Goal: Information Seeking & Learning: Learn about a topic

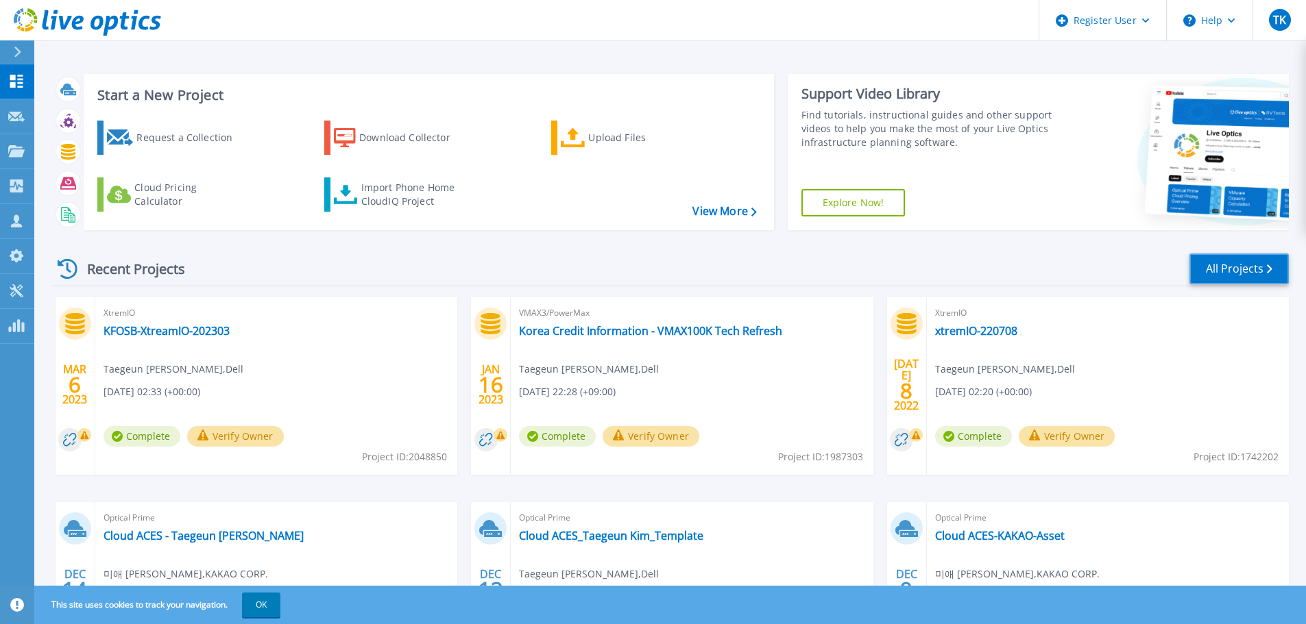
click at [1240, 262] on link "All Projects" at bounding box center [1238, 269] width 99 height 31
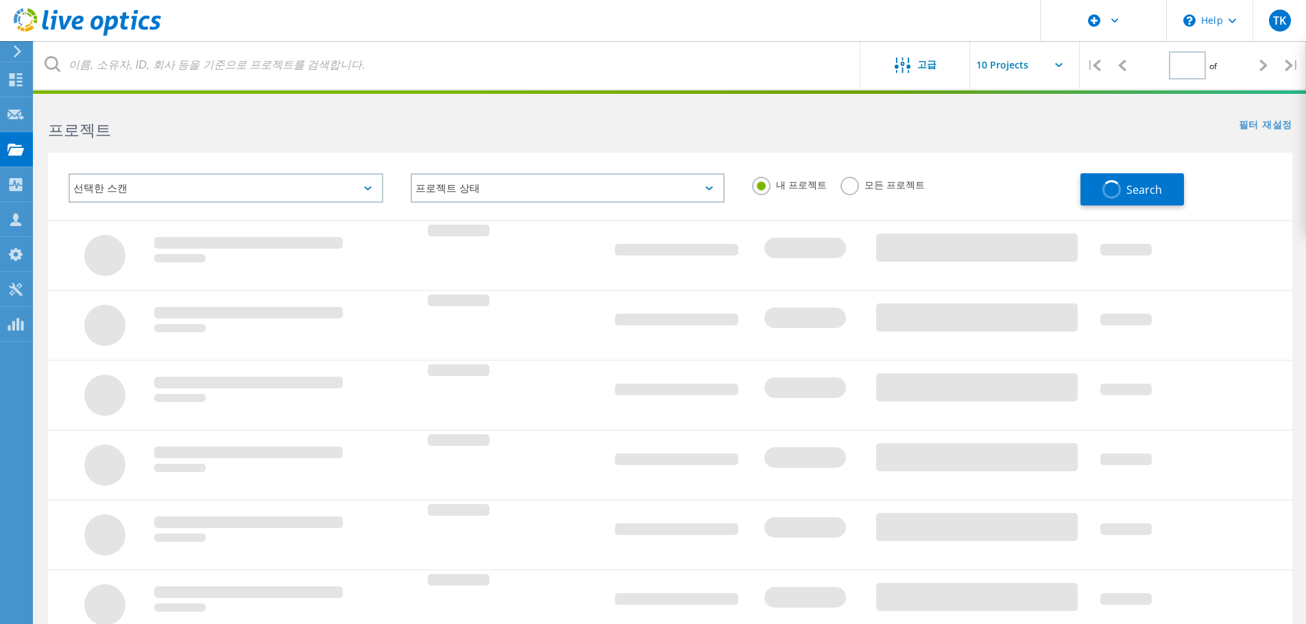
type input "1"
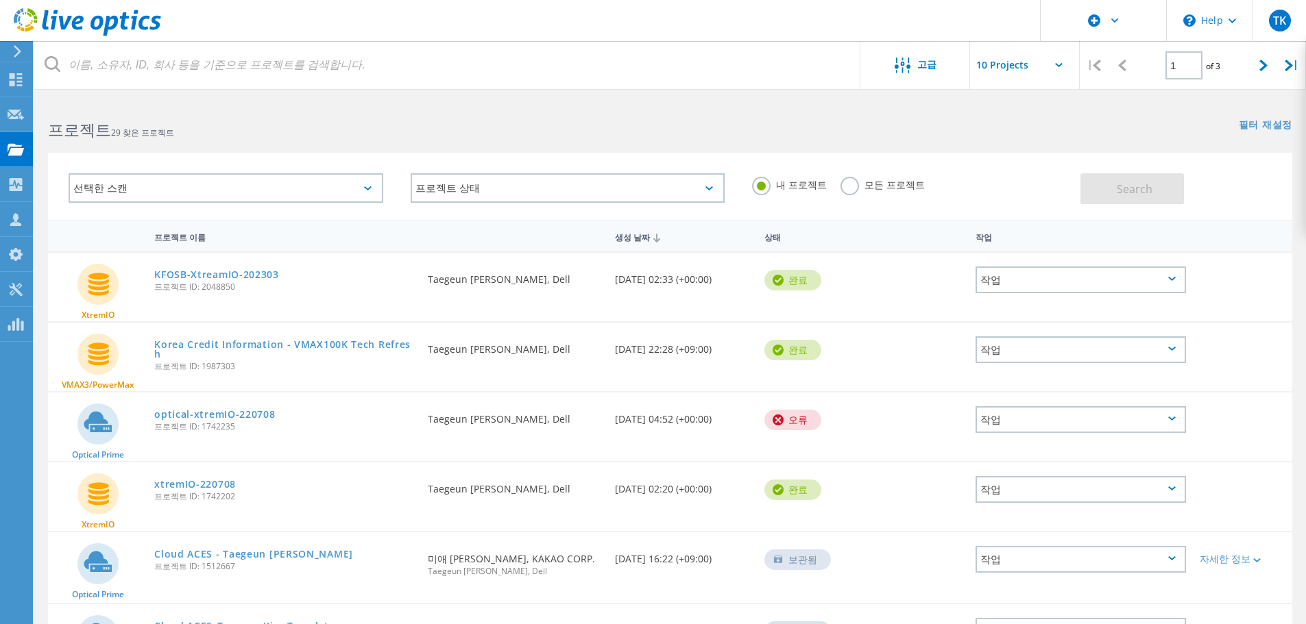
click at [347, 189] on div "선택한 스캔" at bounding box center [226, 187] width 315 height 29
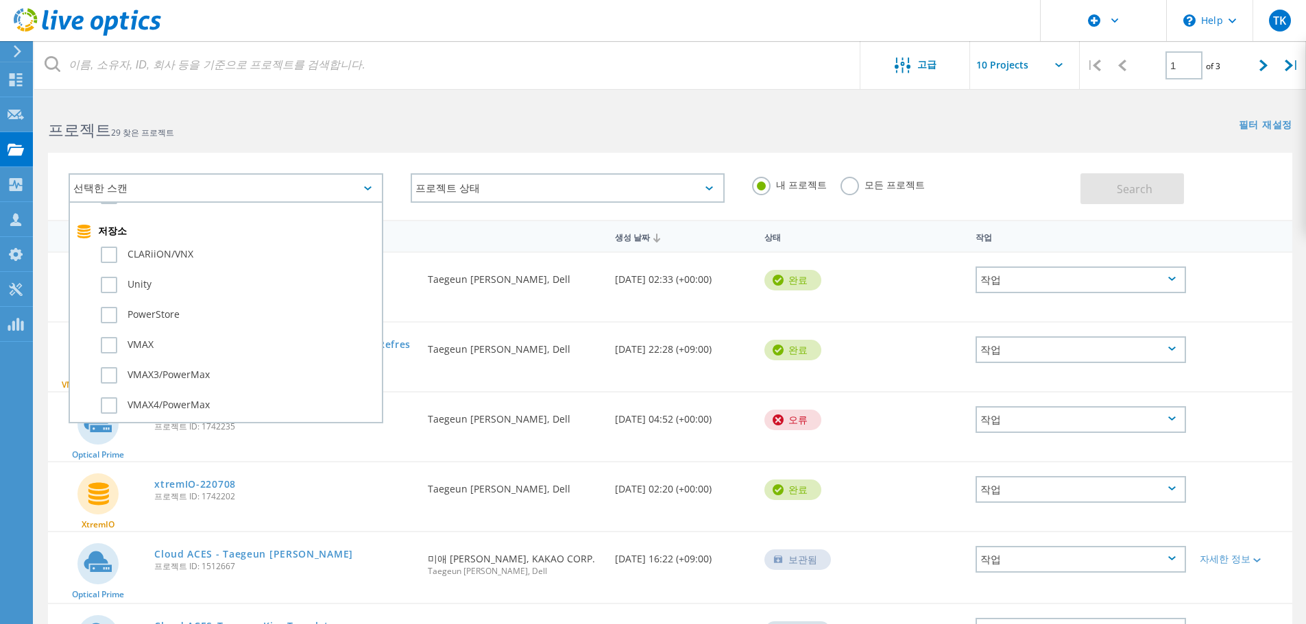
scroll to position [274, 0]
click at [114, 334] on label "PowerStore" at bounding box center [238, 335] width 274 height 16
click at [0, 0] on input "PowerStore" at bounding box center [0, 0] width 0 height 0
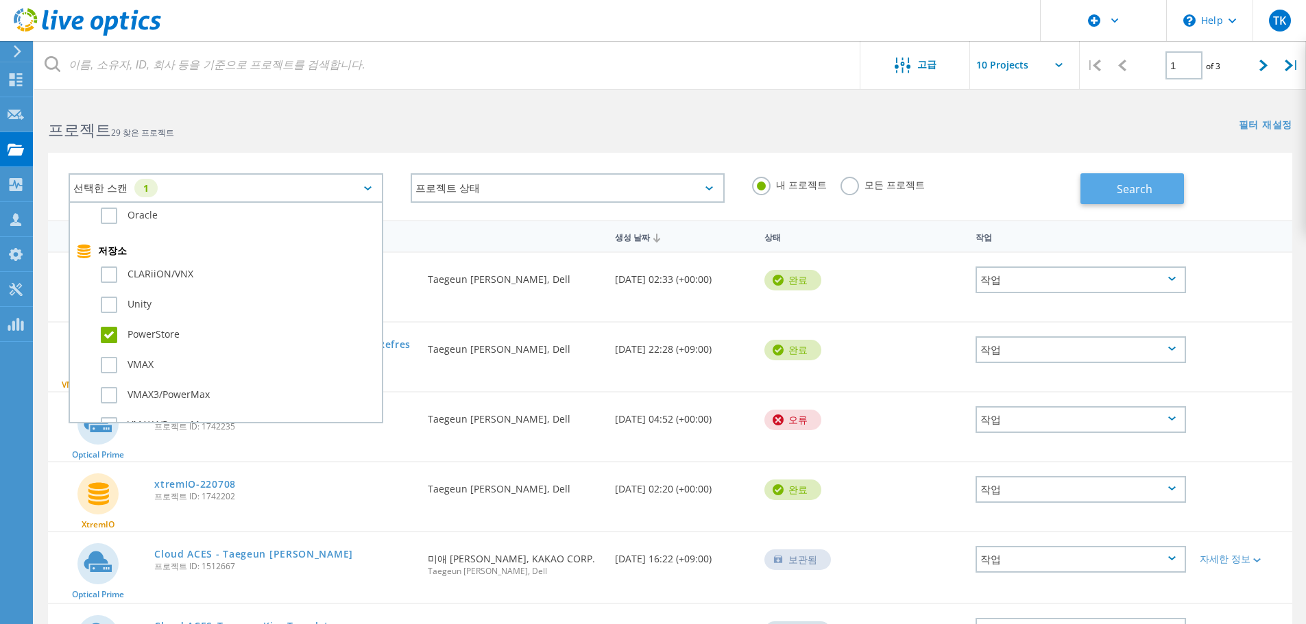
click at [1107, 189] on button "Search" at bounding box center [1131, 188] width 103 height 31
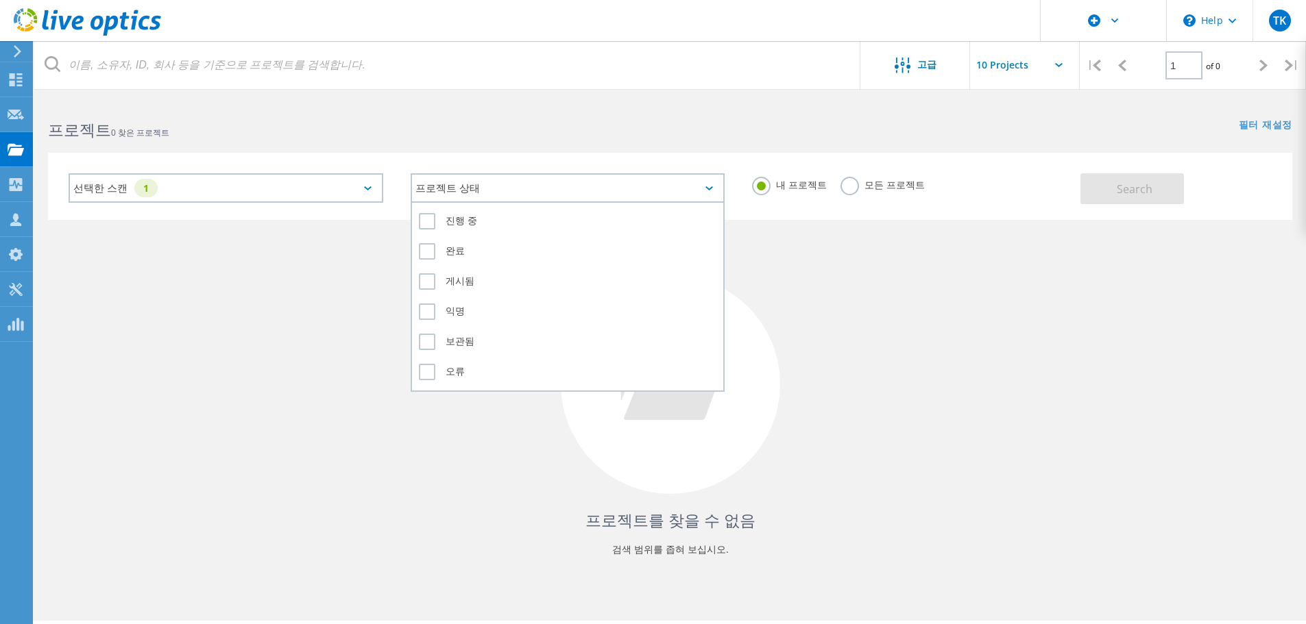
click at [547, 184] on div "프로젝트 상태" at bounding box center [568, 187] width 315 height 29
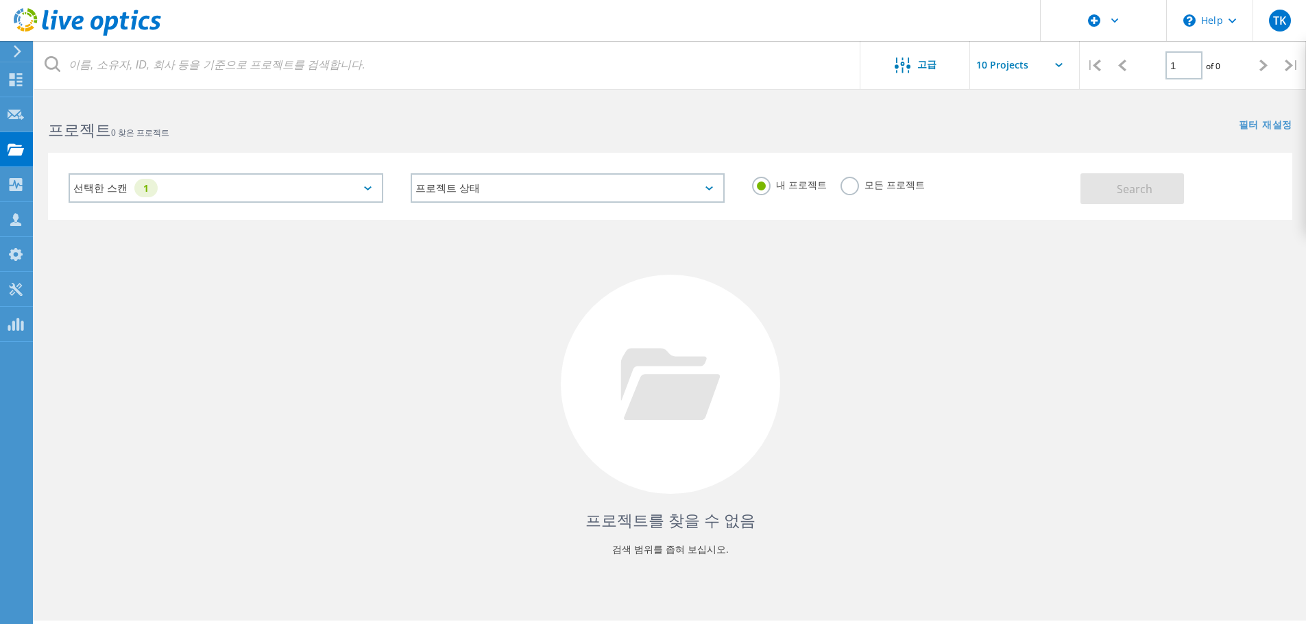
click at [856, 190] on label "모든 프로젝트" at bounding box center [882, 183] width 84 height 13
click at [0, 0] on input "모든 프로젝트" at bounding box center [0, 0] width 0 height 0
click at [1123, 182] on span "Search" at bounding box center [1134, 189] width 36 height 15
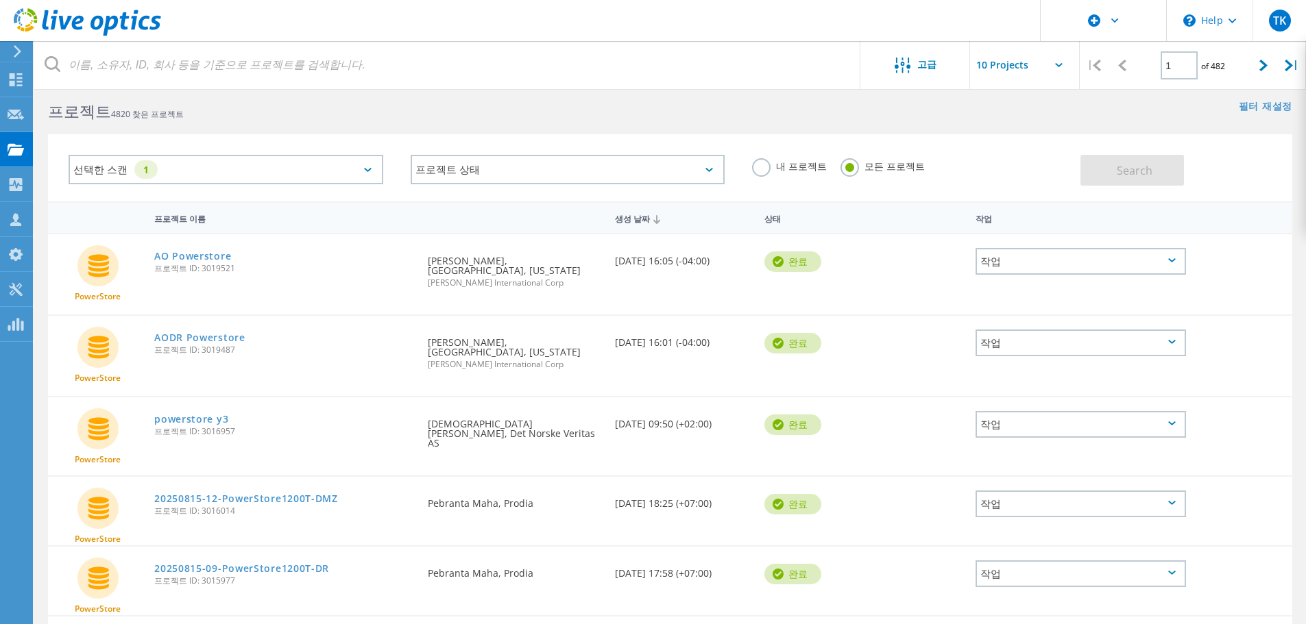
scroll to position [0, 0]
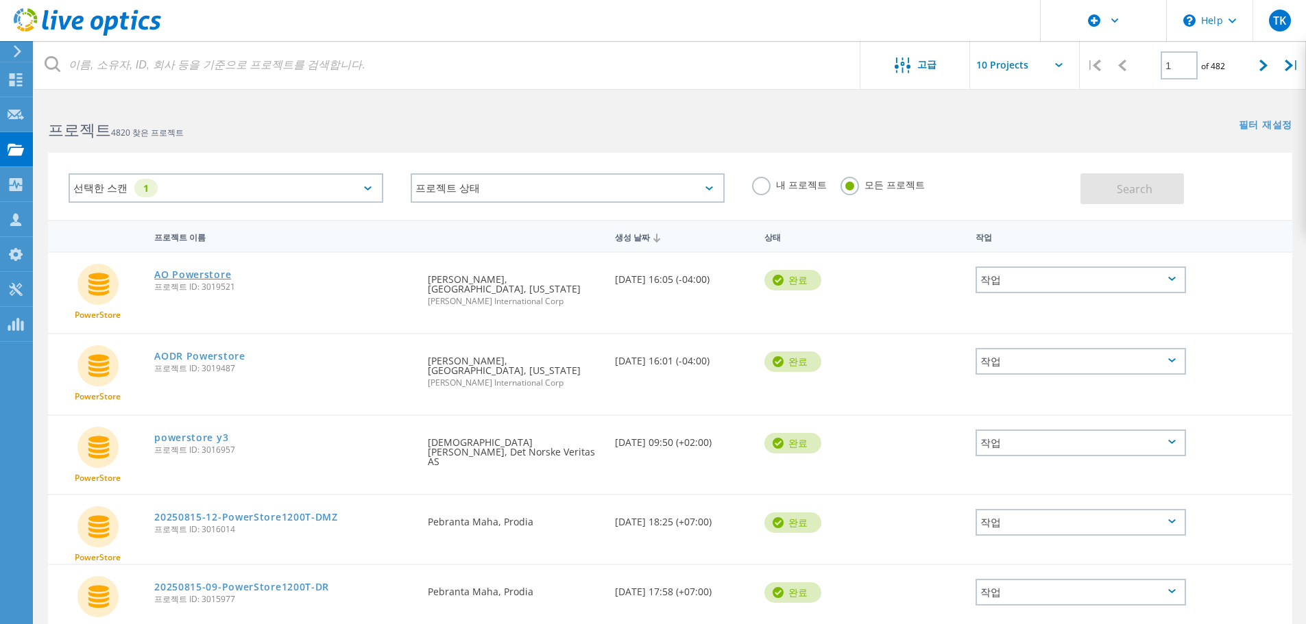
click at [190, 275] on link "AO Powerstore" at bounding box center [192, 275] width 77 height 10
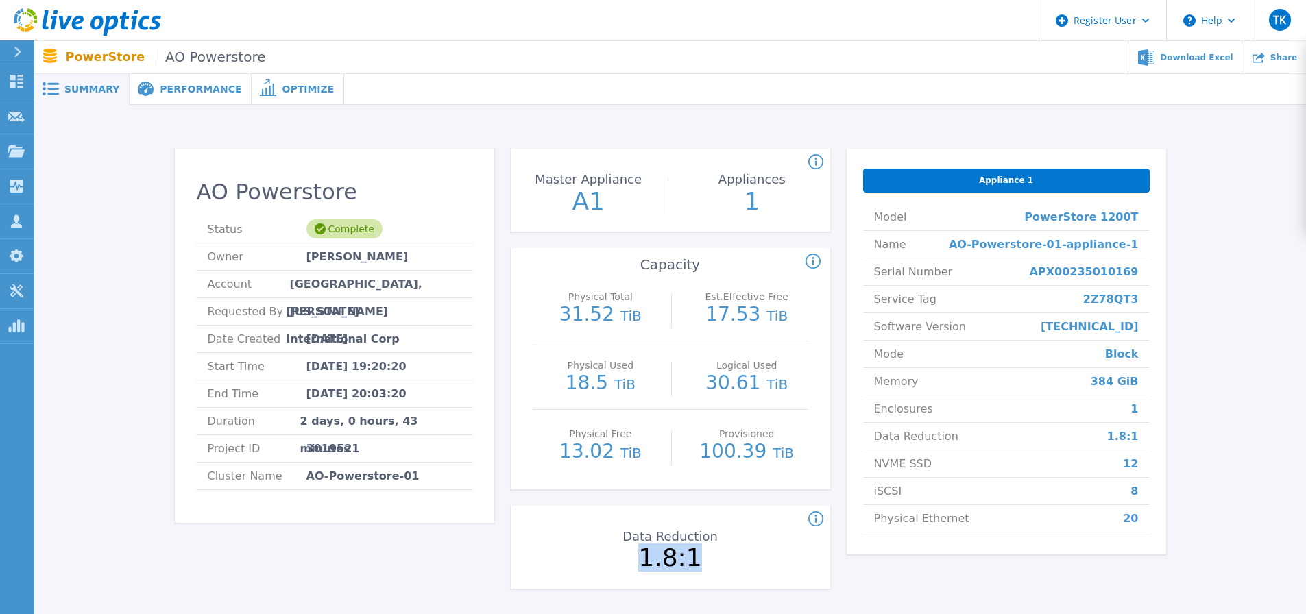
drag, startPoint x: 649, startPoint y: 562, endPoint x: 720, endPoint y: 561, distance: 71.3
click at [720, 561] on p "1.8:1" at bounding box center [670, 558] width 154 height 25
click at [720, 562] on p "1.8:1" at bounding box center [670, 558] width 154 height 25
click at [94, 85] on span "Summary" at bounding box center [91, 89] width 55 height 10
click at [95, 59] on p "PowerStore AO Powerstore" at bounding box center [166, 57] width 200 height 16
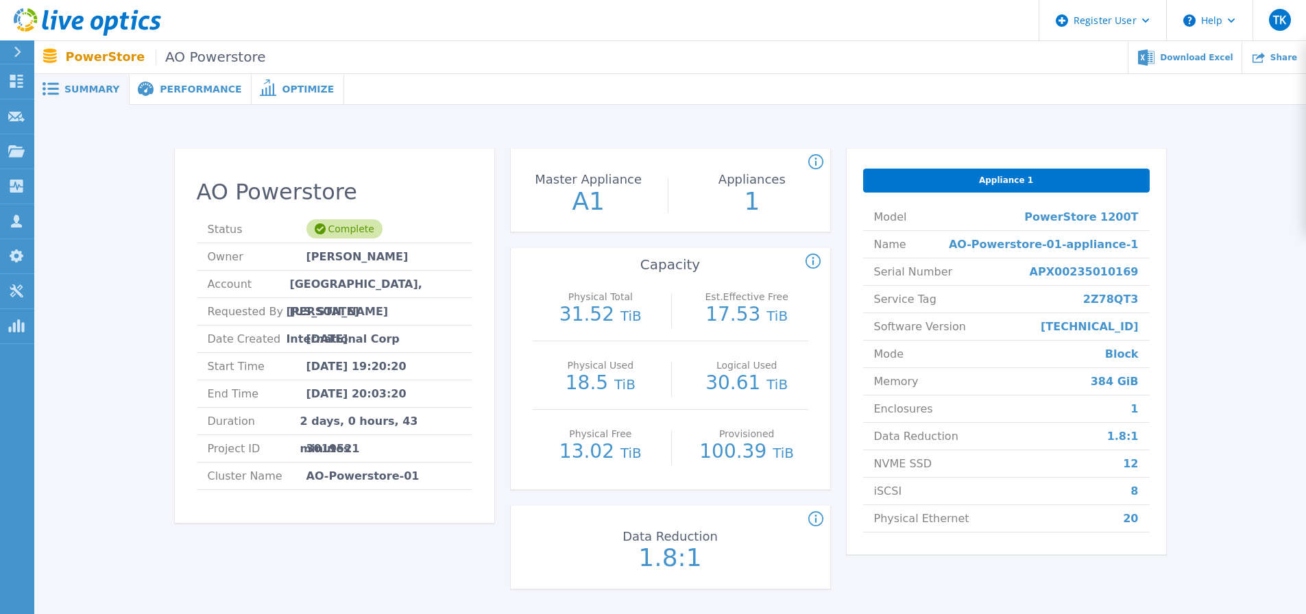
click at [143, 85] on icon at bounding box center [146, 90] width 16 height 16
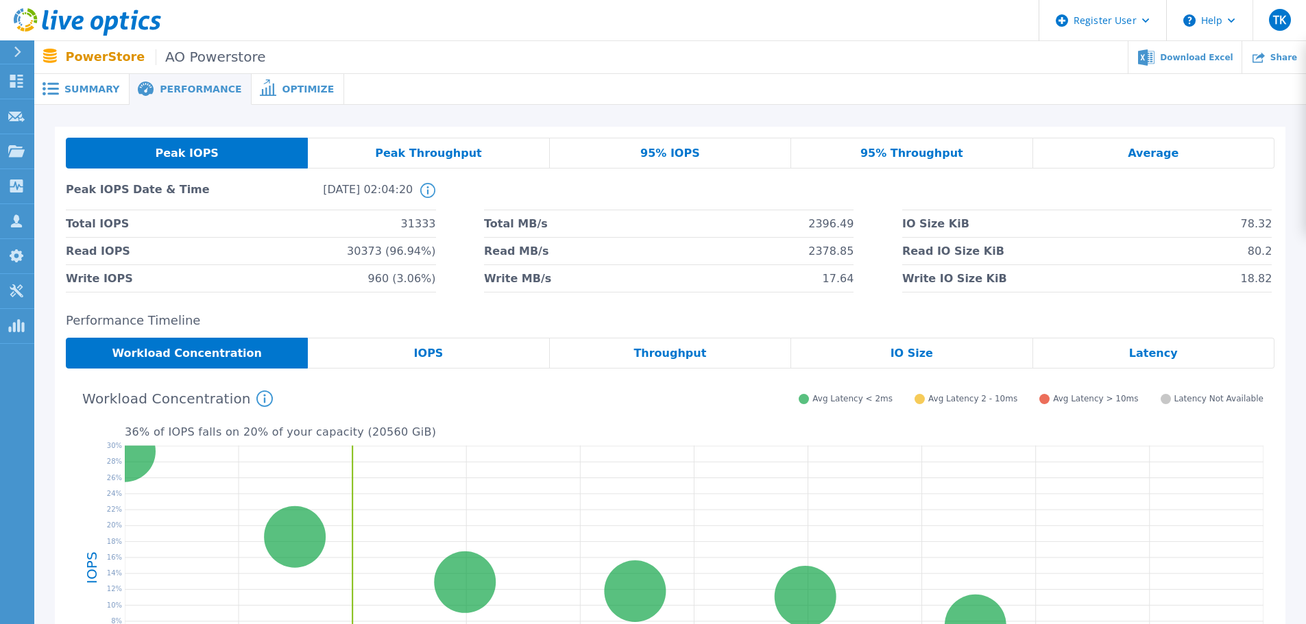
click at [420, 154] on span "Peak Throughput" at bounding box center [428, 153] width 107 height 11
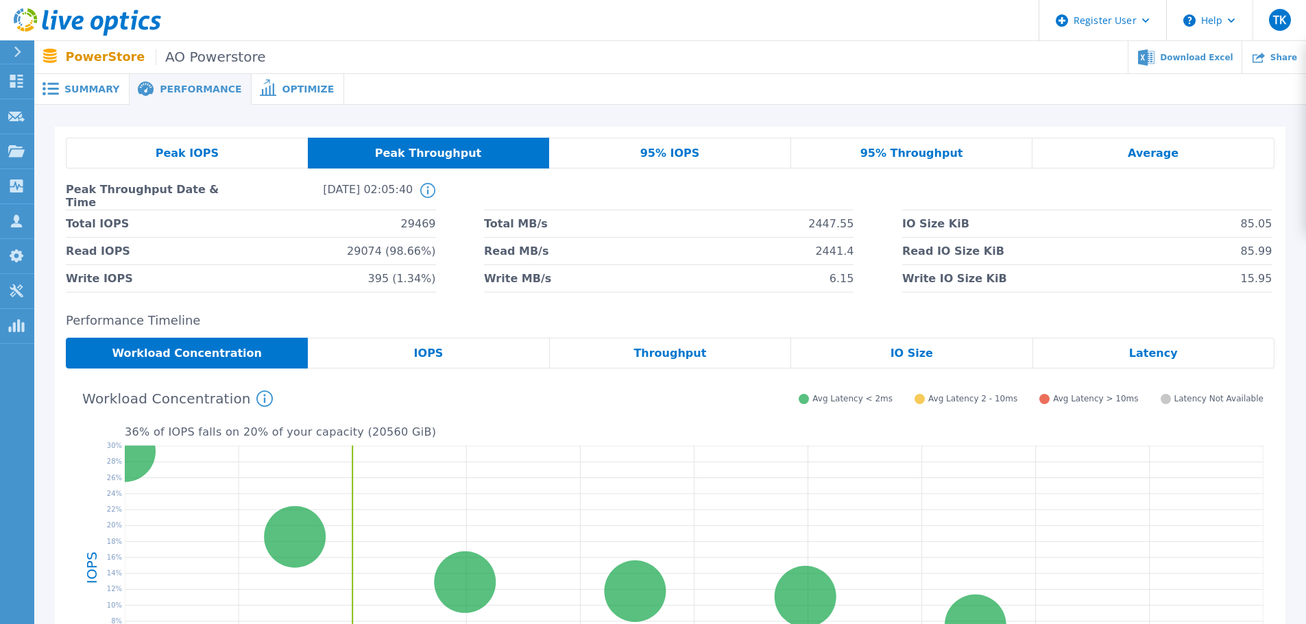
click at [661, 156] on span "95% IOPS" at bounding box center [670, 153] width 60 height 11
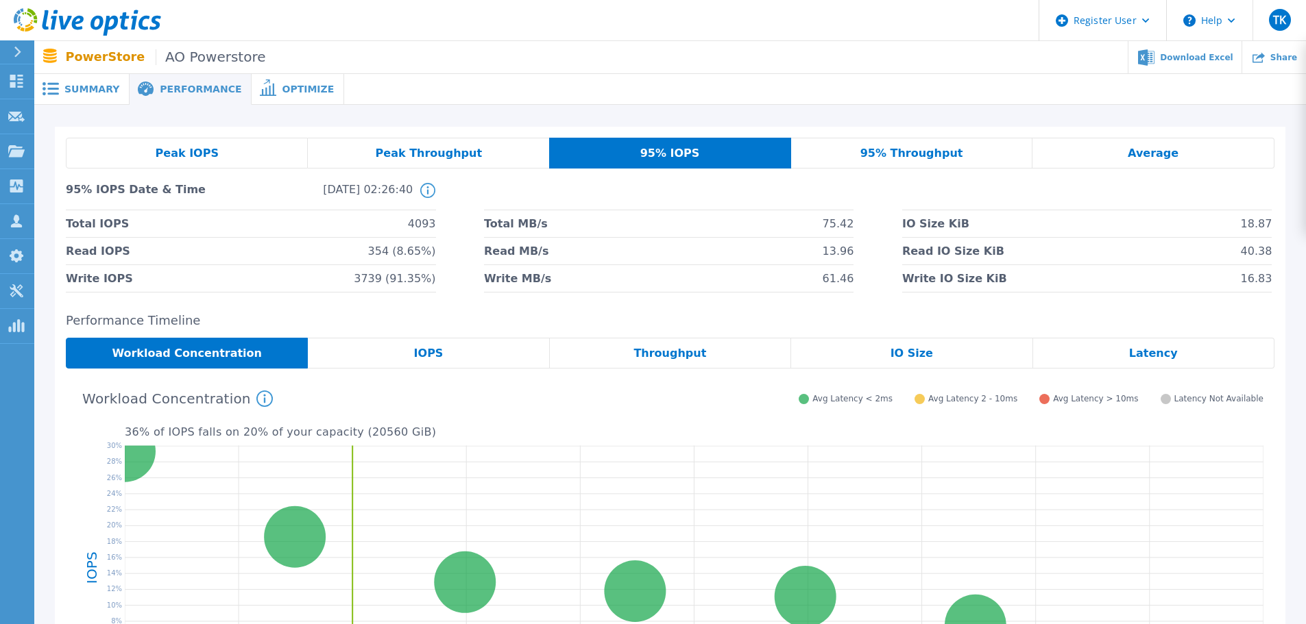
drag, startPoint x: 923, startPoint y: 154, endPoint x: 983, endPoint y: 151, distance: 59.7
click at [925, 154] on span "95% Throughput" at bounding box center [911, 153] width 103 height 11
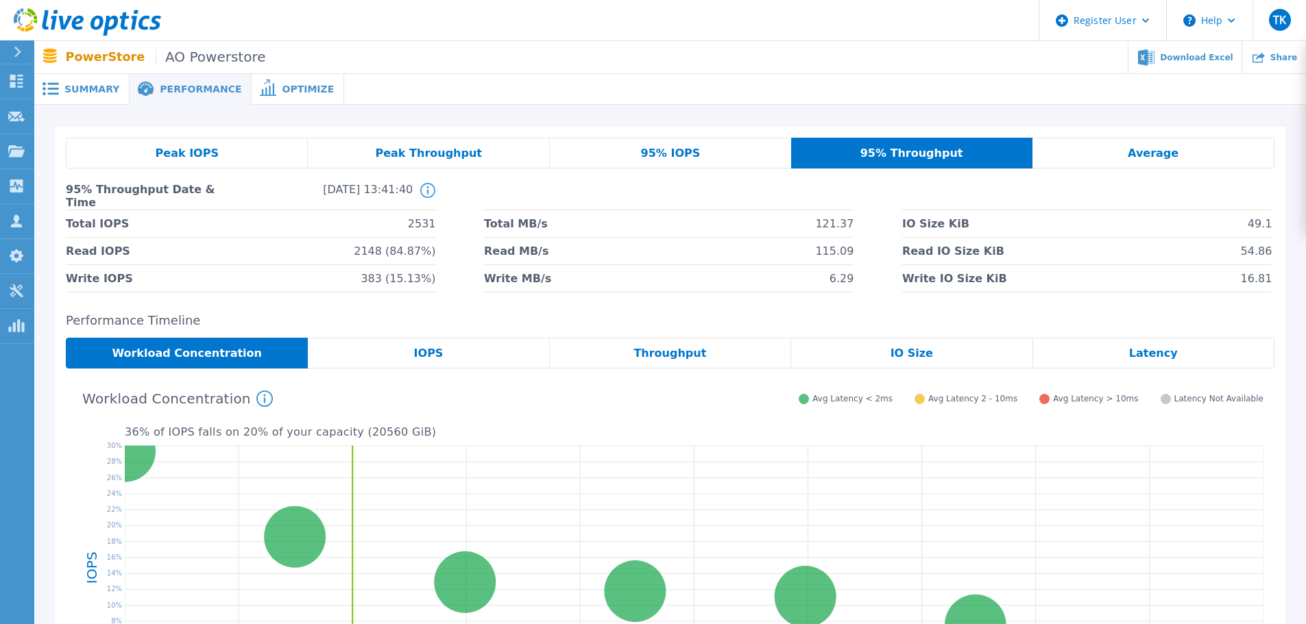
click at [1142, 152] on span "Average" at bounding box center [1152, 153] width 51 height 11
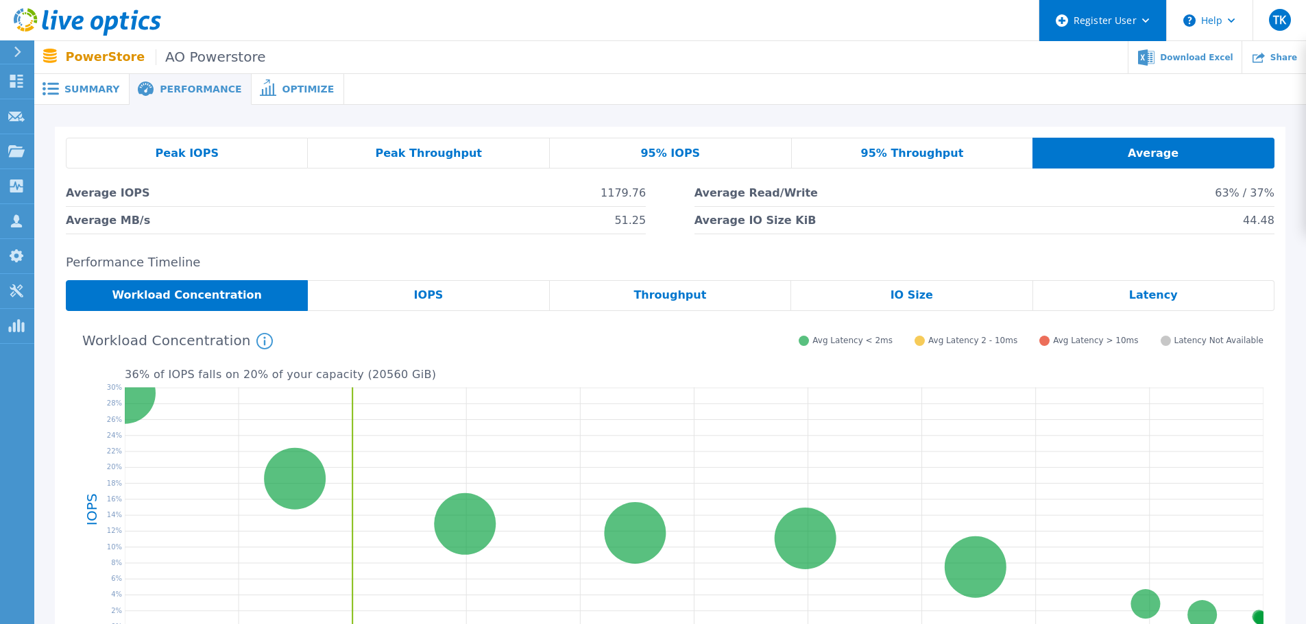
click at [1151, 21] on div "Register User" at bounding box center [1102, 20] width 127 height 41
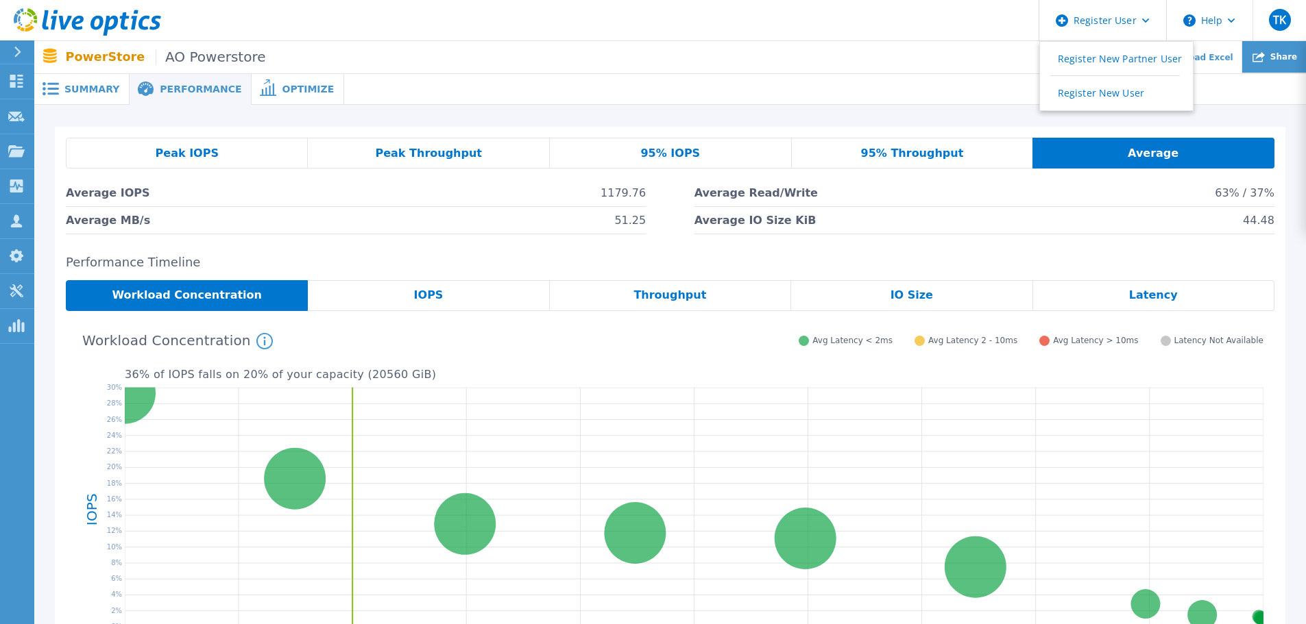
click at [1264, 61] on icon at bounding box center [1258, 57] width 12 height 12
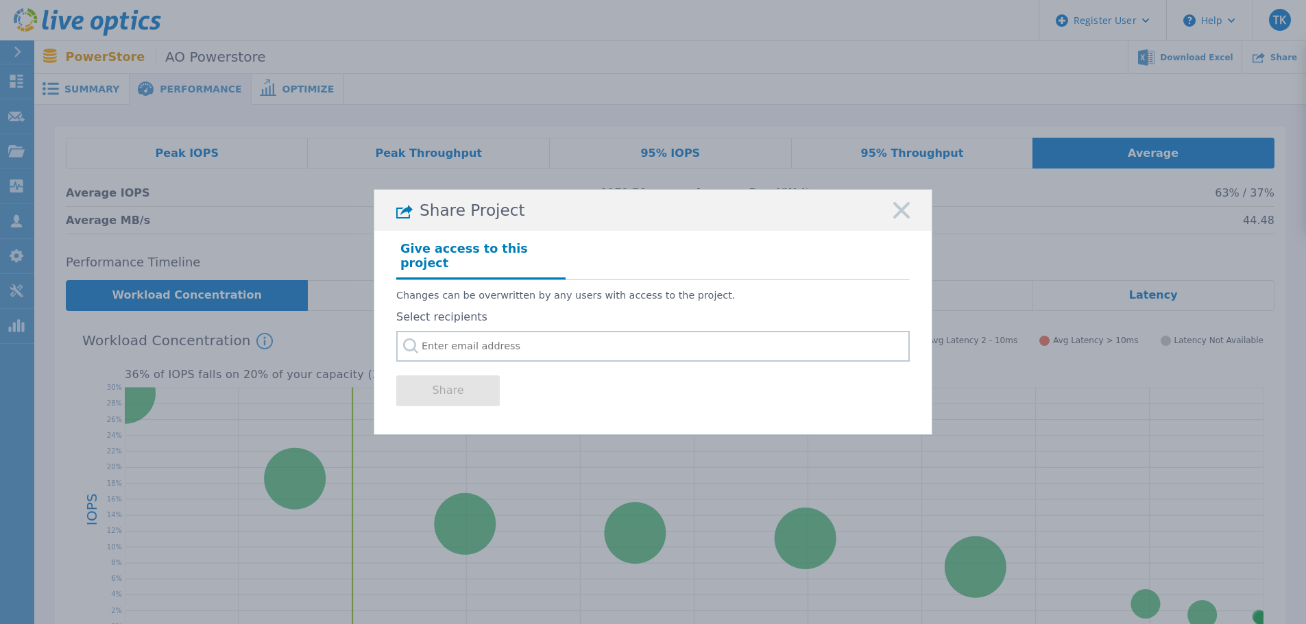
click at [896, 219] on icon at bounding box center [901, 210] width 16 height 16
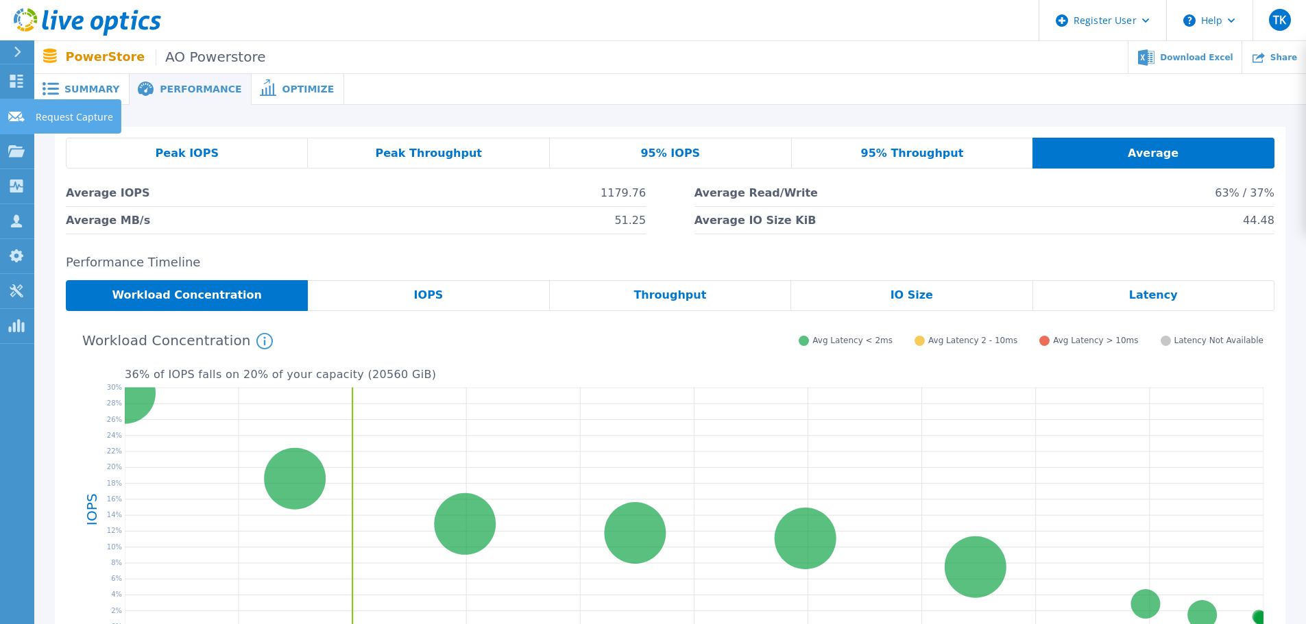
click at [4, 117] on link "Request Capture Request Capture" at bounding box center [17, 116] width 34 height 35
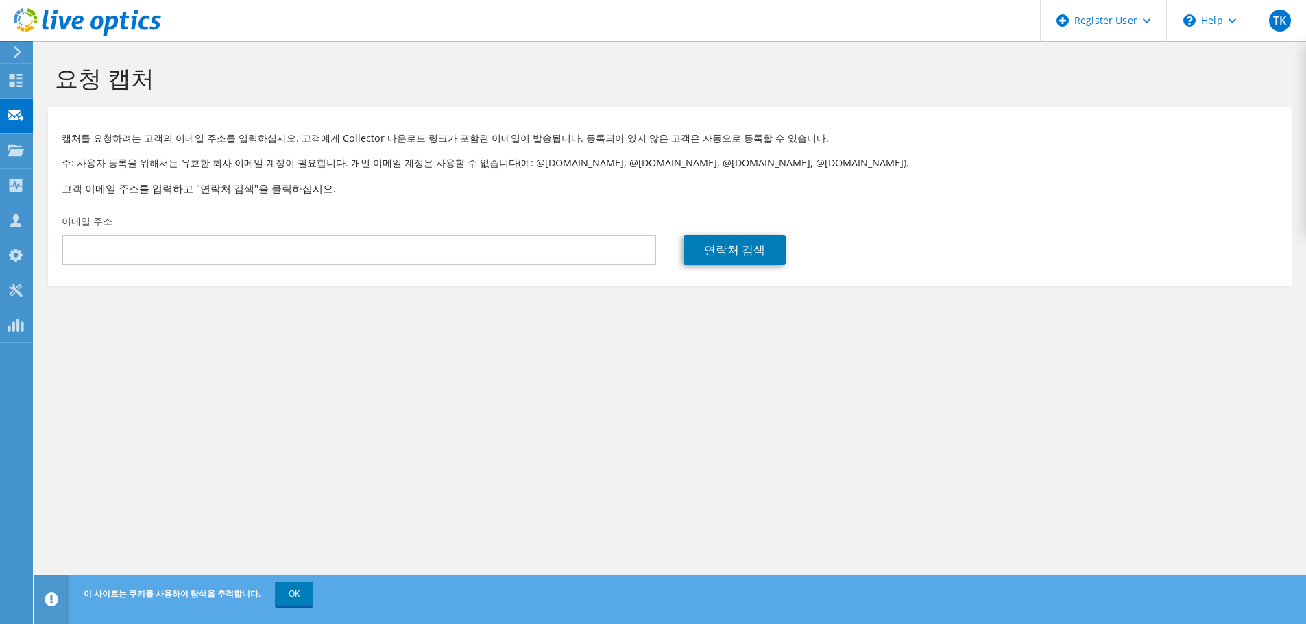
click at [16, 51] on icon at bounding box center [17, 52] width 10 height 12
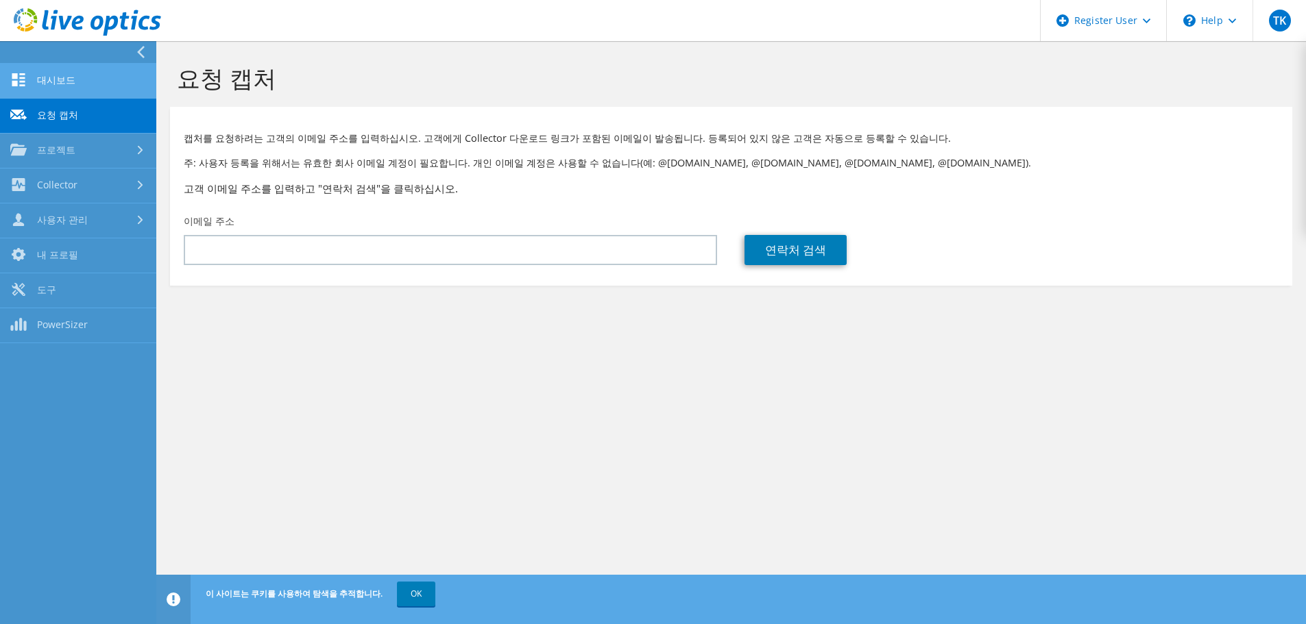
click at [62, 83] on link "대시보드" at bounding box center [78, 81] width 156 height 35
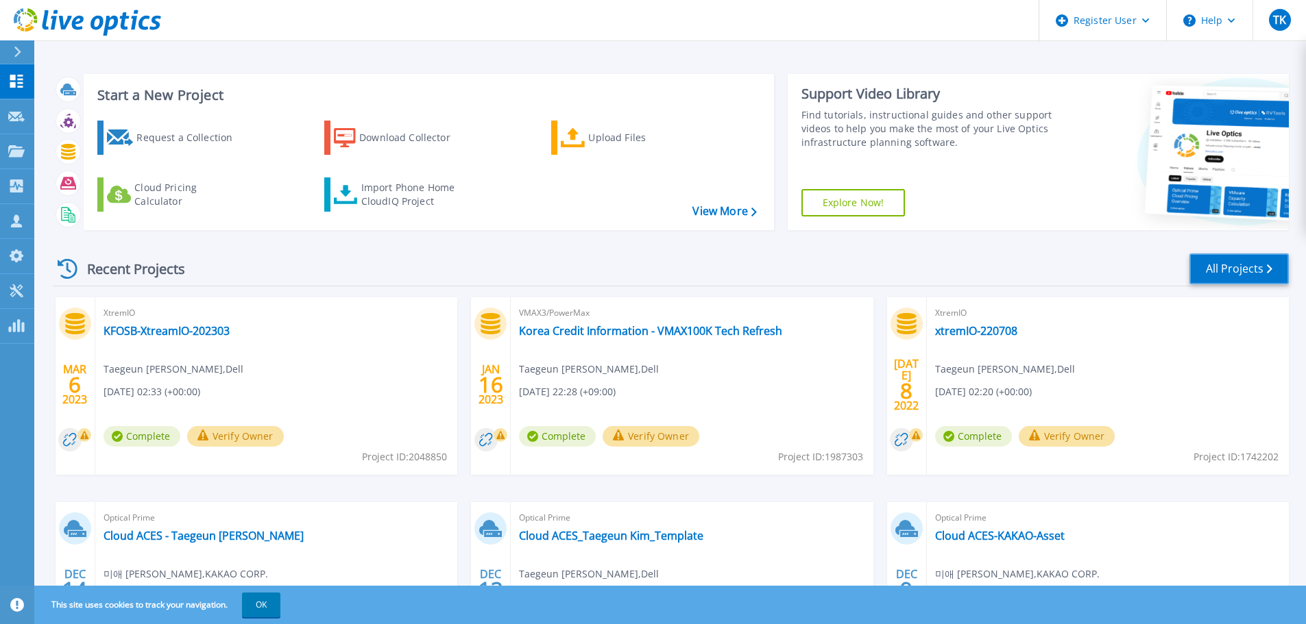
click at [1227, 265] on link "All Projects" at bounding box center [1238, 269] width 99 height 31
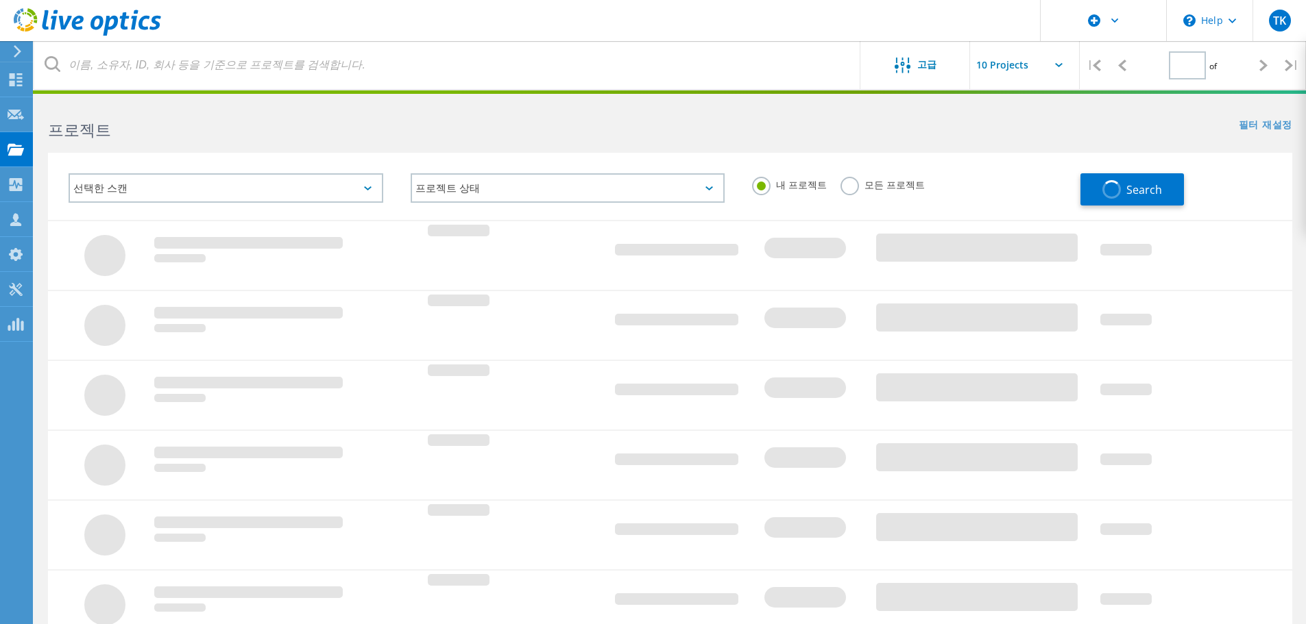
type input "1"
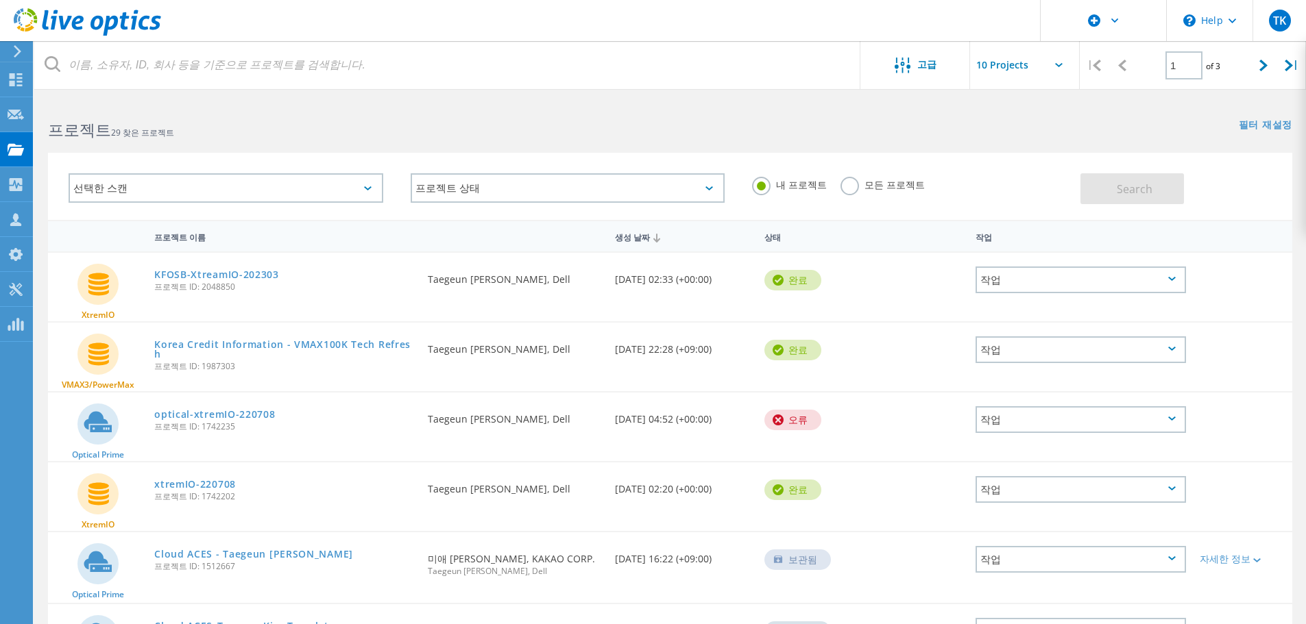
click at [845, 190] on label "모든 프로젝트" at bounding box center [882, 183] width 84 height 13
click at [0, 0] on input "모든 프로젝트" at bounding box center [0, 0] width 0 height 0
click at [1144, 195] on span "Search" at bounding box center [1134, 189] width 36 height 15
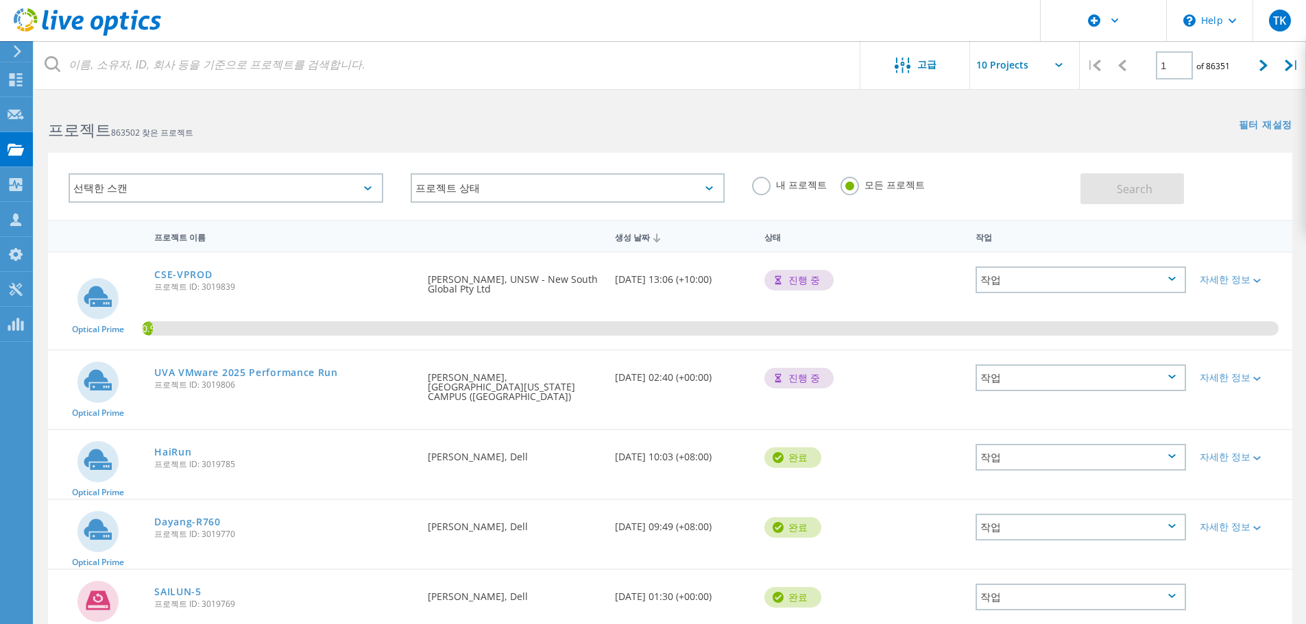
click at [295, 194] on div "선택한 스캔" at bounding box center [226, 187] width 315 height 29
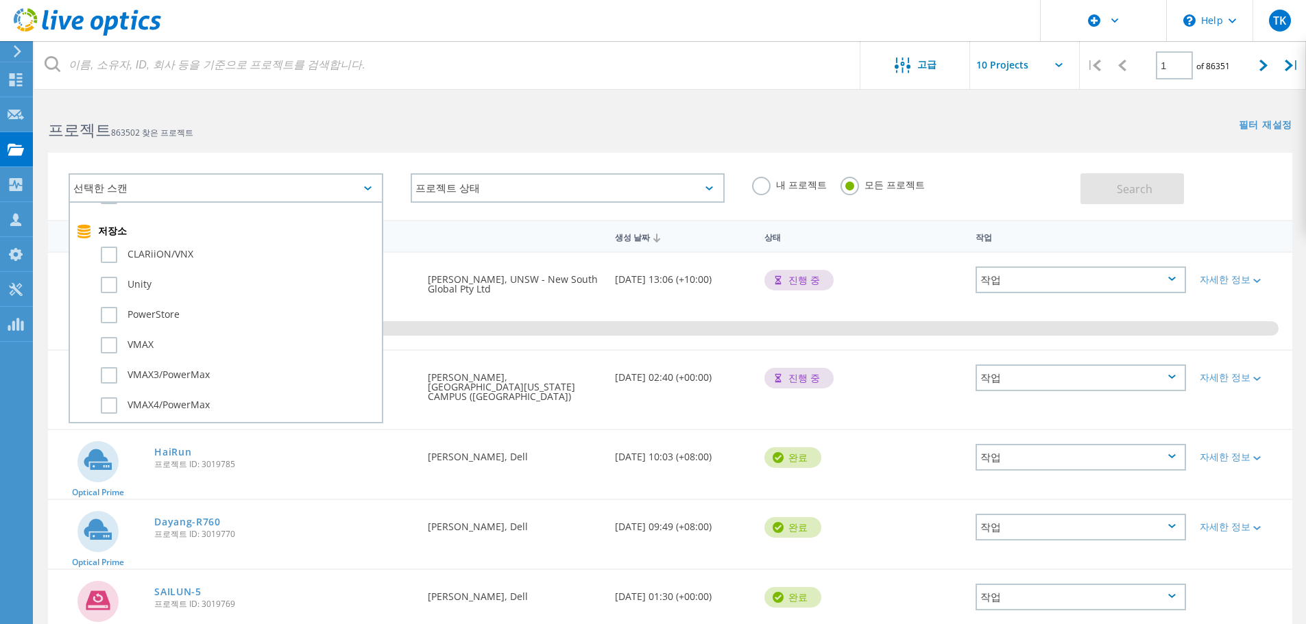
scroll to position [336, 0]
click at [117, 276] on label "PowerStore" at bounding box center [238, 273] width 274 height 16
click at [0, 0] on input "PowerStore" at bounding box center [0, 0] width 0 height 0
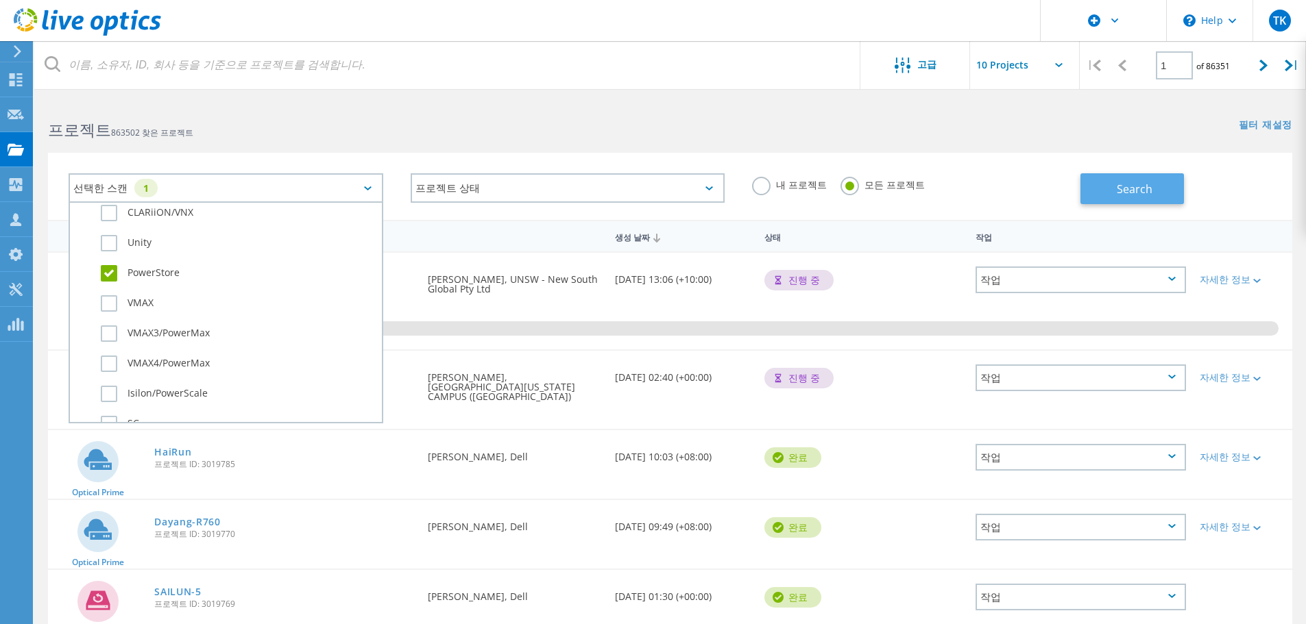
click at [1126, 189] on span "Search" at bounding box center [1134, 189] width 36 height 15
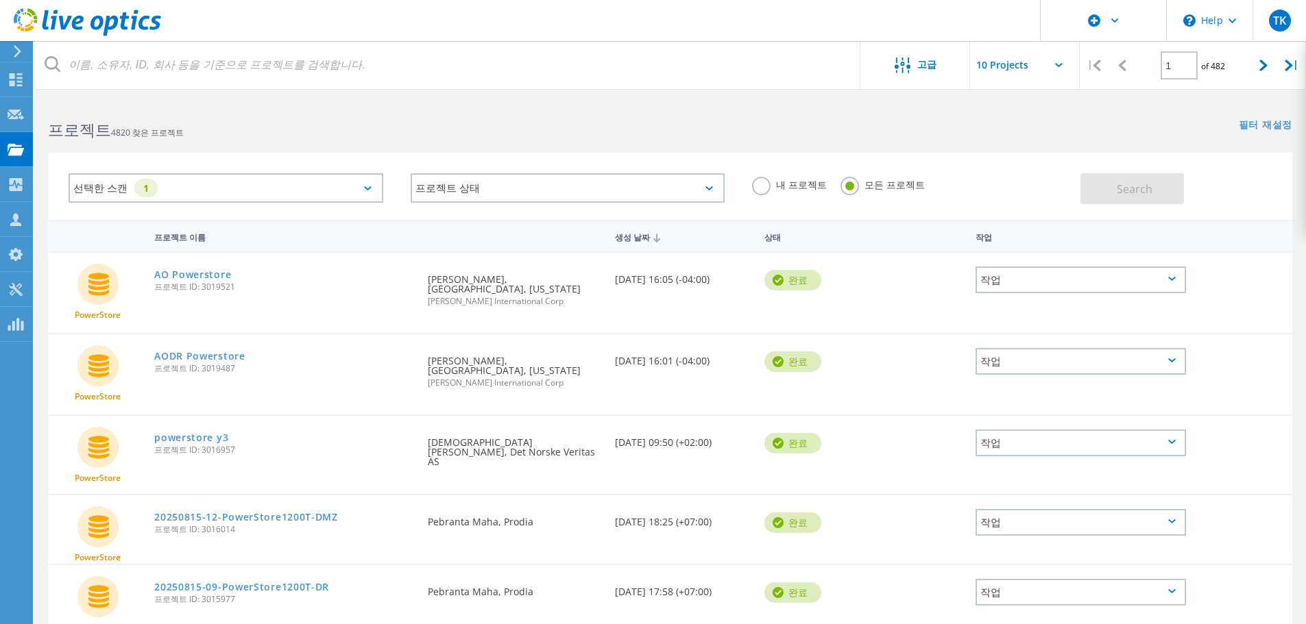
scroll to position [137, 0]
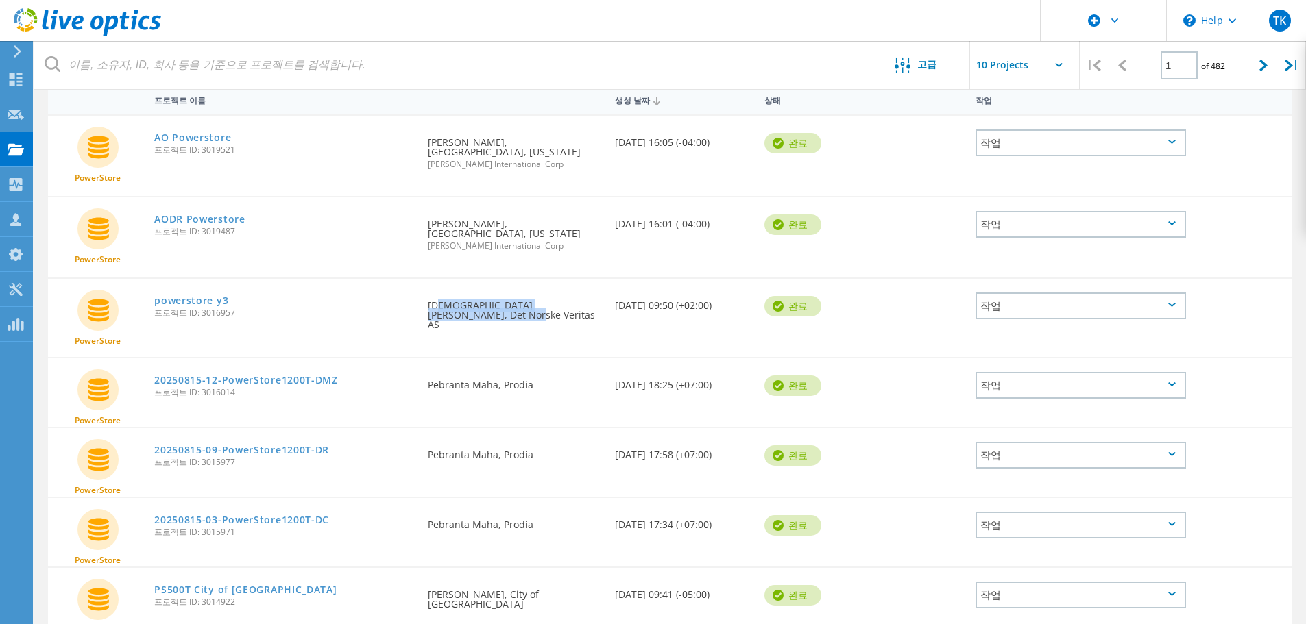
drag, startPoint x: 432, startPoint y: 307, endPoint x: 504, endPoint y: 332, distance: 76.3
click at [504, 332] on div "요청자 Christian Wahlum, Det Norske Veritas AS" at bounding box center [514, 311] width 186 height 64
click at [502, 336] on div "요청자 Christian Wahlum, Det Norske Veritas AS" at bounding box center [514, 318] width 186 height 78
drag, startPoint x: 469, startPoint y: 317, endPoint x: 409, endPoint y: 305, distance: 60.9
click at [409, 305] on div "PowerStore powerstore y3 프로젝트 ID: 3016957 요청자 Christian Wahlum, Det Norske Veri…" at bounding box center [670, 318] width 1244 height 78
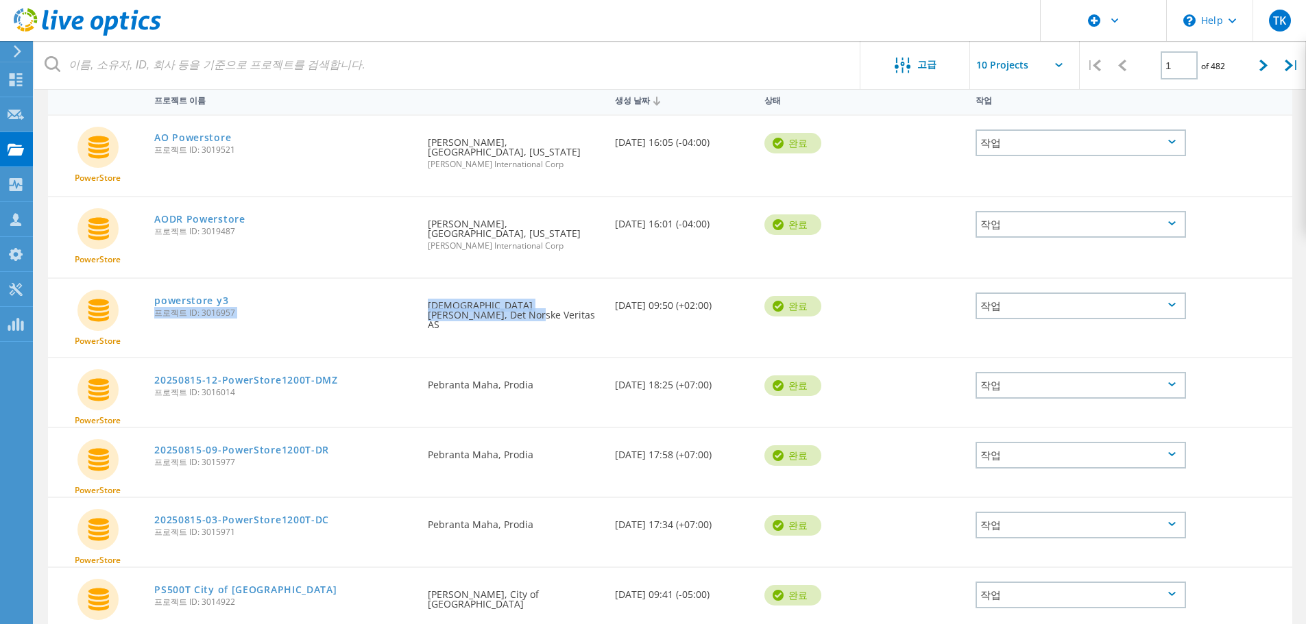
click at [494, 343] on div "요청자 Christian Wahlum, Det Norske Veritas AS" at bounding box center [514, 318] width 186 height 78
click at [1097, 306] on div "작업" at bounding box center [1080, 306] width 210 height 27
click at [1252, 304] on div at bounding box center [1241, 297] width 99 height 36
click at [1153, 229] on div "작업" at bounding box center [1080, 224] width 210 height 27
click at [1171, 146] on div "작업" at bounding box center [1080, 143] width 210 height 27
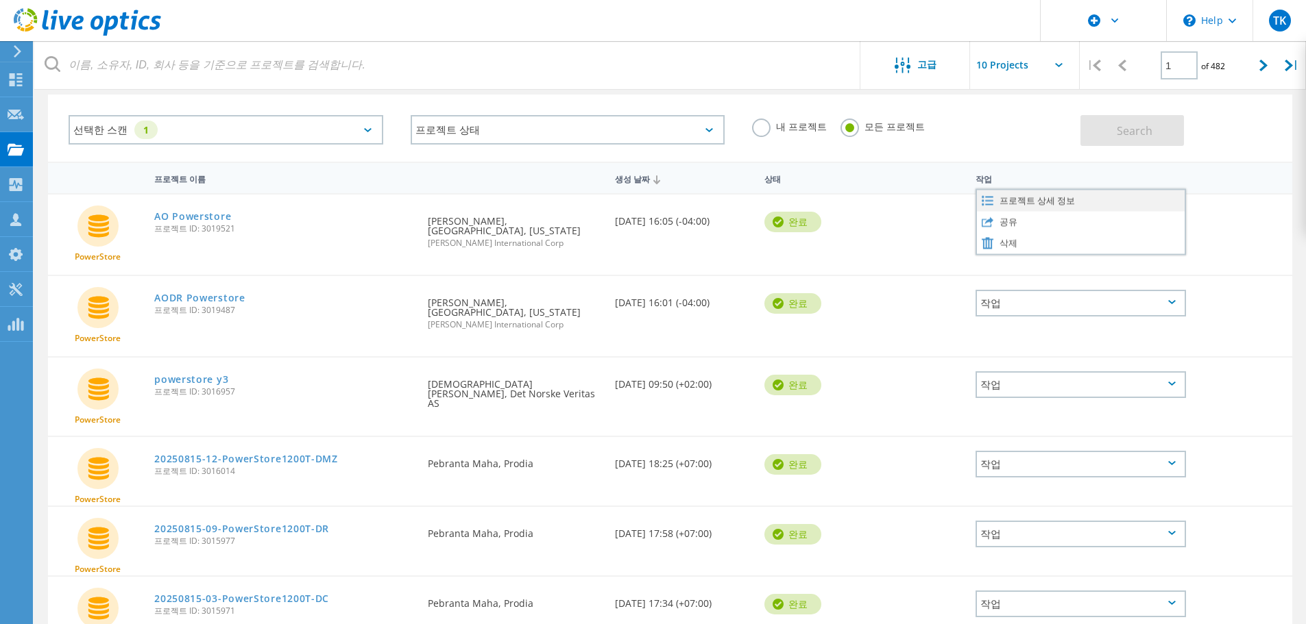
scroll to position [0, 0]
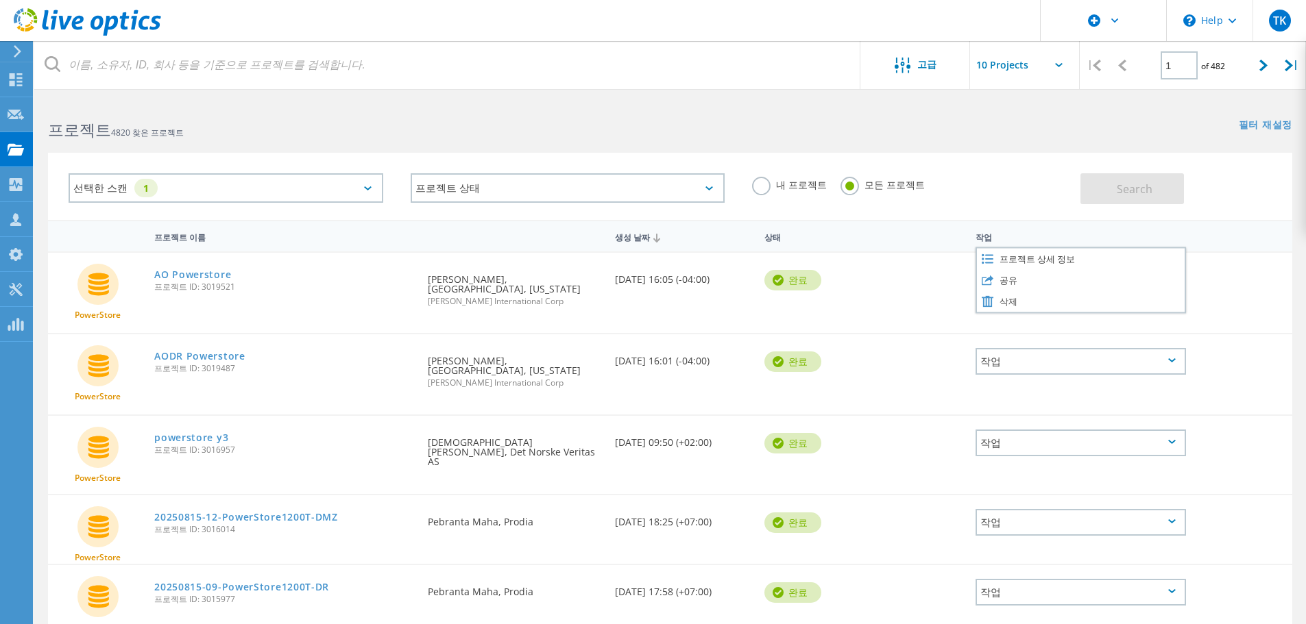
click at [883, 225] on div at bounding box center [918, 231] width 99 height 17
click at [1039, 281] on div "작업" at bounding box center [1080, 280] width 210 height 27
click at [1040, 256] on div "프로젝트 상세 정보" at bounding box center [1081, 258] width 208 height 21
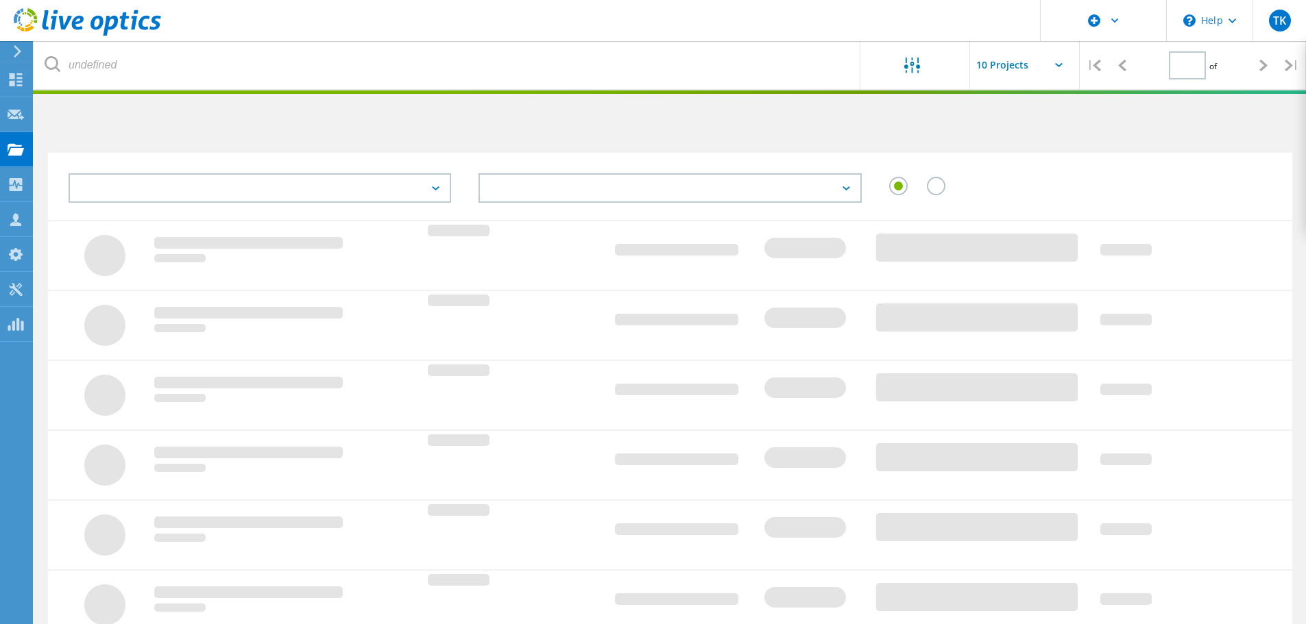
type input "1"
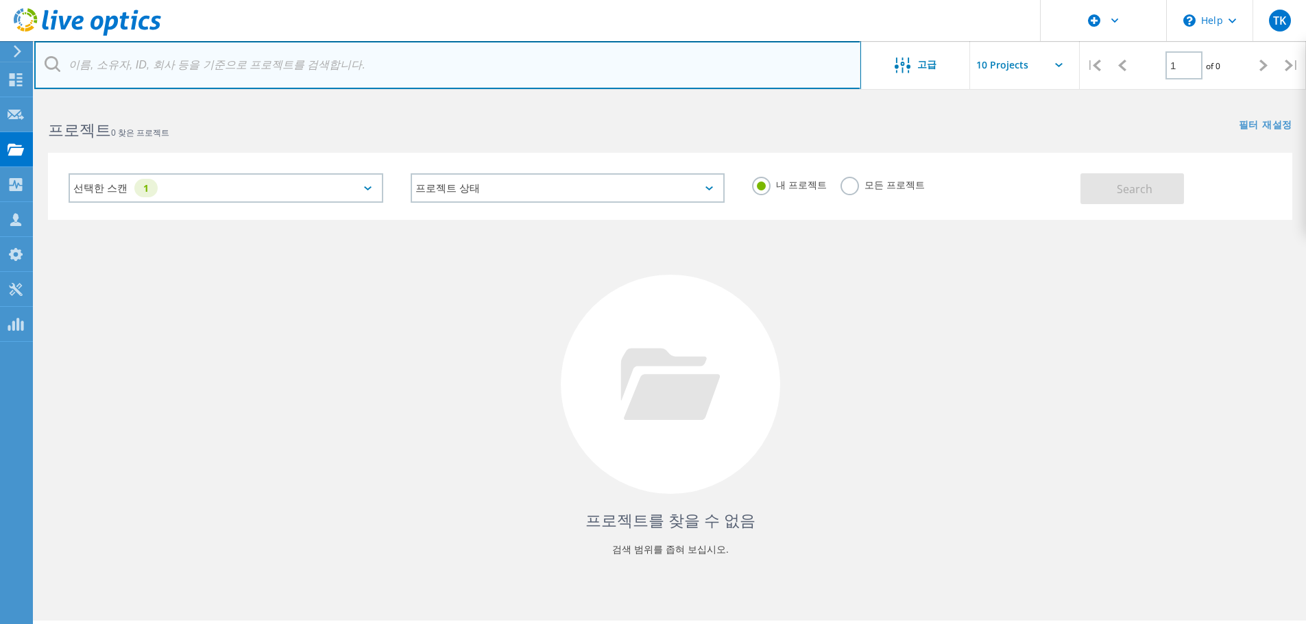
click at [304, 66] on input "text" at bounding box center [447, 65] width 827 height 48
type input "logging"
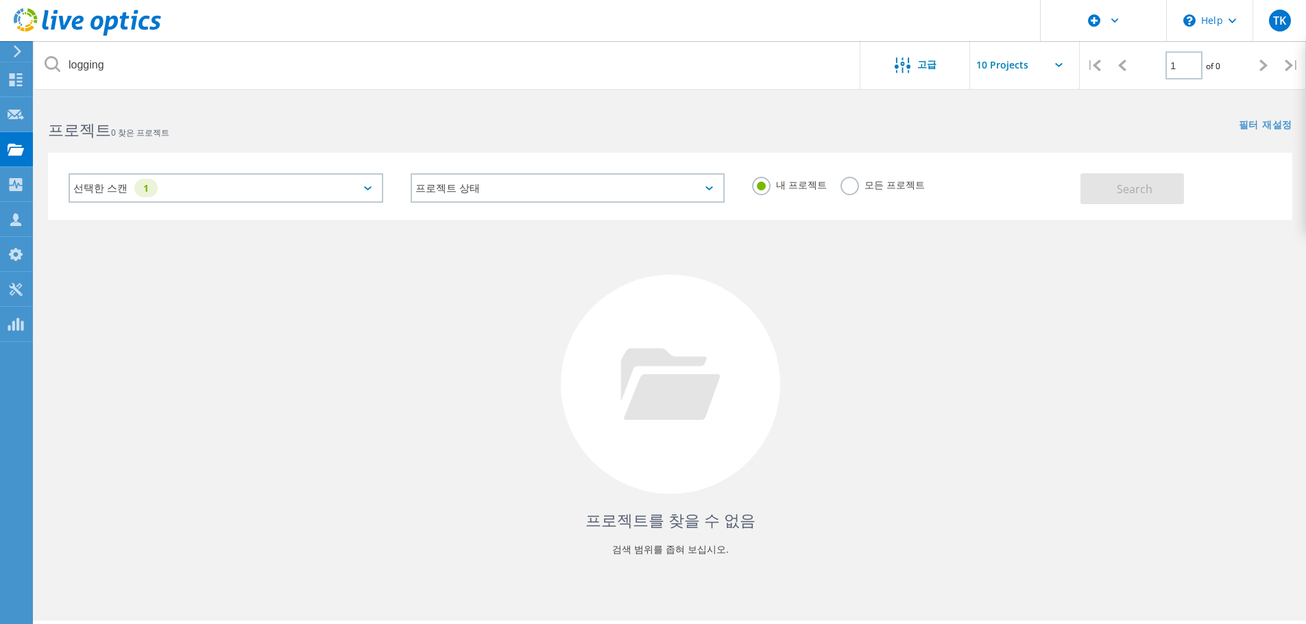
click at [853, 184] on label "모든 프로젝트" at bounding box center [882, 183] width 84 height 13
click at [0, 0] on input "모든 프로젝트" at bounding box center [0, 0] width 0 height 0
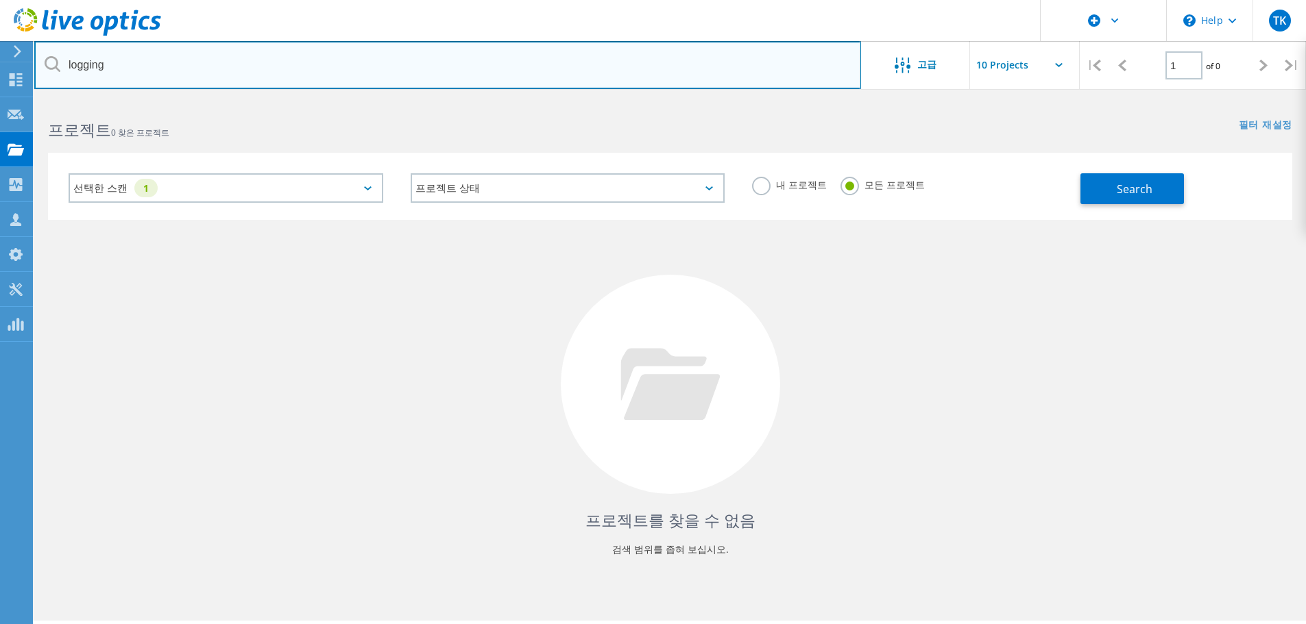
click at [346, 60] on input "logging" at bounding box center [447, 65] width 827 height 48
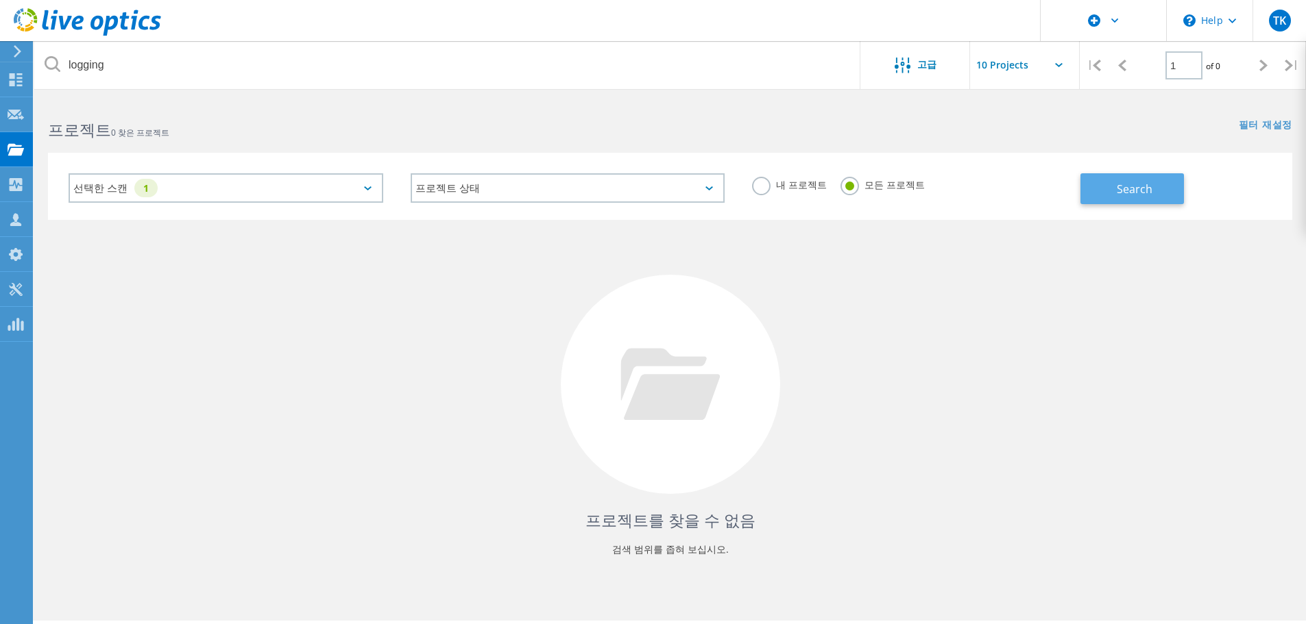
click at [1128, 175] on button "Search" at bounding box center [1131, 188] width 103 height 31
click at [1032, 66] on input "text" at bounding box center [1038, 65] width 137 height 48
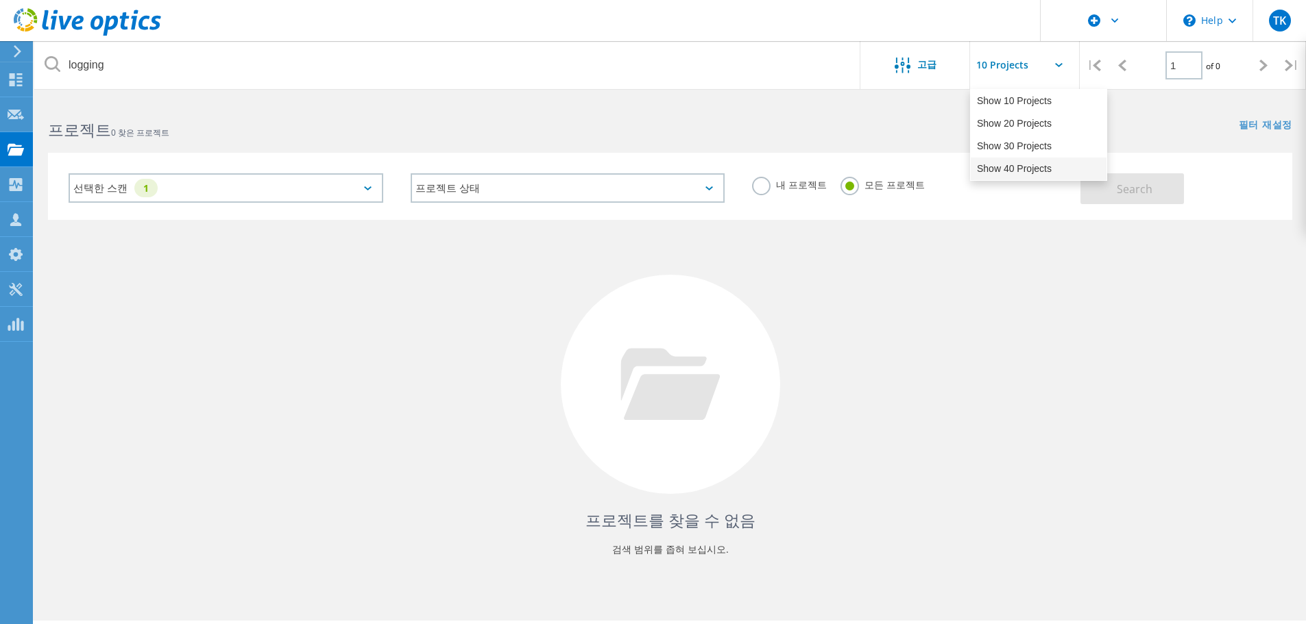
click at [1028, 164] on div "Show 40 Projects" at bounding box center [1038, 169] width 136 height 23
type input "Show 40 Projects"
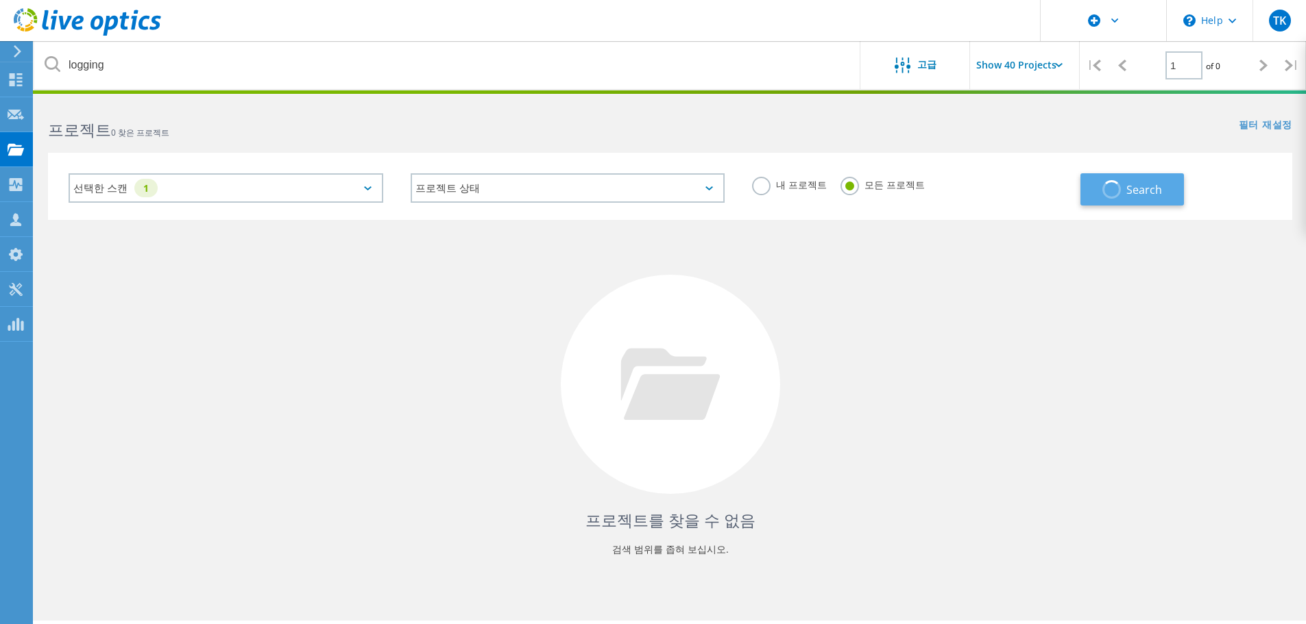
click at [1134, 190] on span "Search" at bounding box center [1144, 189] width 36 height 15
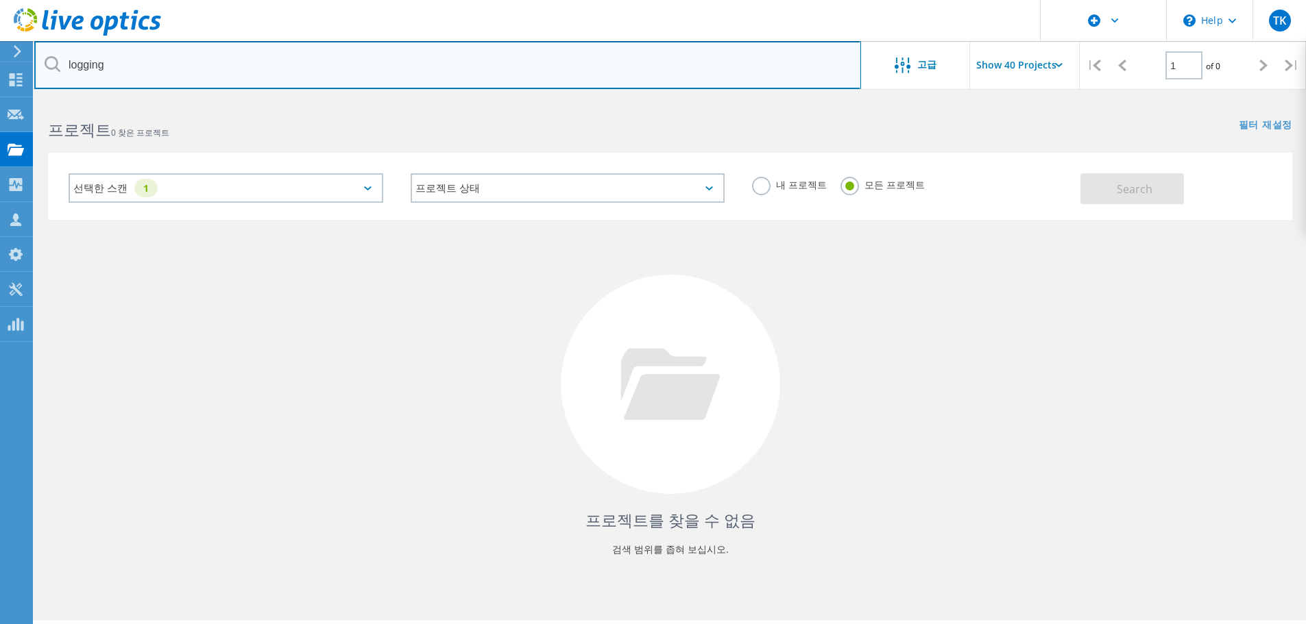
click at [169, 60] on input "logging" at bounding box center [447, 65] width 827 height 48
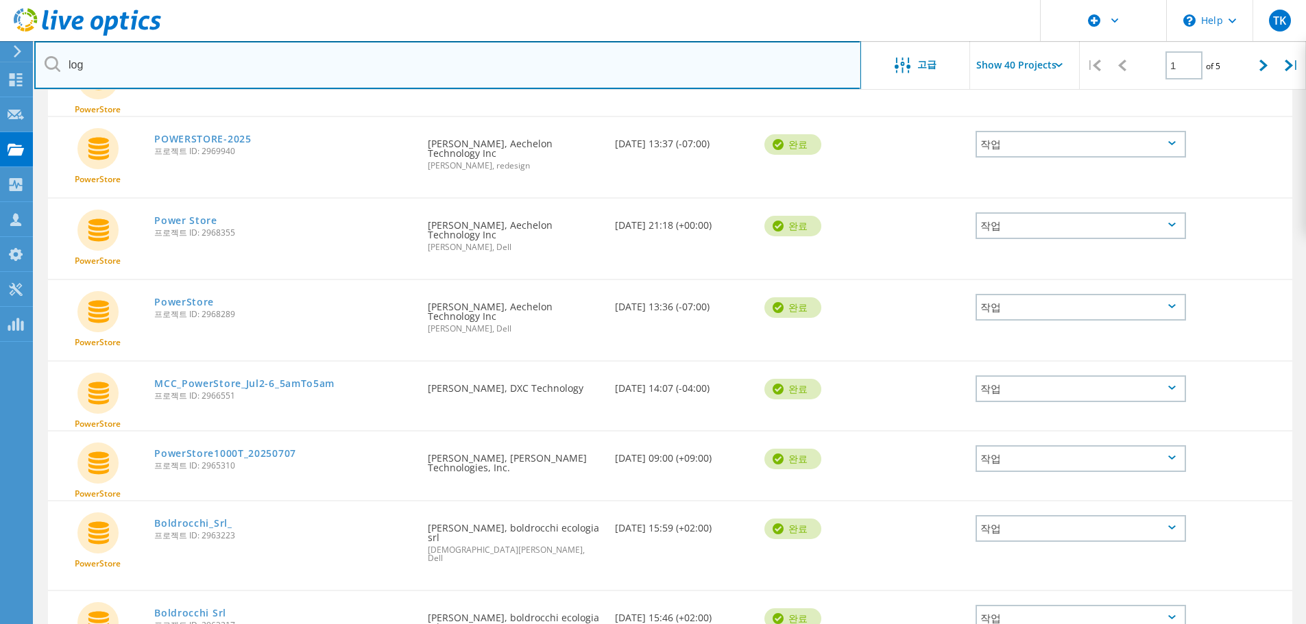
scroll to position [274, 0]
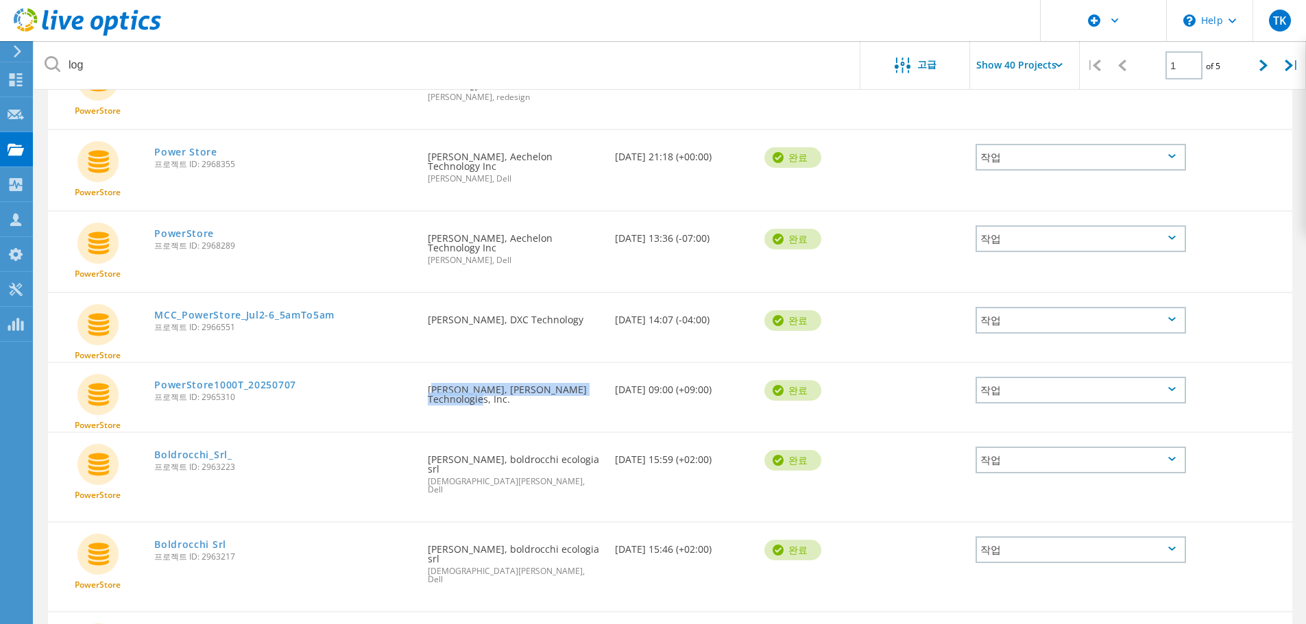
drag, startPoint x: 427, startPoint y: 389, endPoint x: 503, endPoint y: 404, distance: 77.6
click at [503, 404] on div "요청자 Masahiro Tsuru, INES Technologies, Inc." at bounding box center [514, 390] width 186 height 55
click at [504, 406] on div "요청자 Masahiro Tsuru, INES Technologies, Inc." at bounding box center [514, 390] width 186 height 55
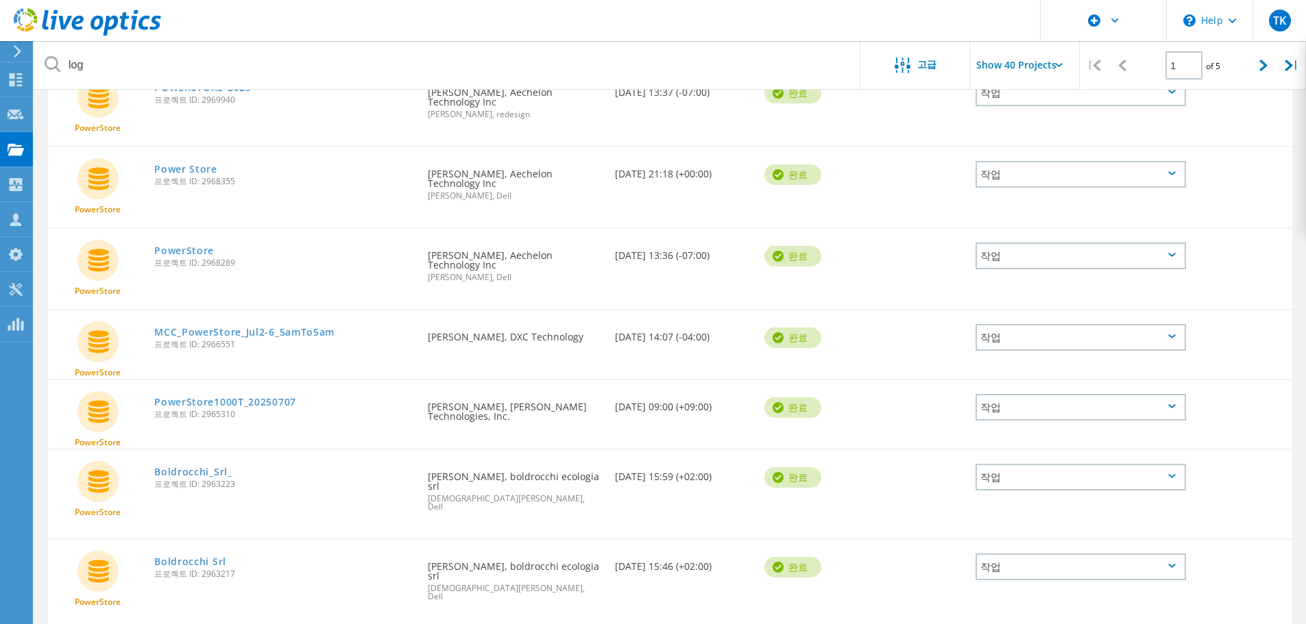
scroll to position [0, 0]
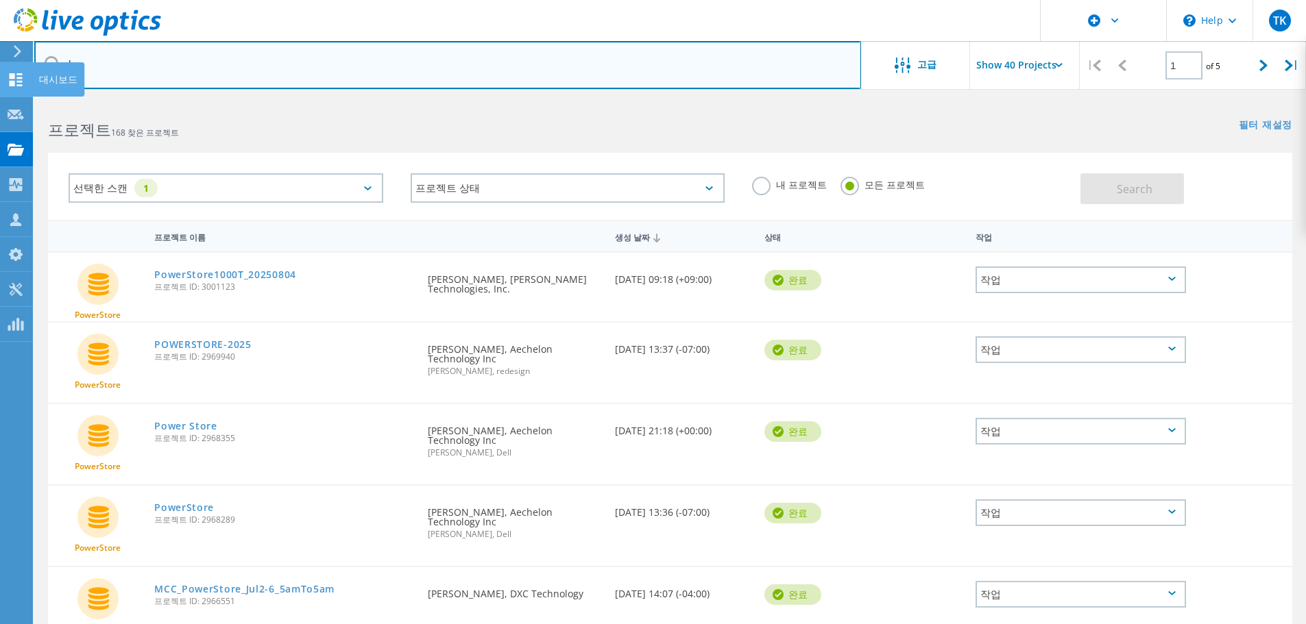
drag, startPoint x: 119, startPoint y: 66, endPoint x: 26, endPoint y: 64, distance: 93.2
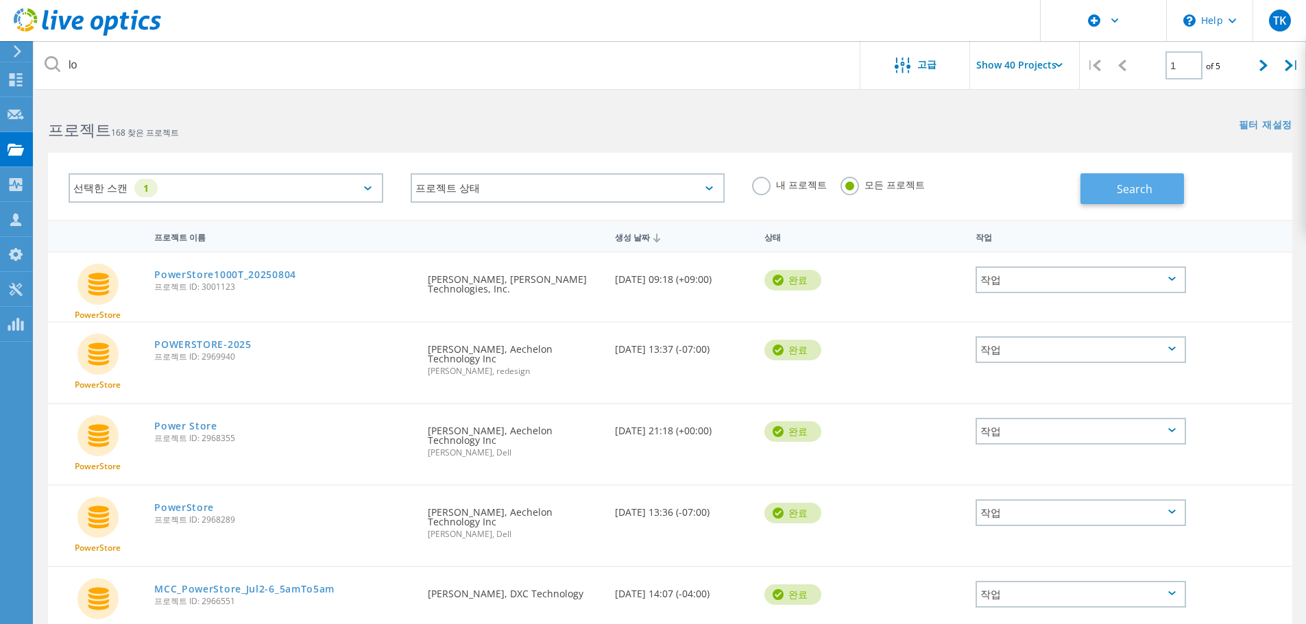
click at [1097, 190] on button "Search" at bounding box center [1131, 188] width 103 height 31
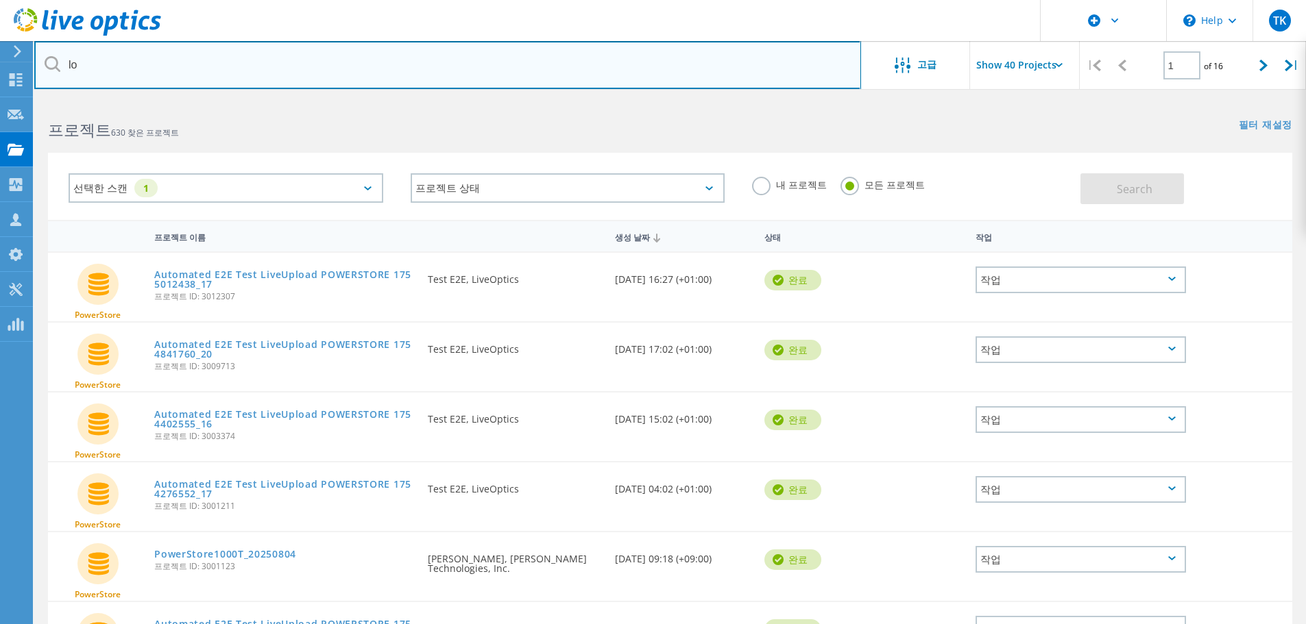
click at [143, 75] on input "lo" at bounding box center [447, 65] width 827 height 48
type input "l"
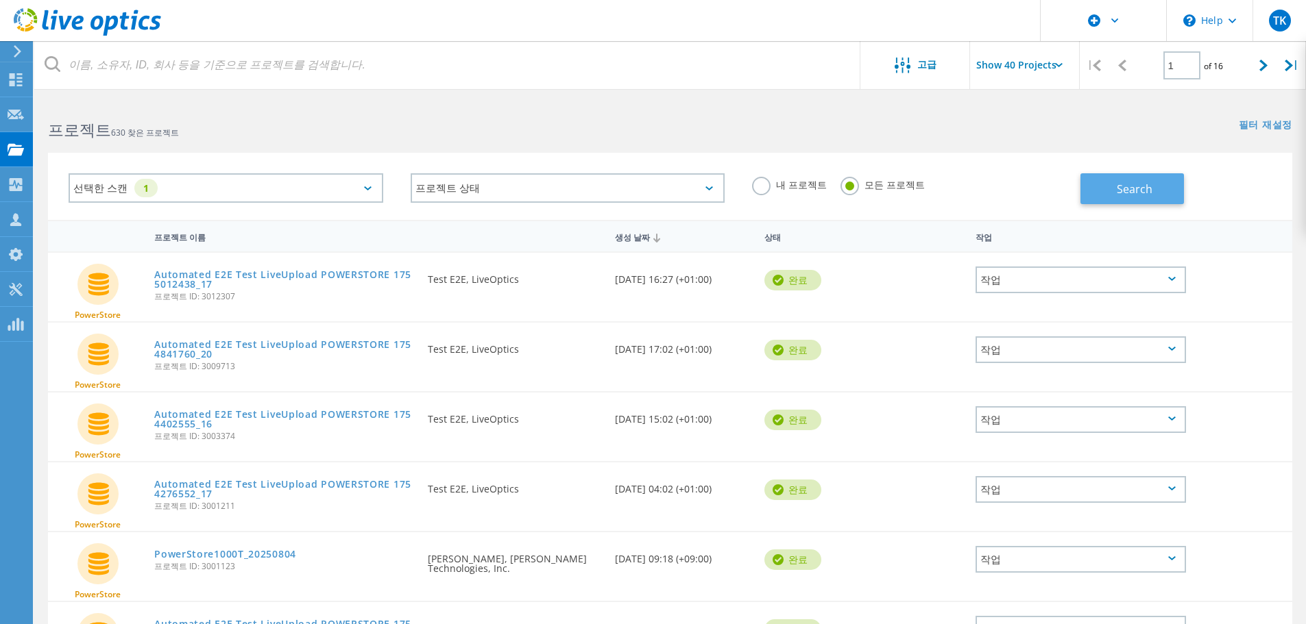
click at [1124, 193] on span "Search" at bounding box center [1134, 189] width 36 height 15
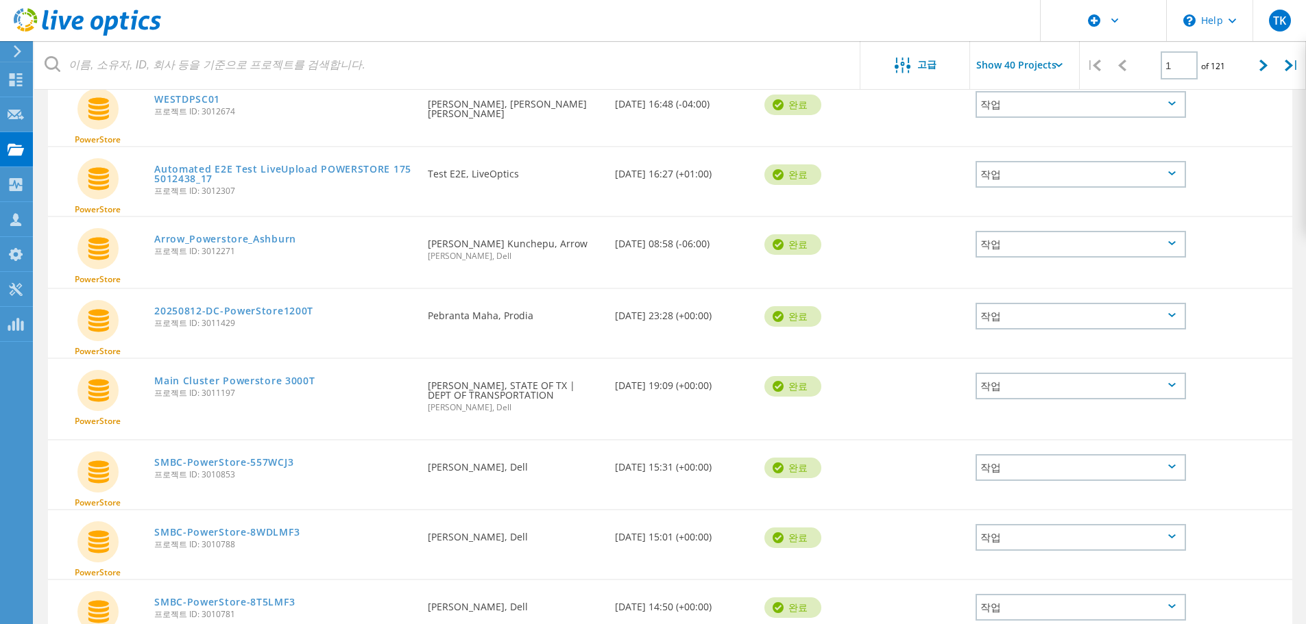
scroll to position [1165, 0]
click at [265, 377] on link "Main Cluster Powerstore 3000T" at bounding box center [234, 382] width 160 height 10
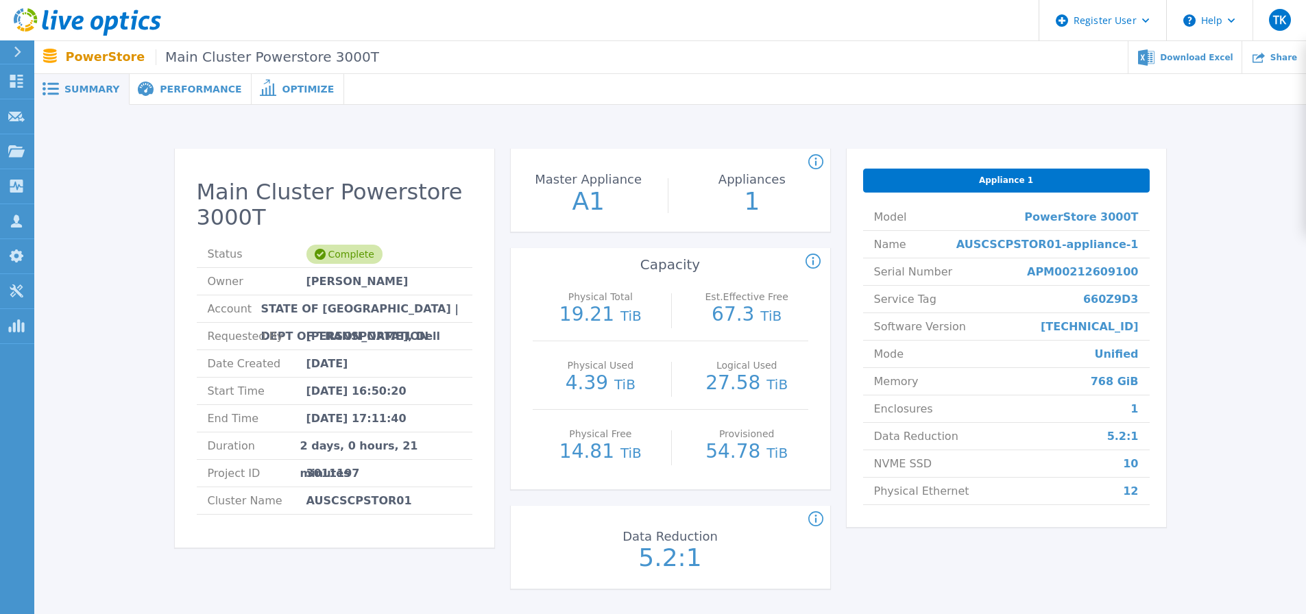
click at [184, 84] on span "Performance" at bounding box center [201, 89] width 82 height 10
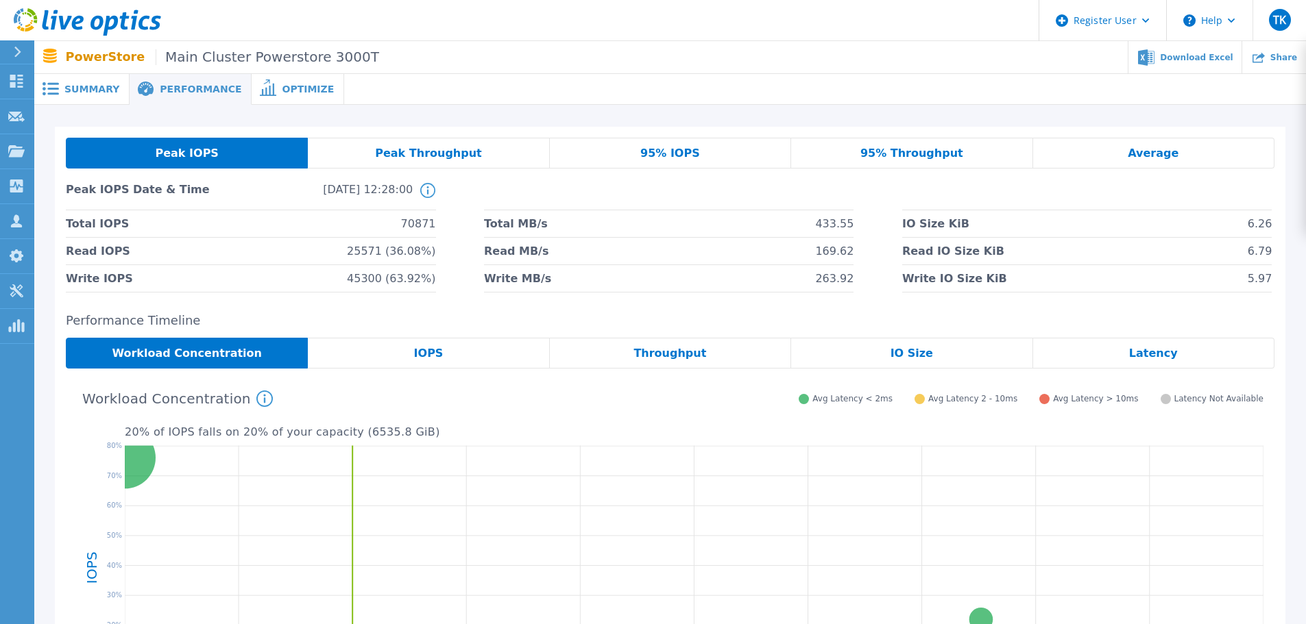
click at [260, 85] on span at bounding box center [267, 88] width 30 height 13
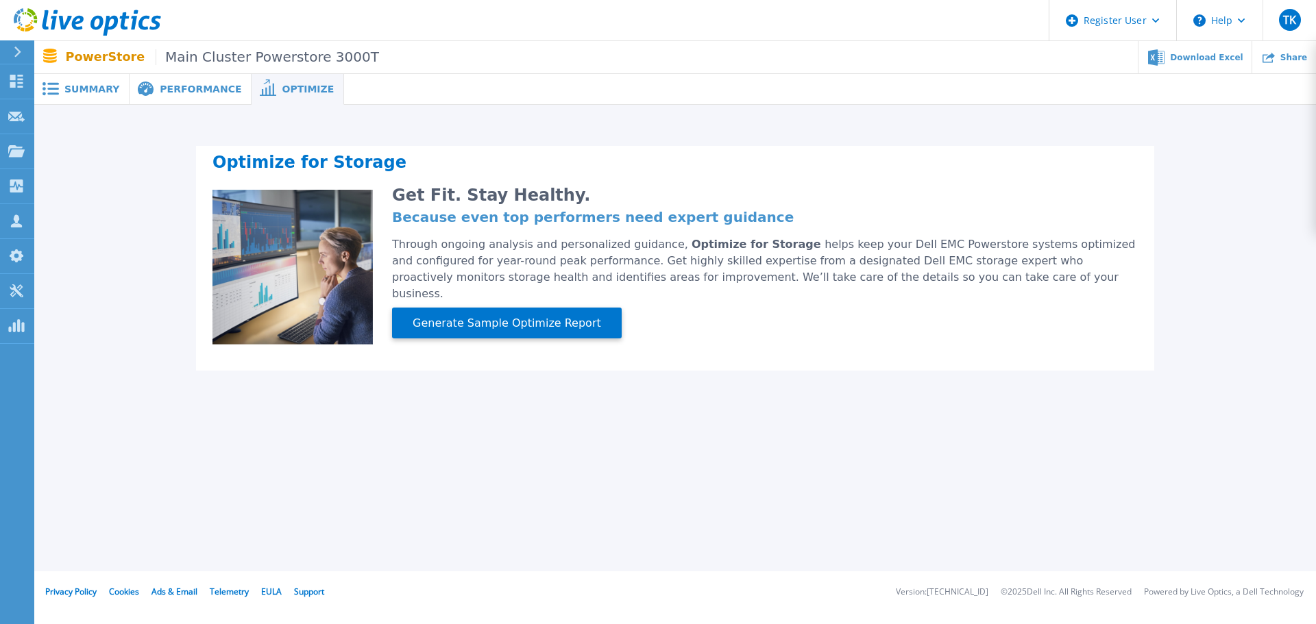
click at [178, 89] on span "Performance" at bounding box center [201, 89] width 82 height 10
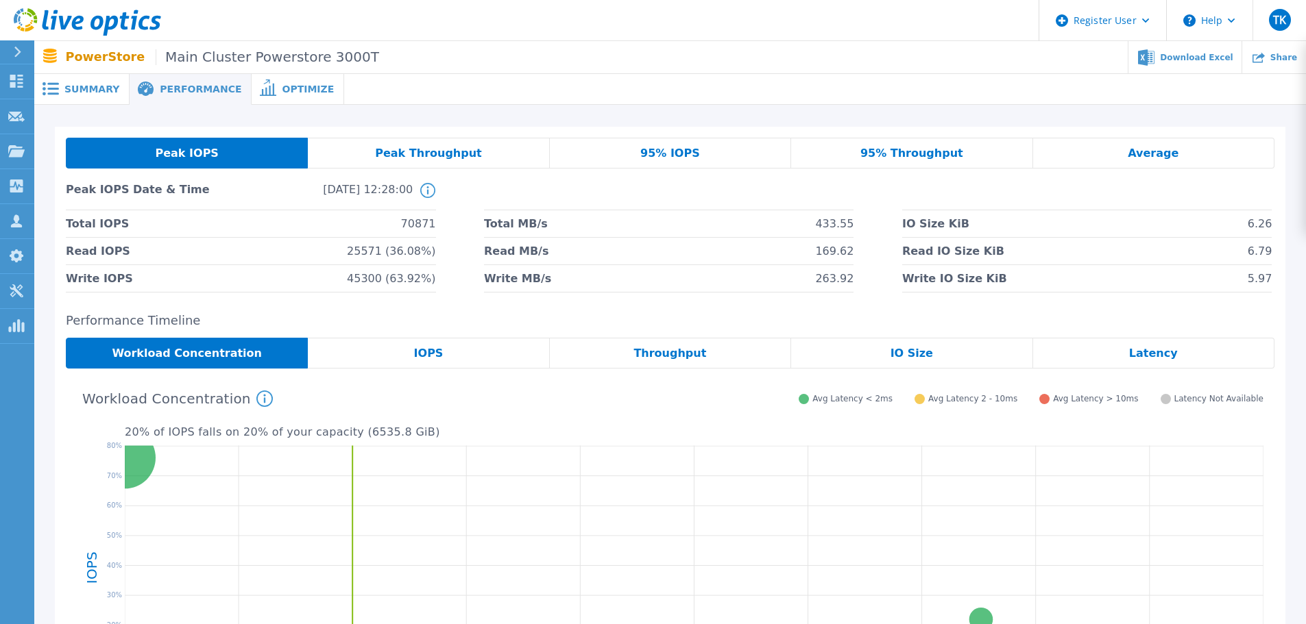
click at [476, 158] on div "Peak Throughput" at bounding box center [428, 153] width 241 height 31
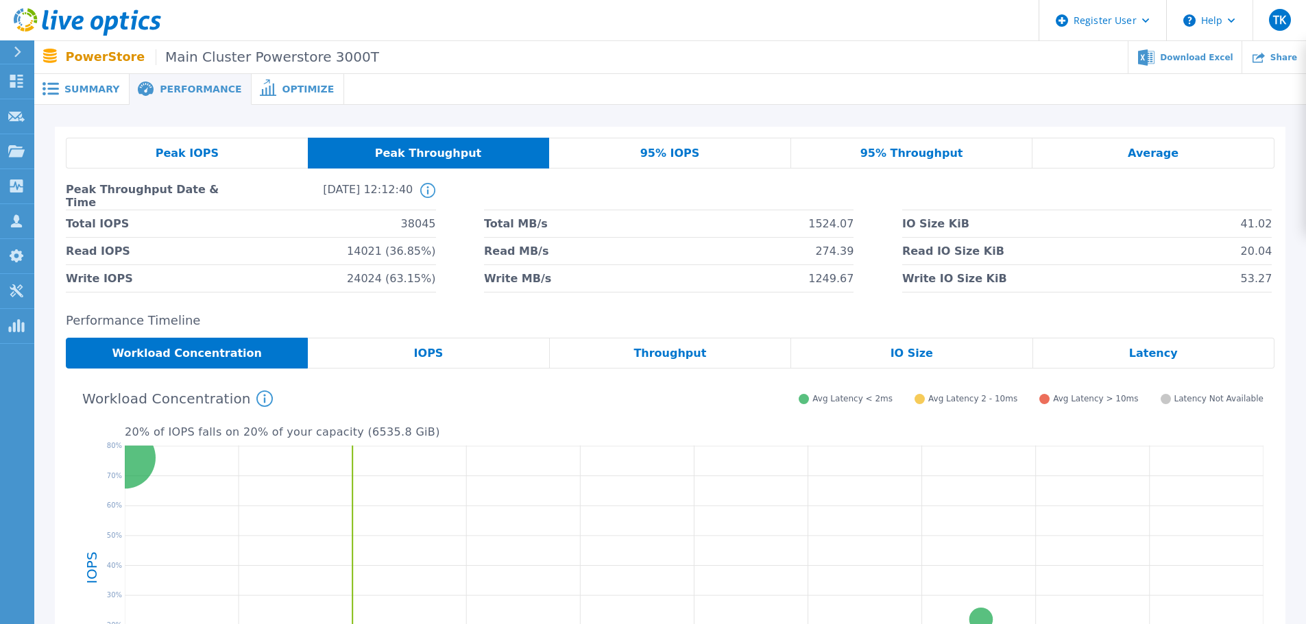
click at [636, 154] on div "95% IOPS" at bounding box center [670, 153] width 242 height 31
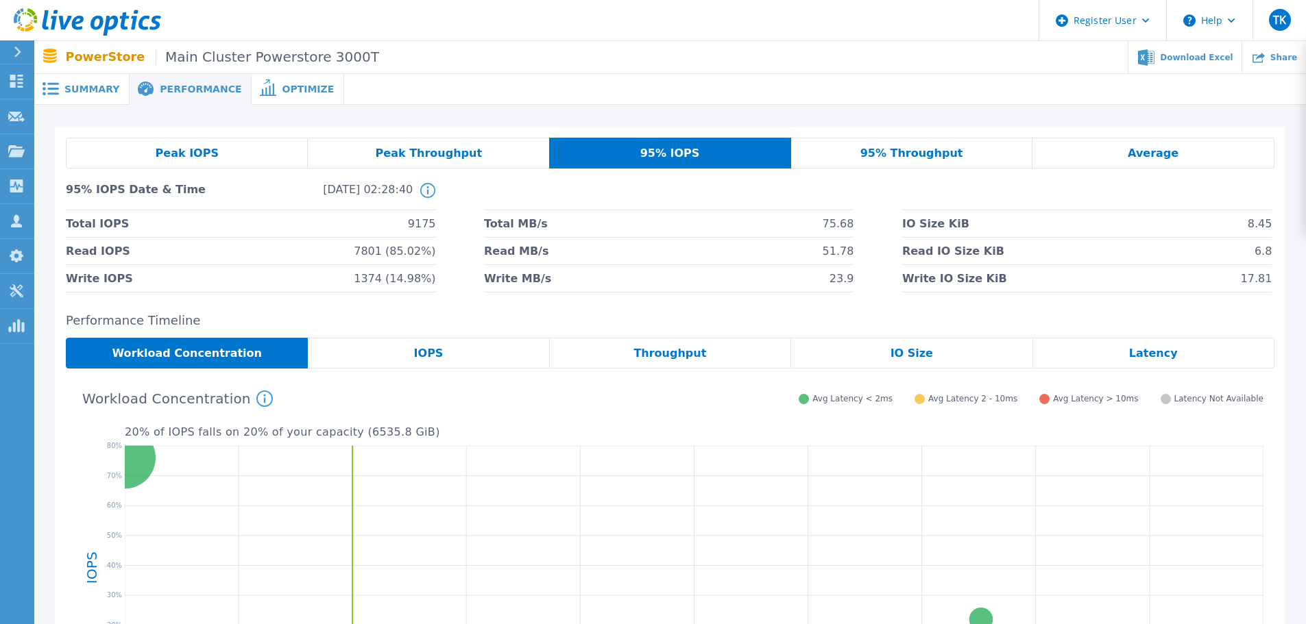
click at [955, 356] on div "IO Size" at bounding box center [911, 353] width 241 height 31
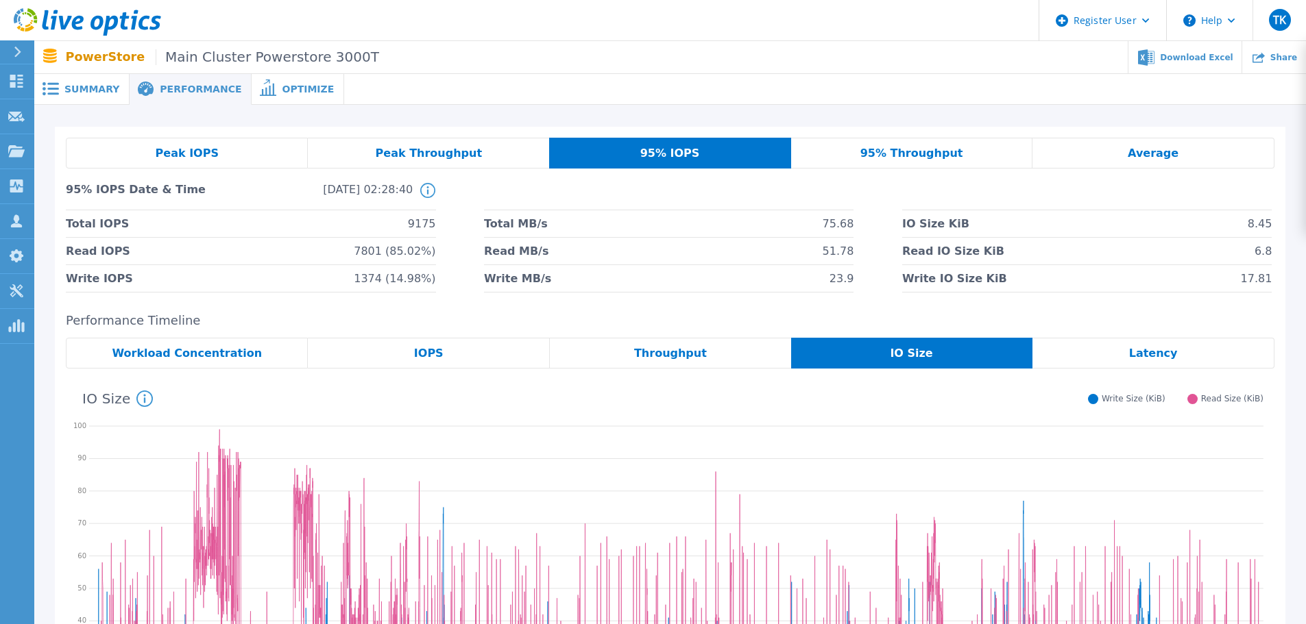
click at [81, 88] on span "Summary" at bounding box center [91, 89] width 55 height 10
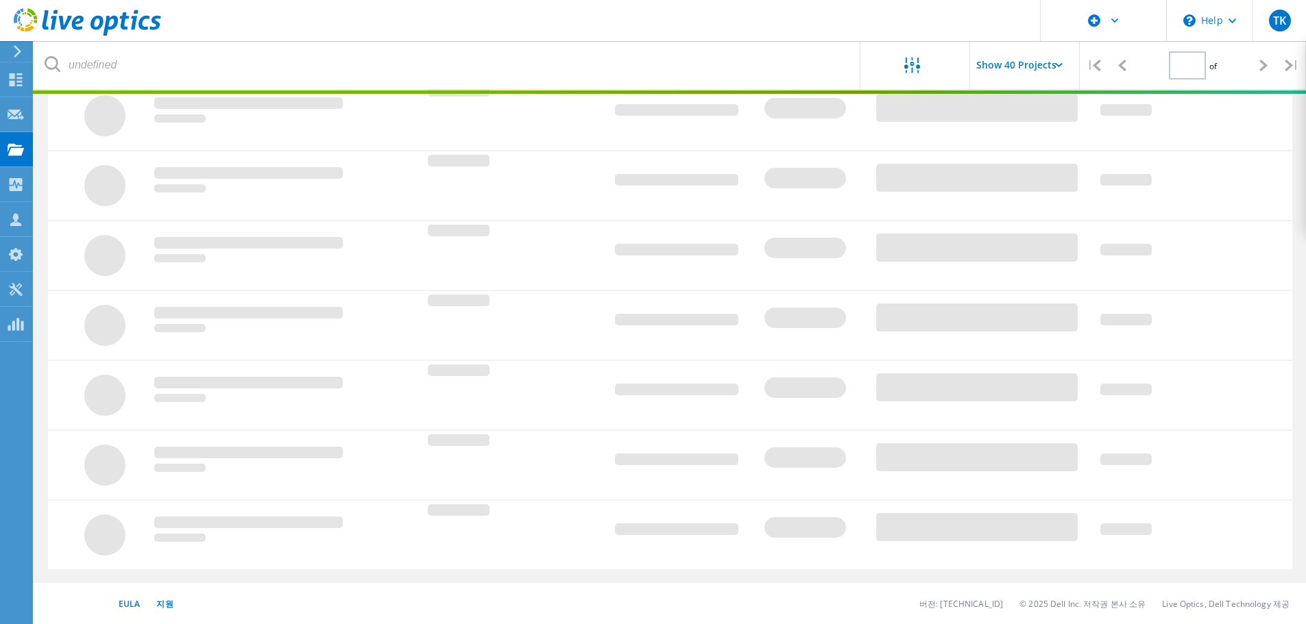
type input "1"
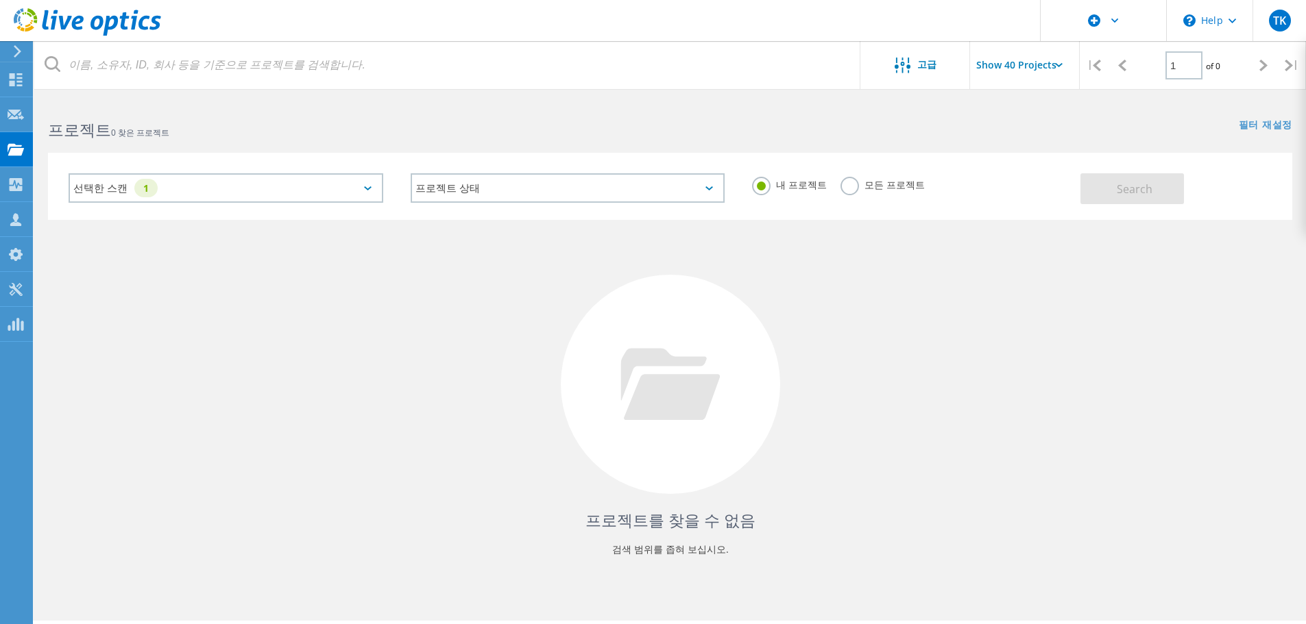
click at [852, 186] on label "모든 프로젝트" at bounding box center [882, 183] width 84 height 13
click at [0, 0] on input "모든 프로젝트" at bounding box center [0, 0] width 0 height 0
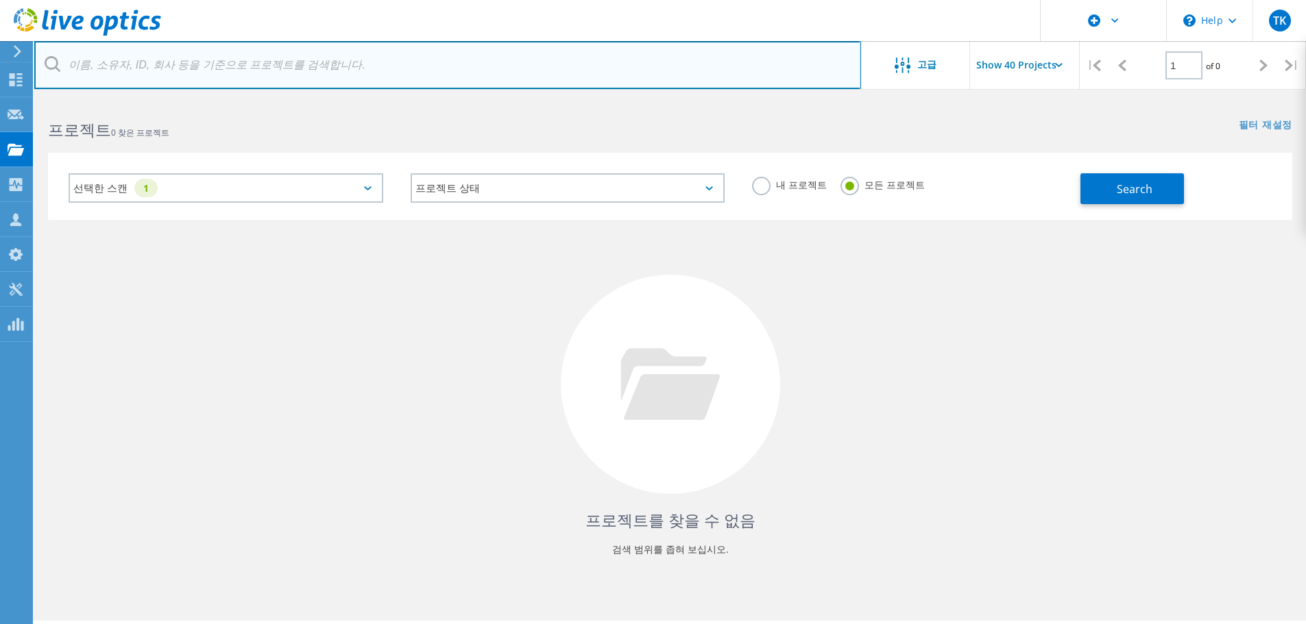
click at [152, 67] on input "text" at bounding box center [447, 65] width 827 height 48
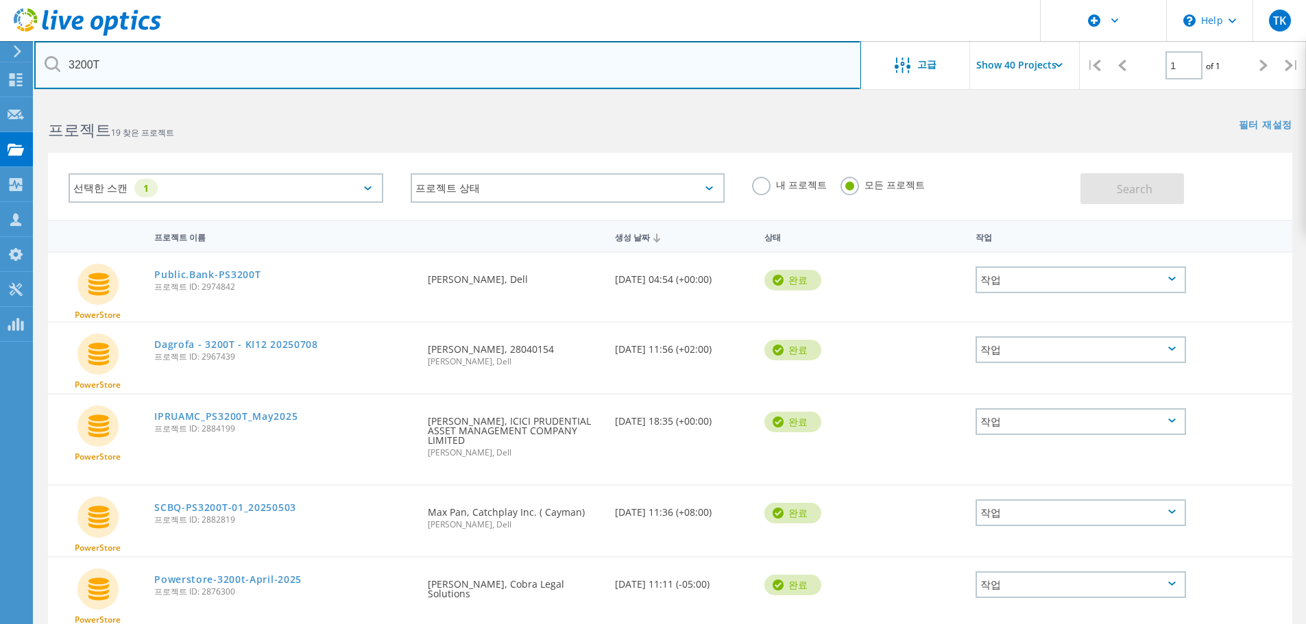
click at [194, 64] on input "3200T" at bounding box center [447, 65] width 827 height 48
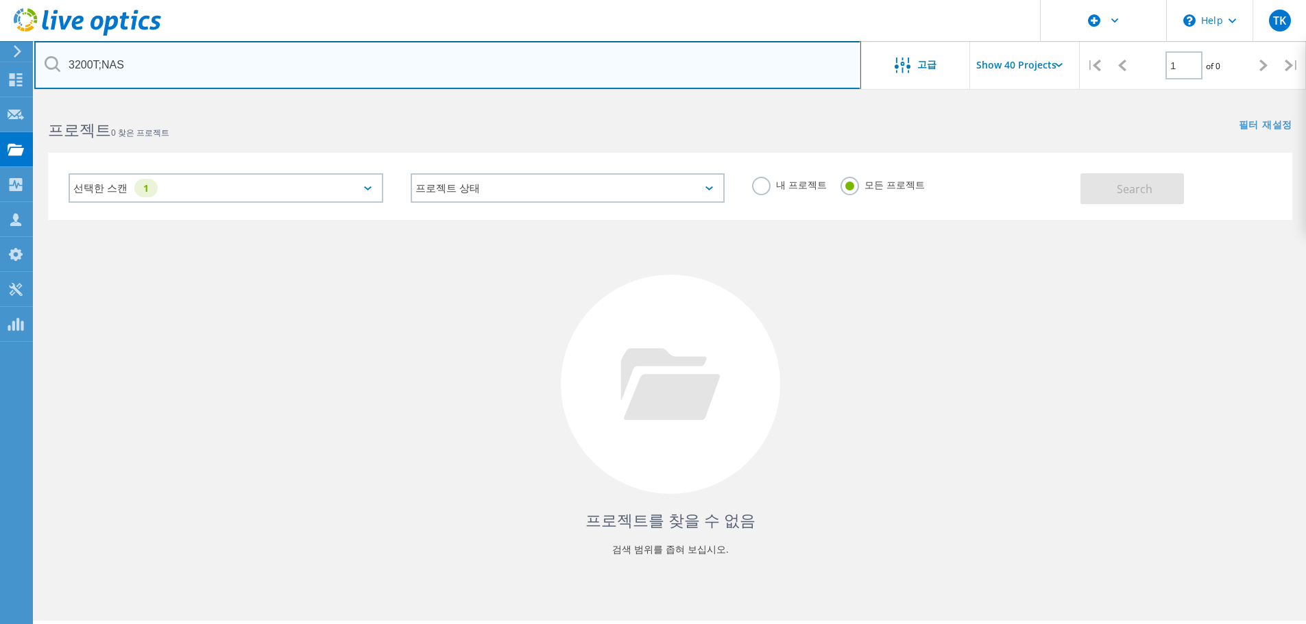
click at [293, 69] on input "3200T;NAS" at bounding box center [447, 65] width 827 height 48
click at [295, 73] on input "3200T&NAS" at bounding box center [447, 65] width 827 height 48
type input "3"
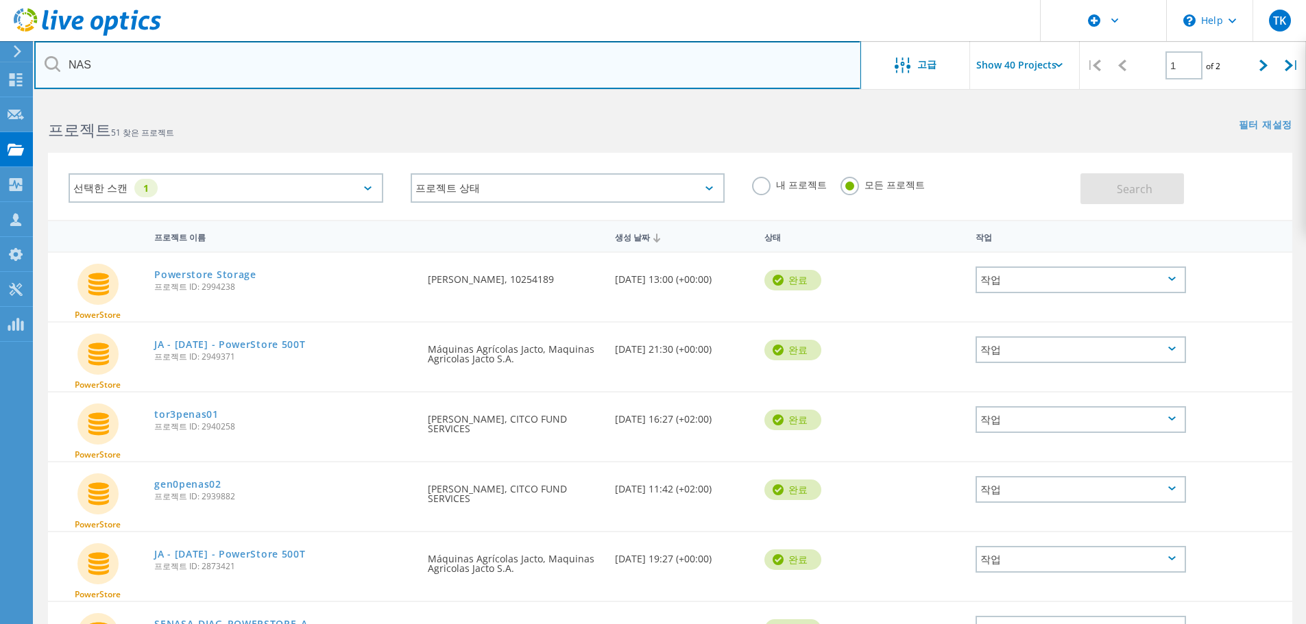
click at [535, 67] on input "NAS" at bounding box center [447, 65] width 827 height 48
type input "NAS"
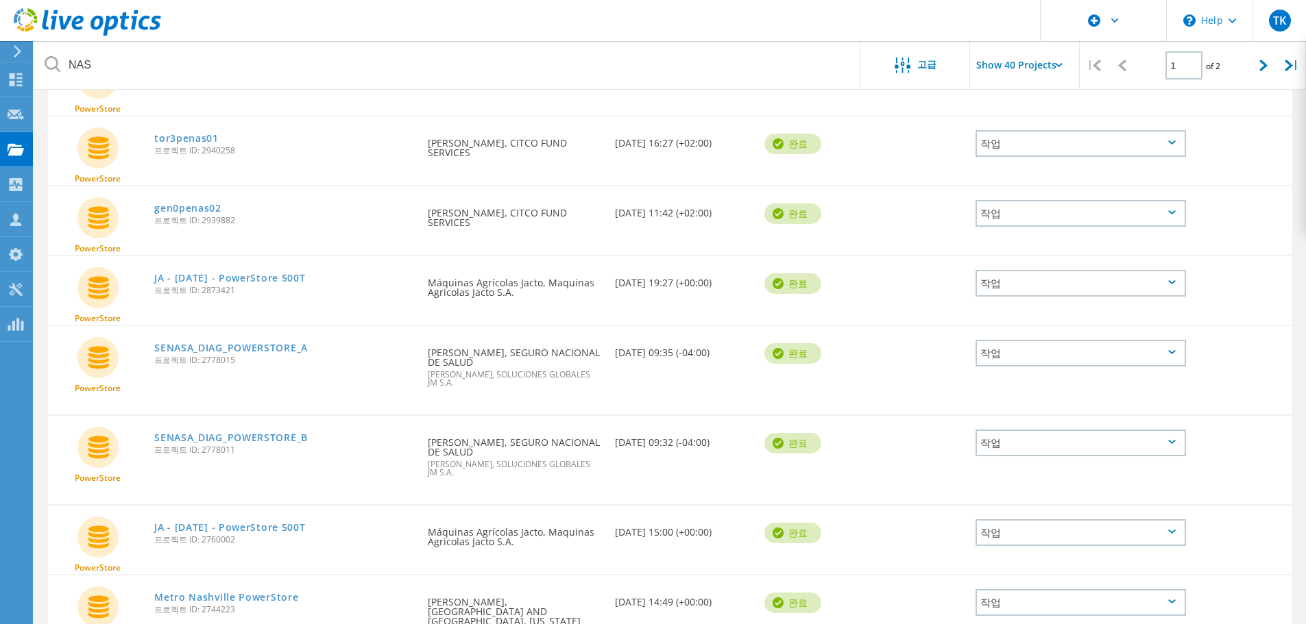
scroll to position [204, 0]
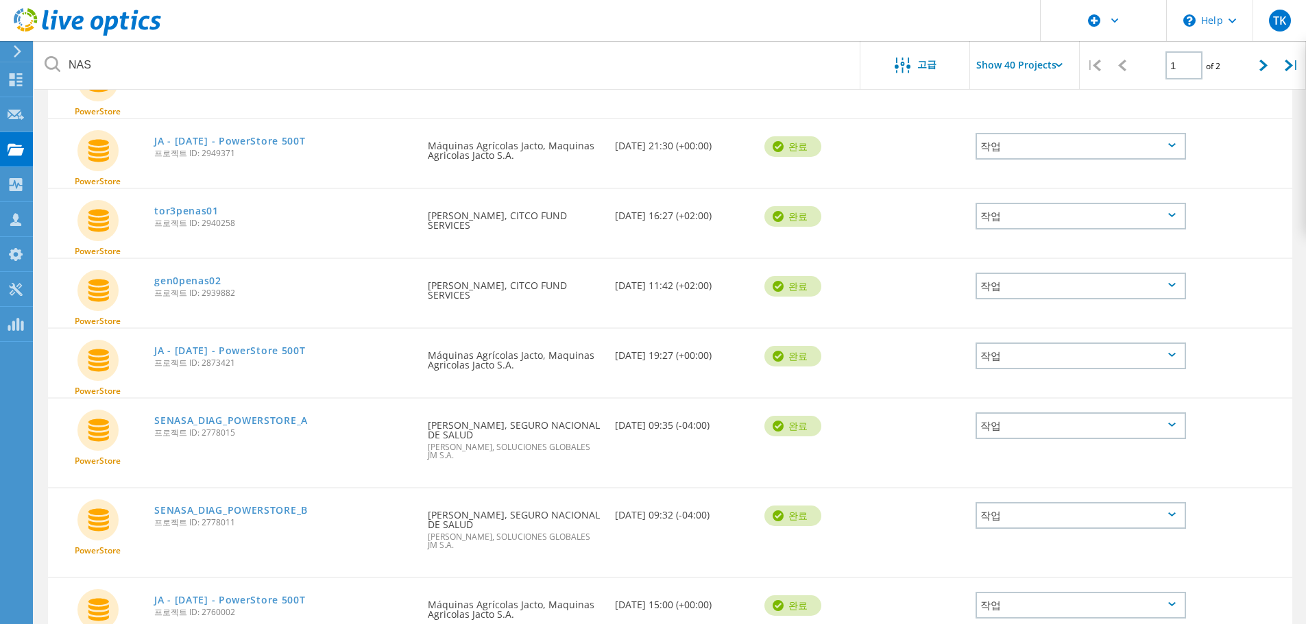
click at [1035, 67] on input "Show 40 Projects" at bounding box center [1038, 65] width 137 height 48
click at [1260, 66] on icon at bounding box center [1263, 66] width 8 height 12
type input "2"
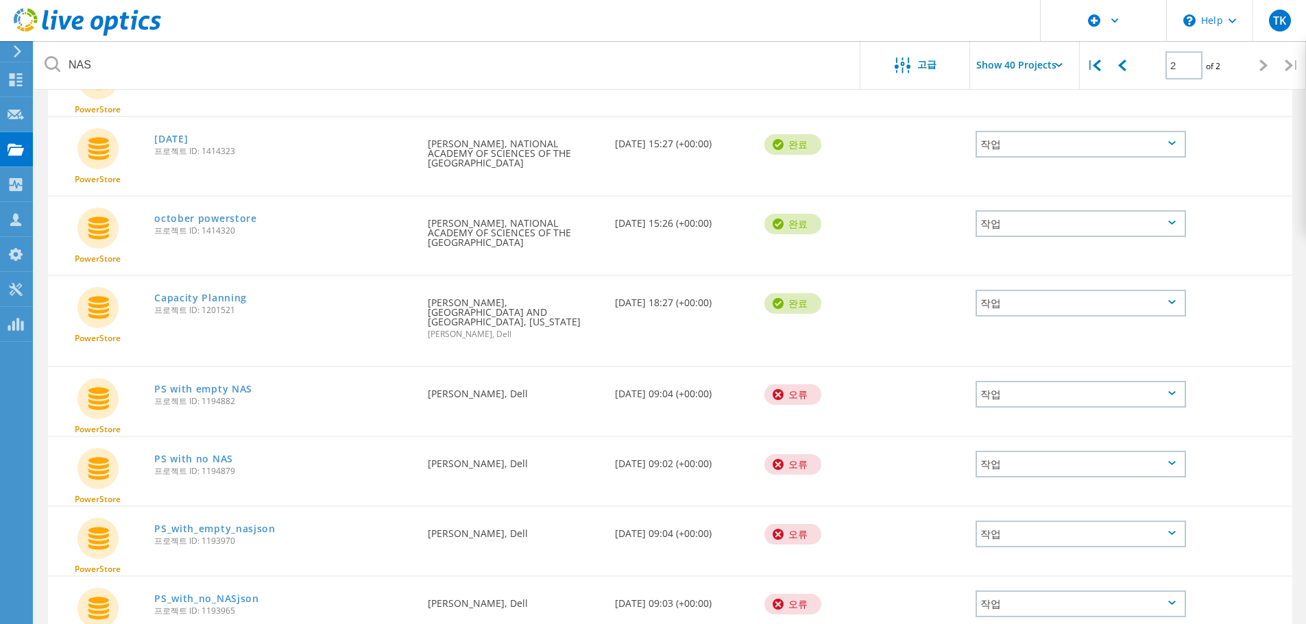
scroll to position [482, 0]
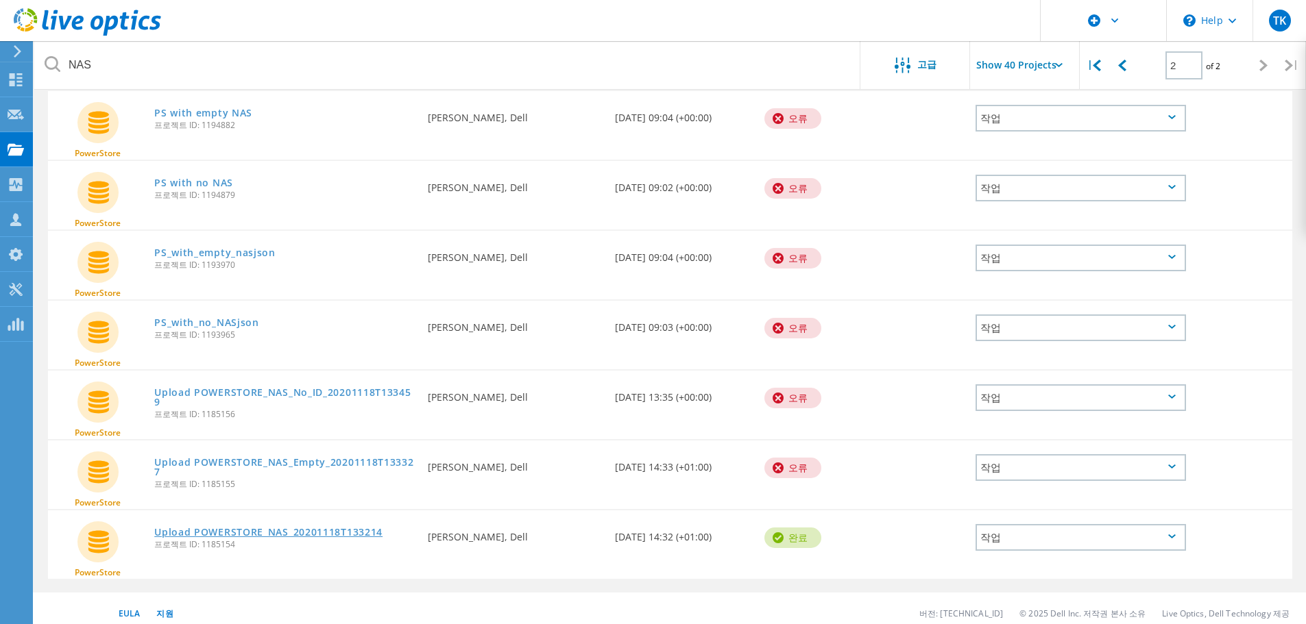
click at [278, 528] on link "Upload POWERSTORE_NAS_20201118T133214" at bounding box center [268, 533] width 228 height 10
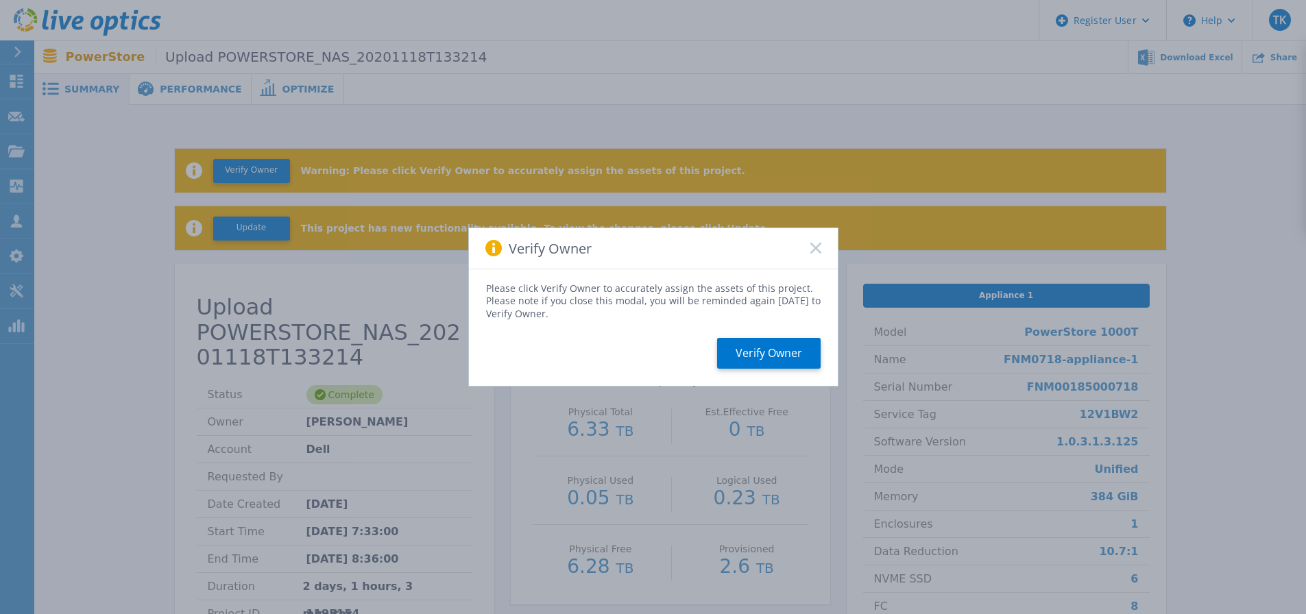
click at [813, 241] on div "Verify Owner" at bounding box center [653, 248] width 369 height 41
click at [814, 249] on rect at bounding box center [815, 249] width 12 height 12
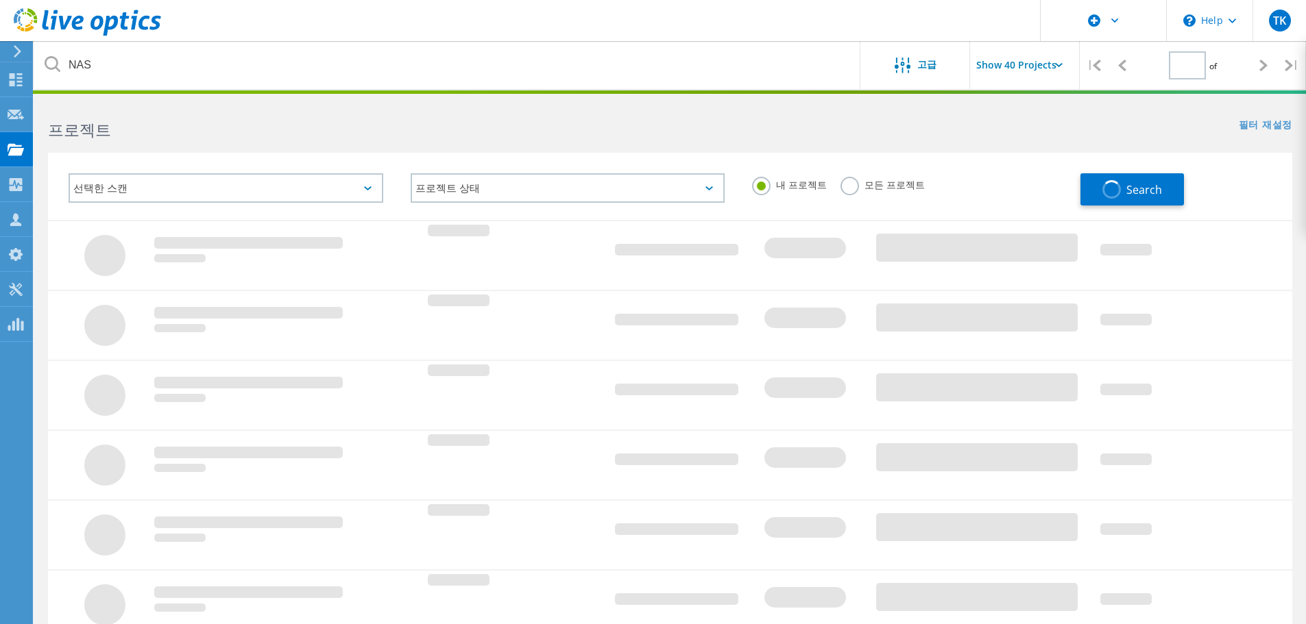
type input "1"
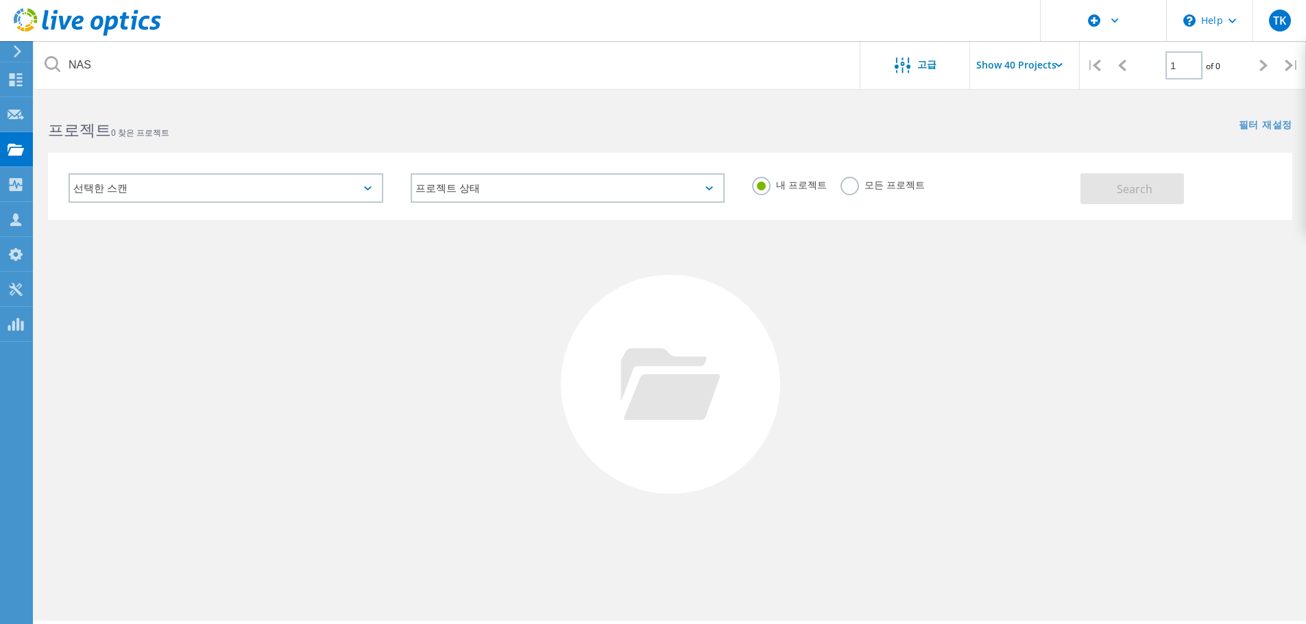
scroll to position [38, 0]
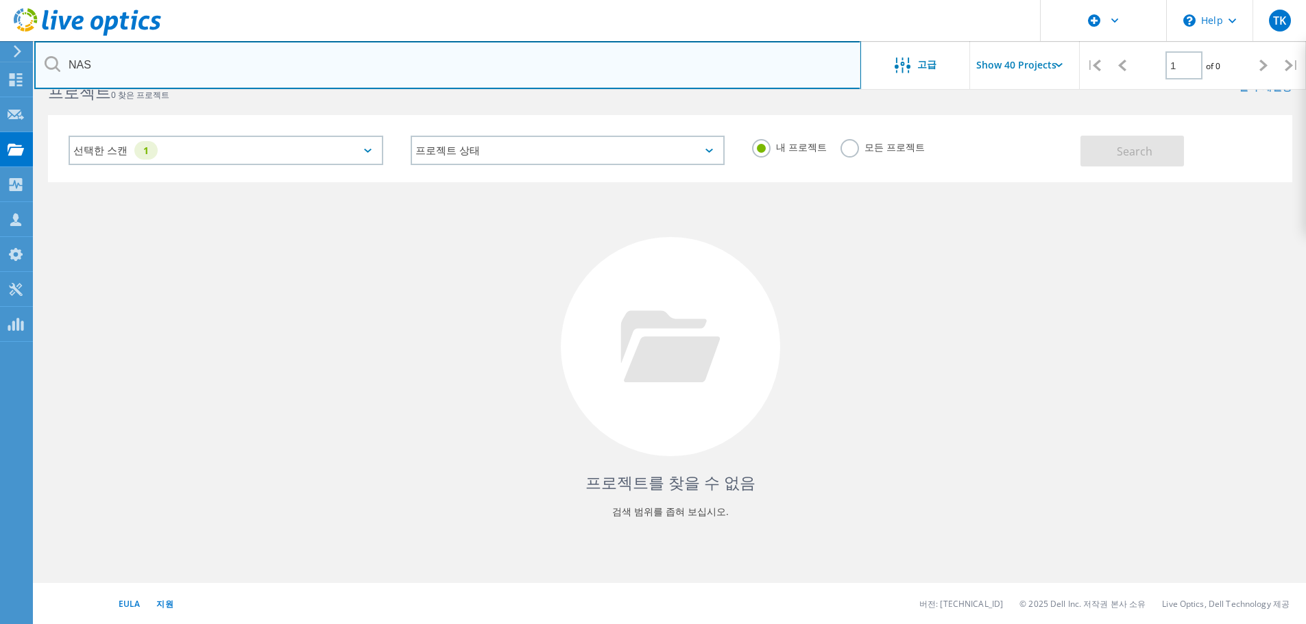
click at [629, 73] on input "NAS" at bounding box center [447, 65] width 827 height 48
click at [694, 64] on input "NAS" at bounding box center [447, 65] width 827 height 48
click at [230, 60] on input "NAS" at bounding box center [447, 65] width 827 height 48
type input "N"
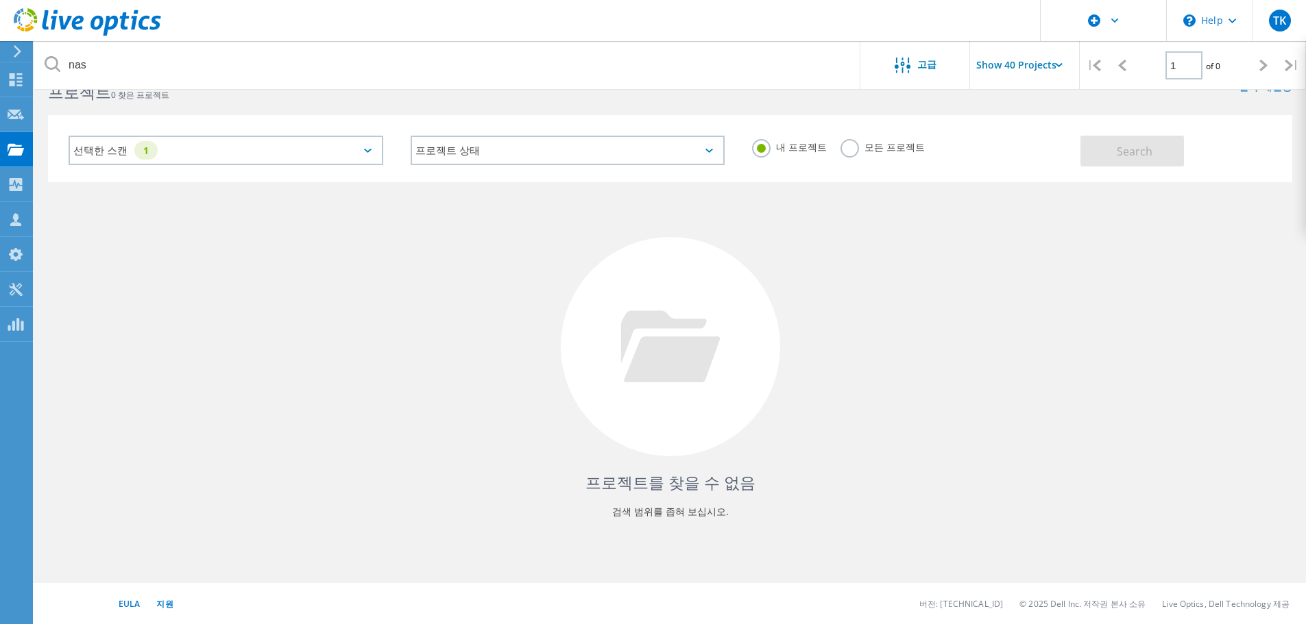
click at [339, 161] on div "선택한 스캔 1" at bounding box center [226, 150] width 315 height 29
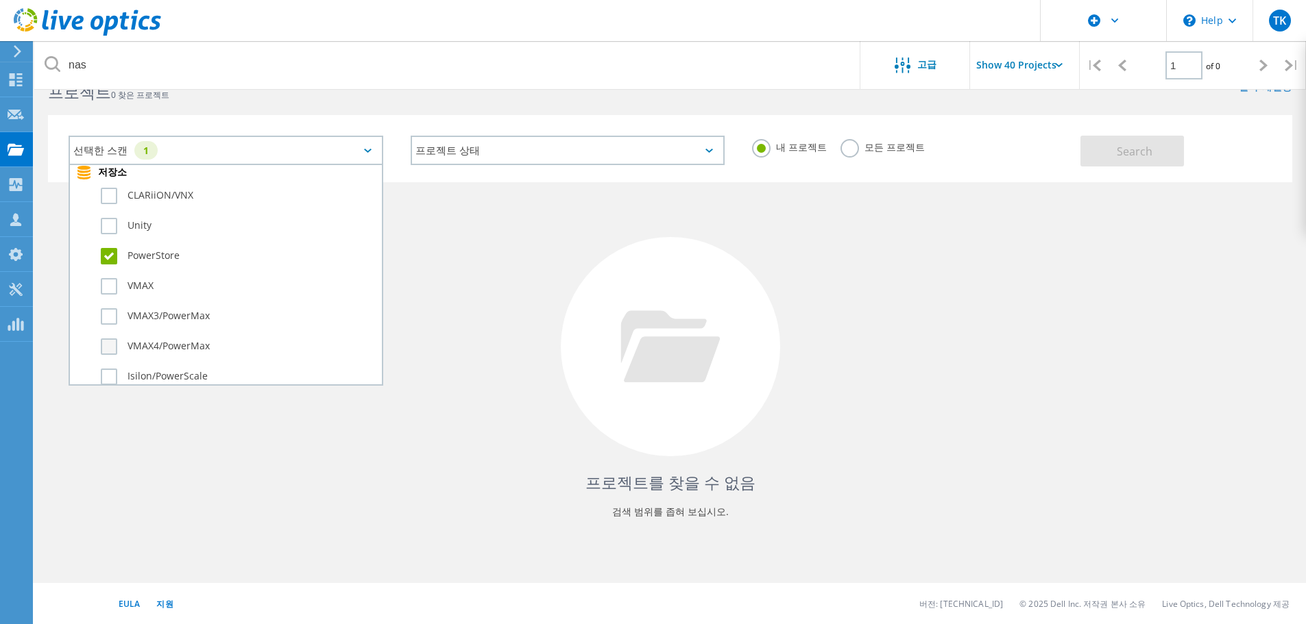
scroll to position [343, 0]
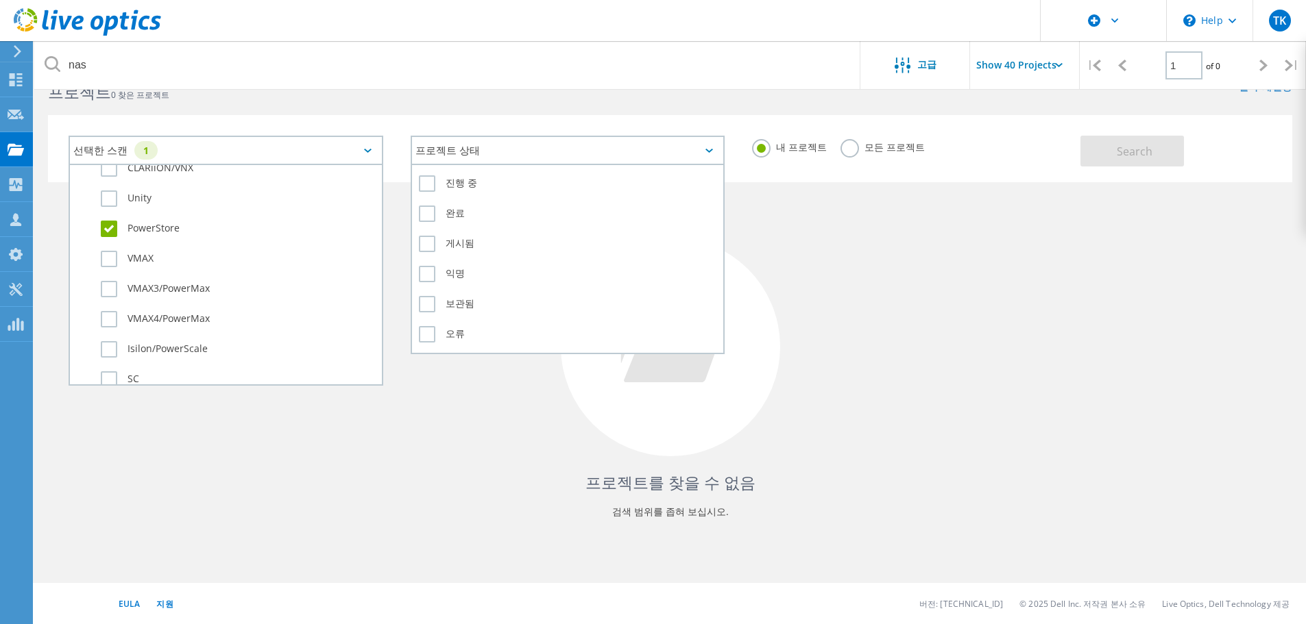
click at [593, 151] on div "프로젝트 상태" at bounding box center [568, 150] width 315 height 29
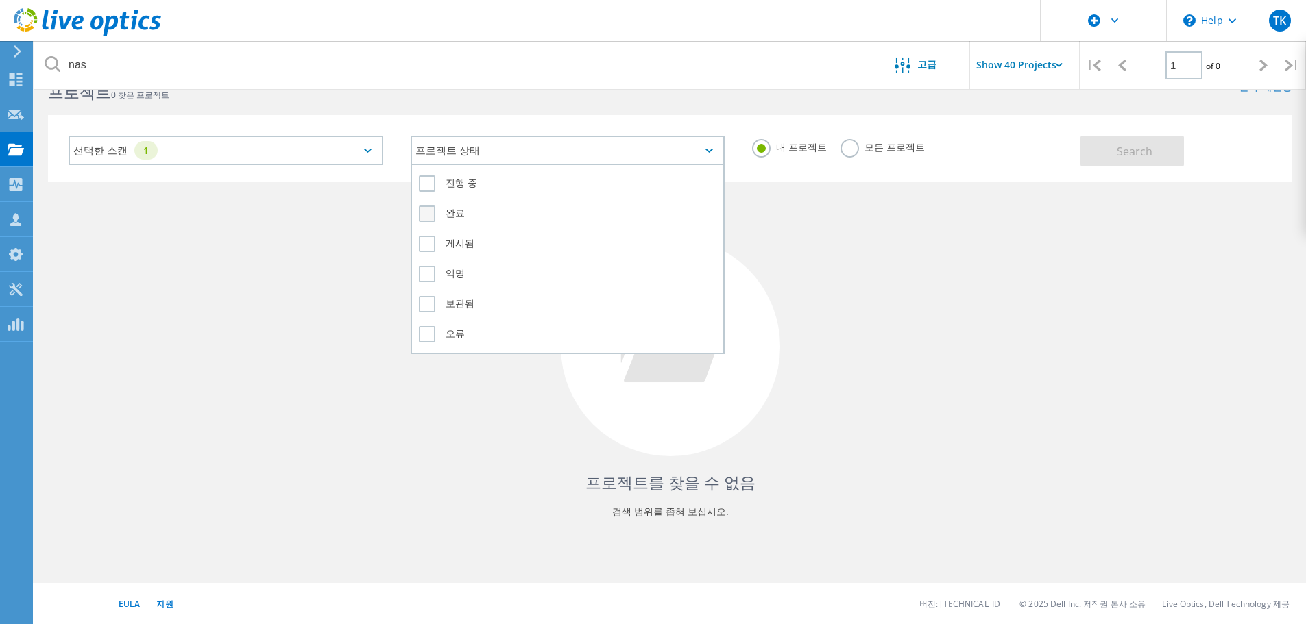
click at [449, 215] on label "완료" at bounding box center [568, 214] width 298 height 16
click at [0, 0] on input "완료" at bounding box center [0, 0] width 0 height 0
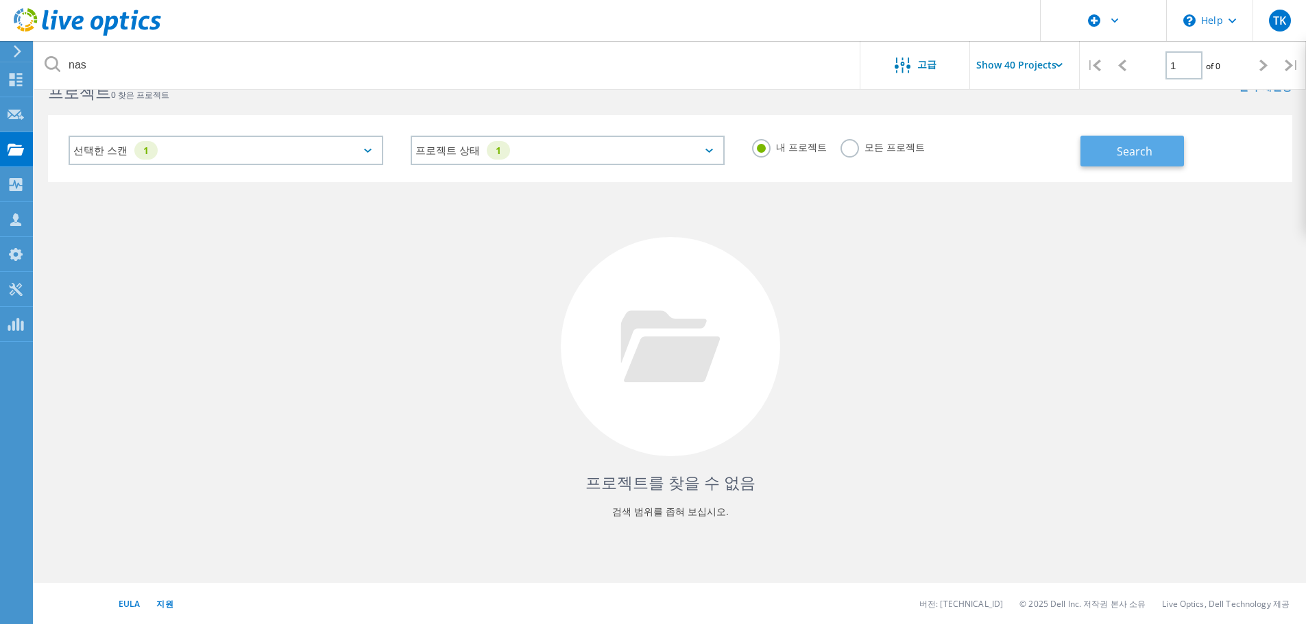
click at [1140, 156] on span "Search" at bounding box center [1134, 151] width 36 height 15
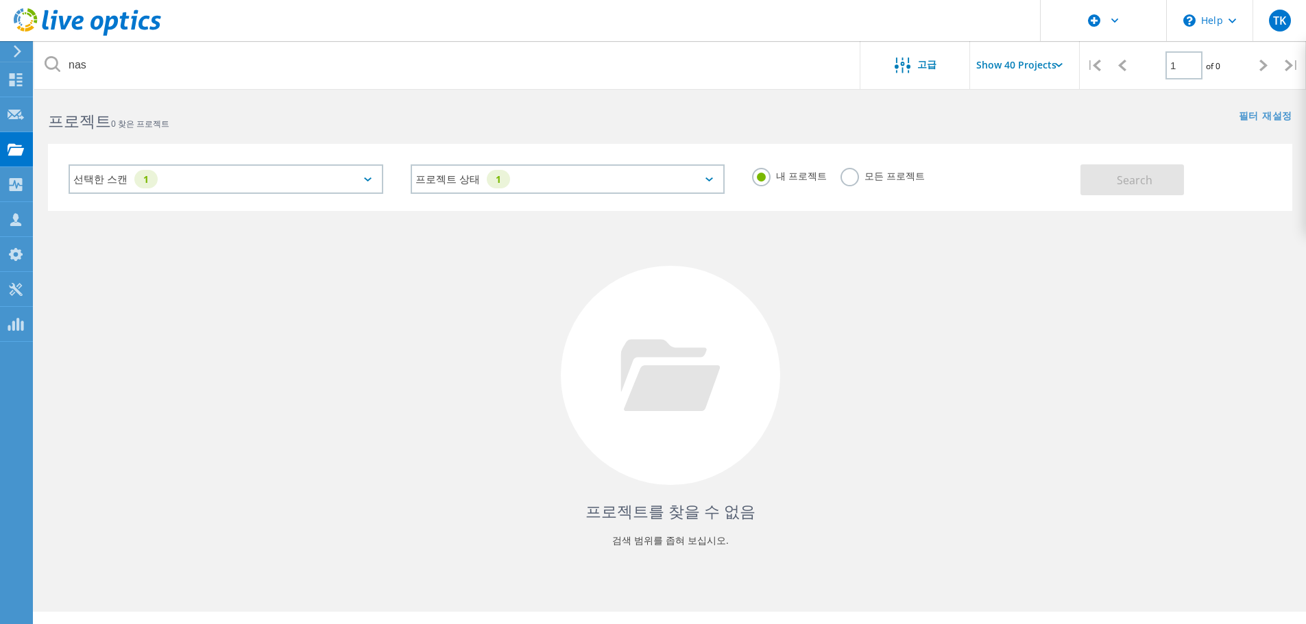
scroll to position [0, 0]
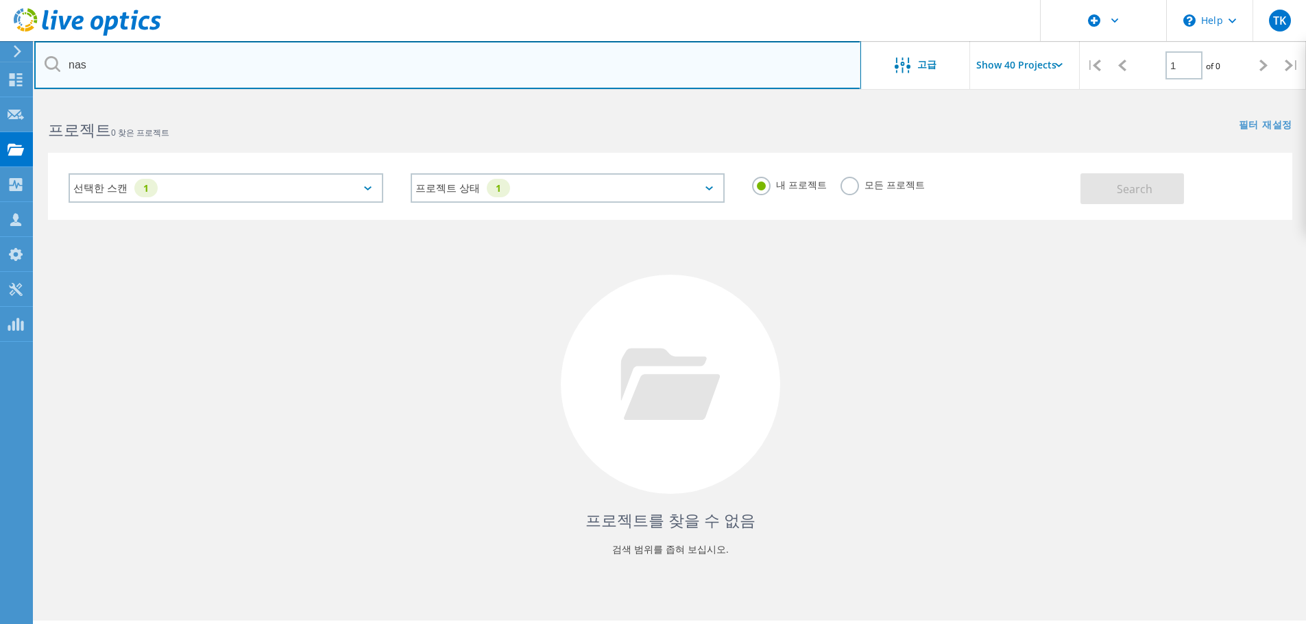
click at [223, 64] on input "nas" at bounding box center [447, 65] width 827 height 48
type input "n"
type input "3200T"
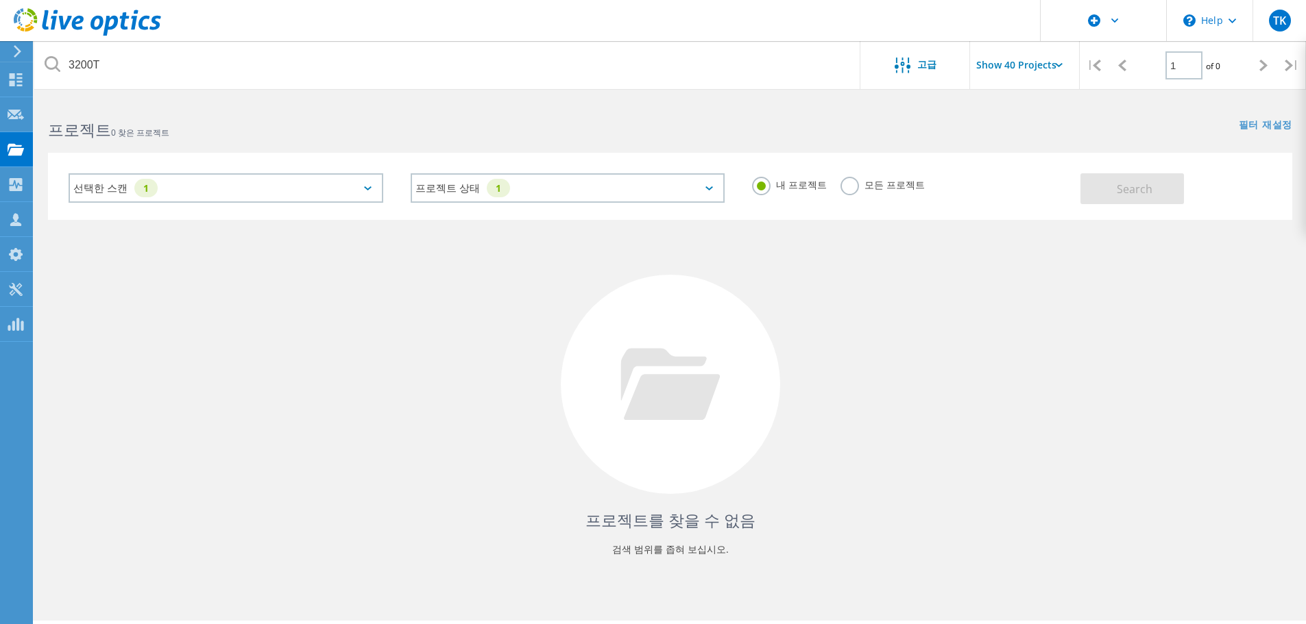
click at [762, 184] on label "내 프로젝트" at bounding box center [789, 183] width 75 height 13
click at [0, 0] on input "내 프로젝트" at bounding box center [0, 0] width 0 height 0
click at [842, 188] on label "모든 프로젝트" at bounding box center [882, 183] width 84 height 13
click at [0, 0] on input "모든 프로젝트" at bounding box center [0, 0] width 0 height 0
click at [1105, 186] on button "Search" at bounding box center [1131, 188] width 103 height 31
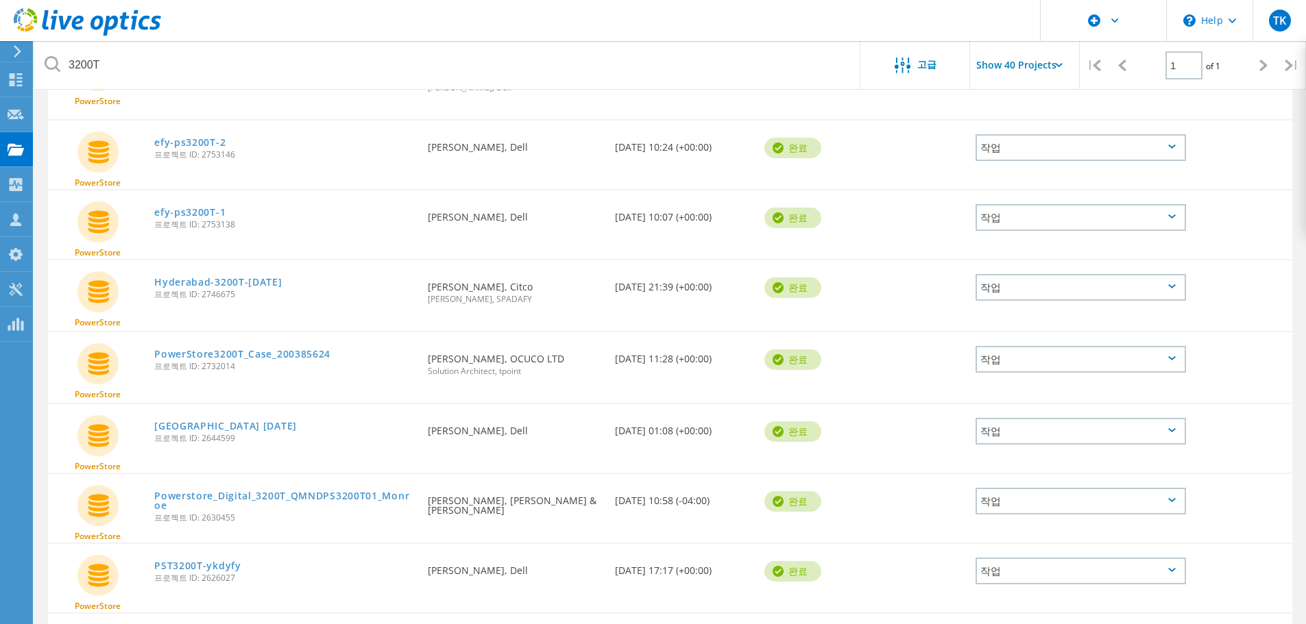
scroll to position [587, 0]
click at [228, 351] on link "PowerStore3200T_Case_200385624" at bounding box center [242, 356] width 176 height 10
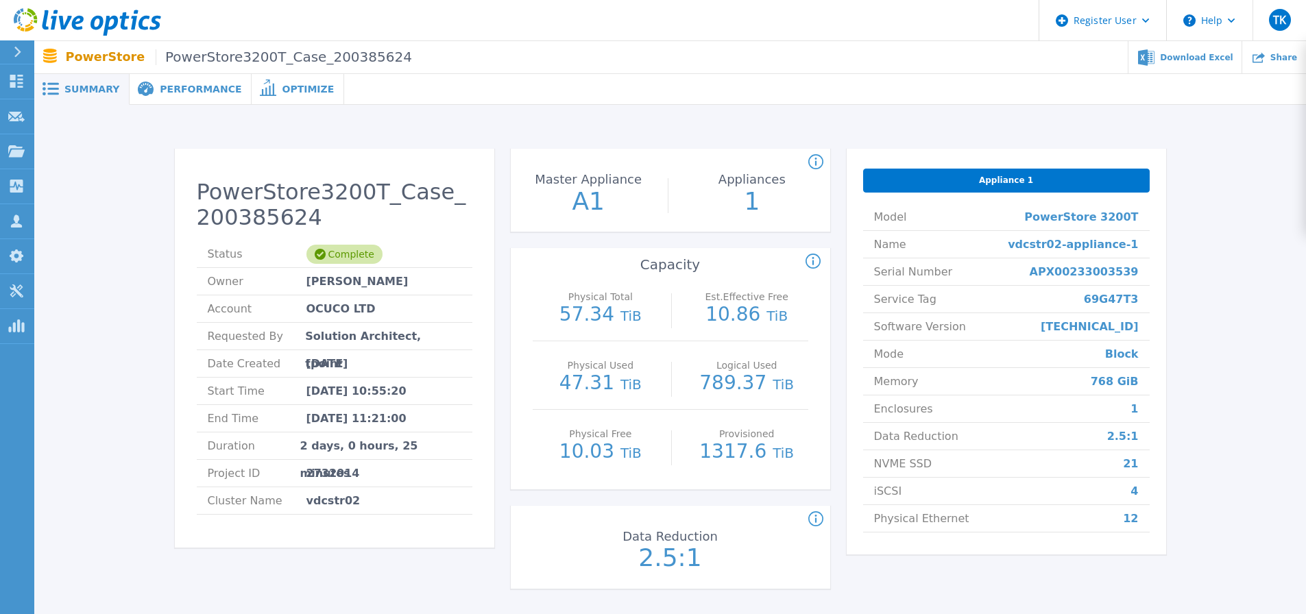
click at [165, 86] on span "Performance" at bounding box center [201, 89] width 82 height 10
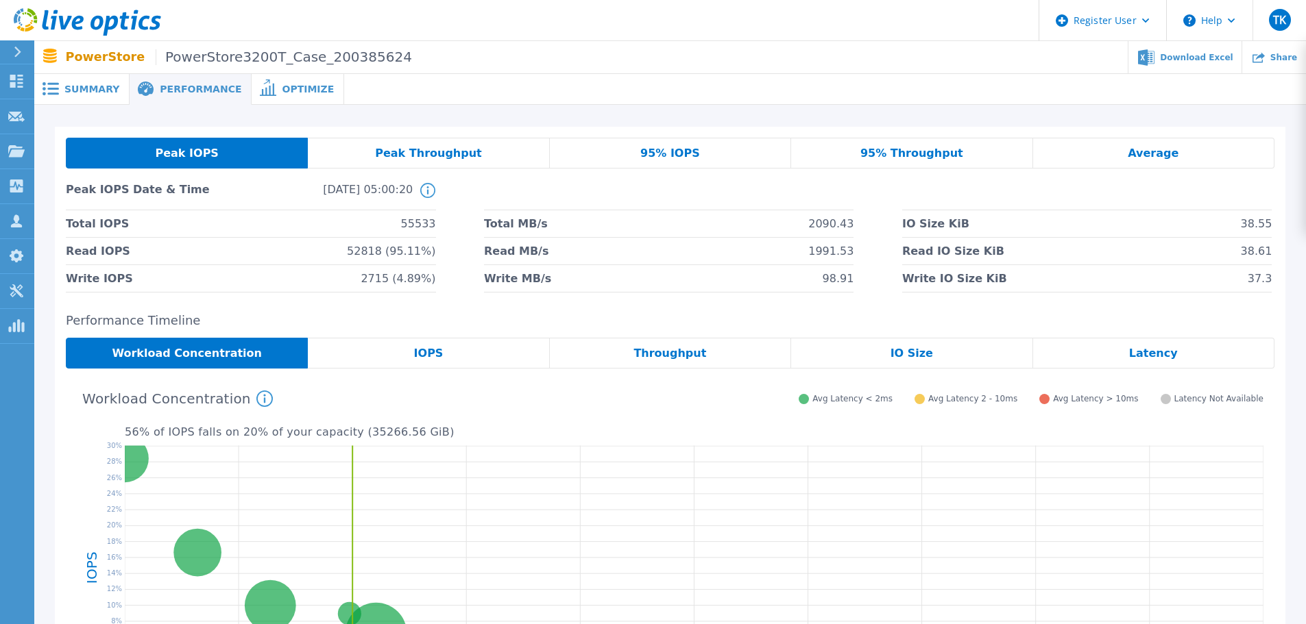
click at [75, 97] on div "Summary" at bounding box center [81, 89] width 95 height 31
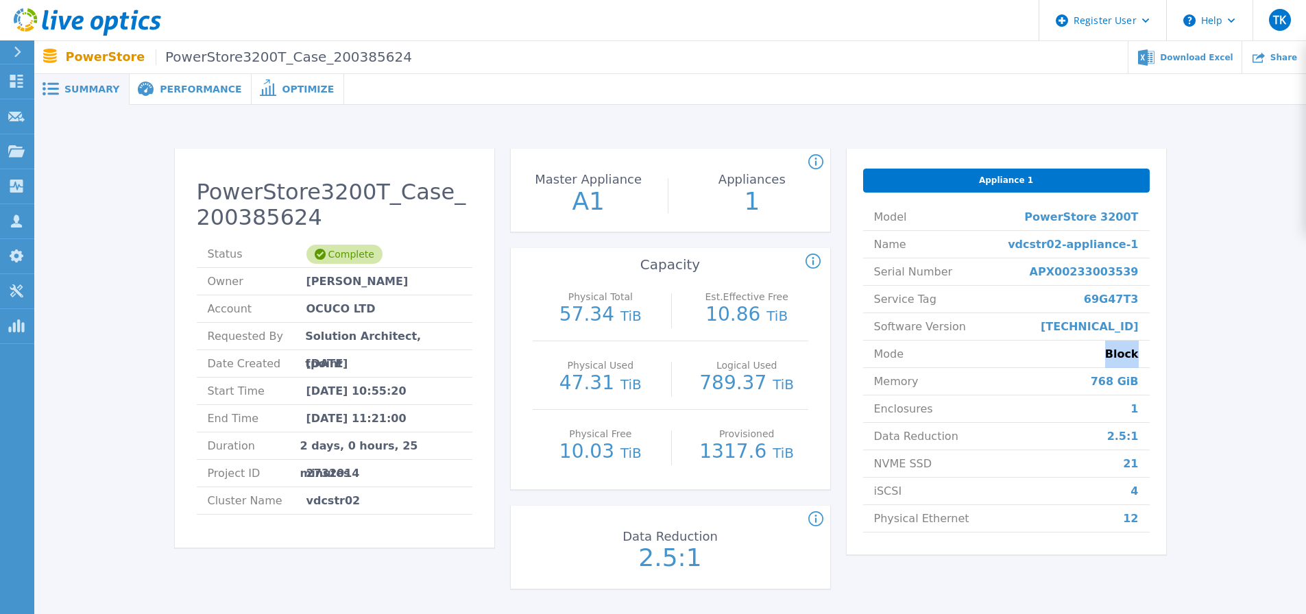
drag, startPoint x: 1112, startPoint y: 350, endPoint x: 1167, endPoint y: 352, distance: 55.6
click at [1167, 352] on div "PowerStore3200T_Case_200385624 Status Complete Owner Colm Steele Account OCUCO …" at bounding box center [670, 371] width 1230 height 489
click at [1175, 356] on div "PowerStore3200T_Case_200385624 Status Complete Owner Colm Steele Account OCUCO …" at bounding box center [670, 371] width 1230 height 489
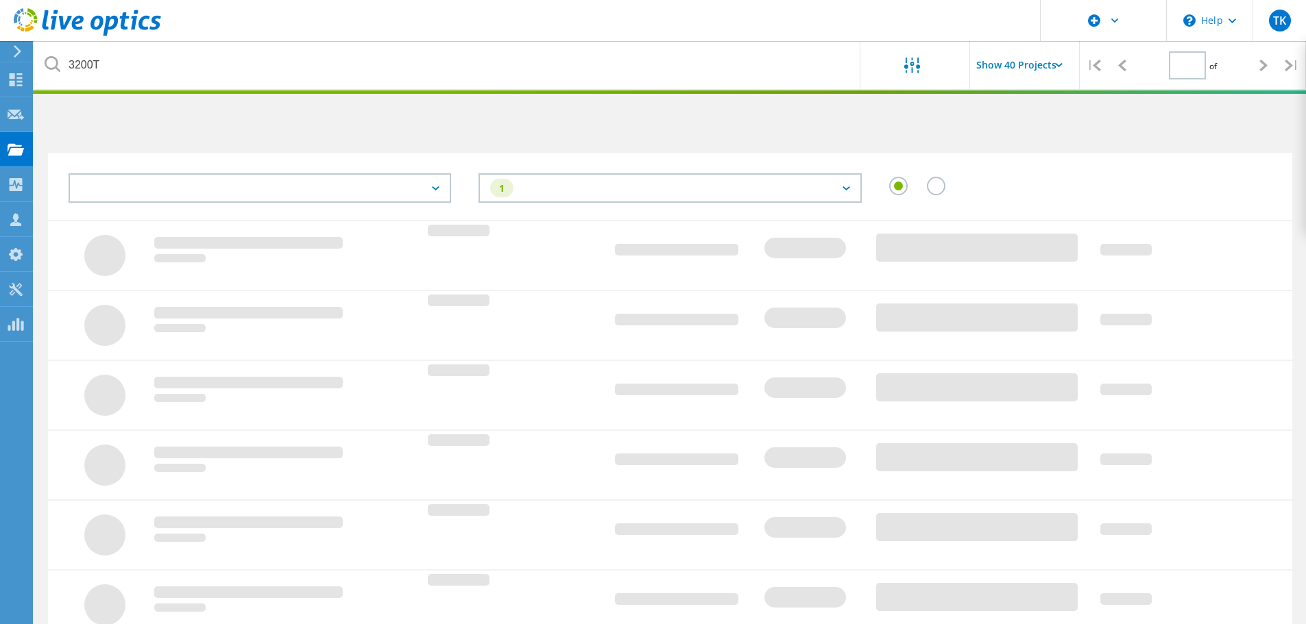
type input "1"
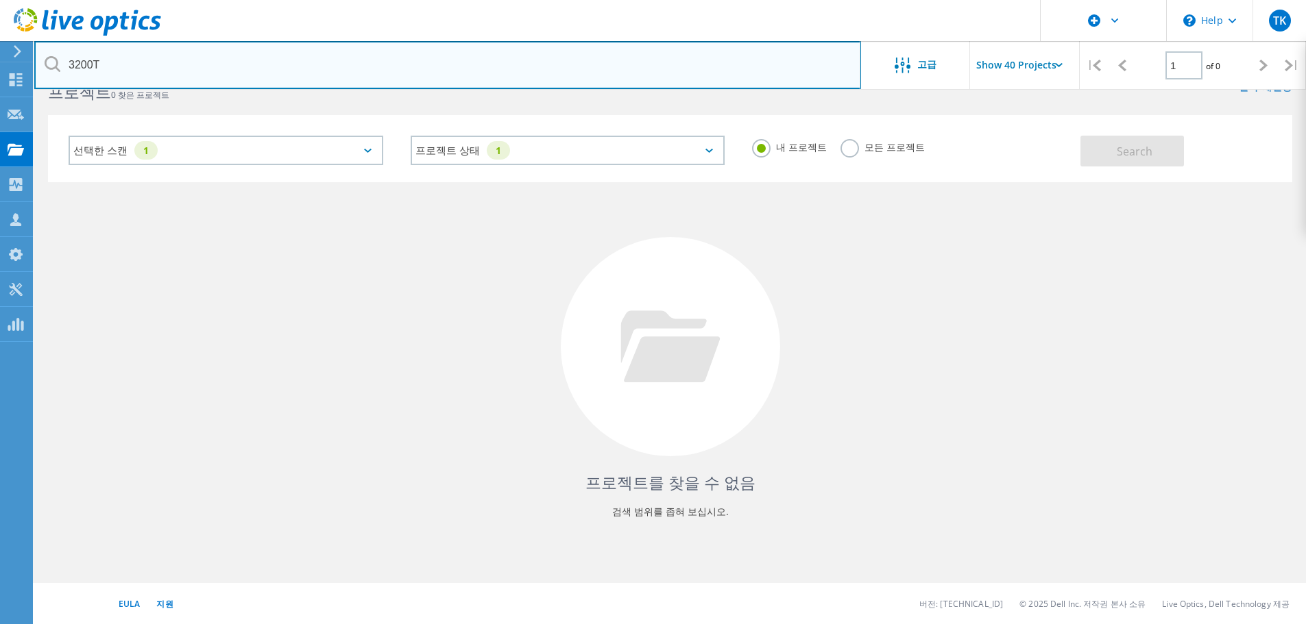
click at [291, 56] on input "3200T" at bounding box center [447, 65] width 827 height 48
click at [454, 76] on input "3200Q" at bounding box center [447, 65] width 827 height 48
type input "3200T"
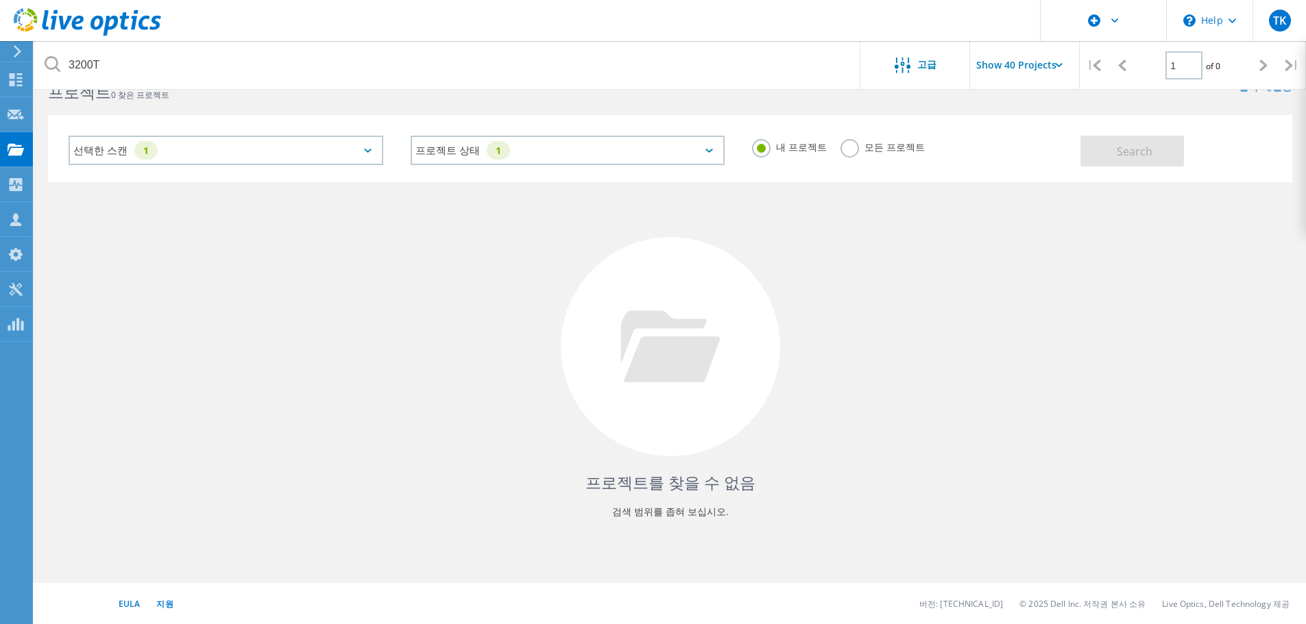
click at [602, 439] on div "프로젝트를 찾을 수 없음 검색 범위를 좁혀 보십시오." at bounding box center [670, 359] width 1244 height 354
click at [1055, 71] on input "Show 40 Projects" at bounding box center [1038, 65] width 137 height 48
click at [1006, 108] on div "Show 10 Projects" at bounding box center [1038, 101] width 136 height 23
type input "Show 10 Projects"
click at [938, 75] on div "고급" at bounding box center [915, 65] width 110 height 48
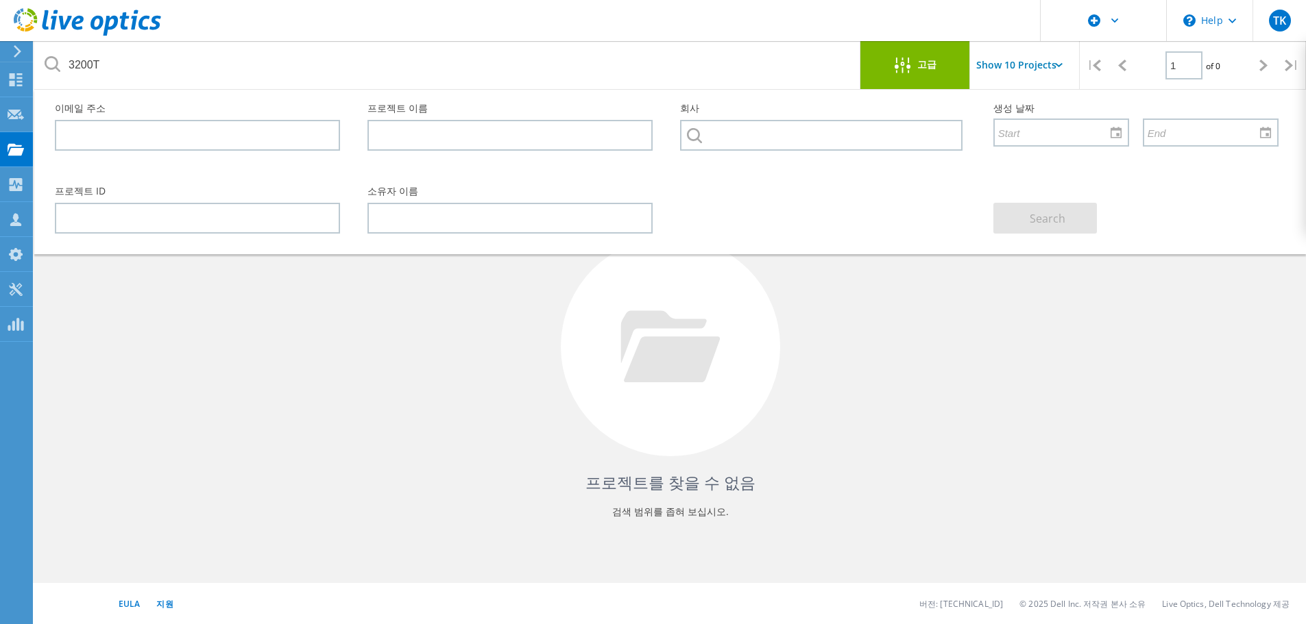
click at [942, 71] on div "고급" at bounding box center [915, 66] width 110 height 17
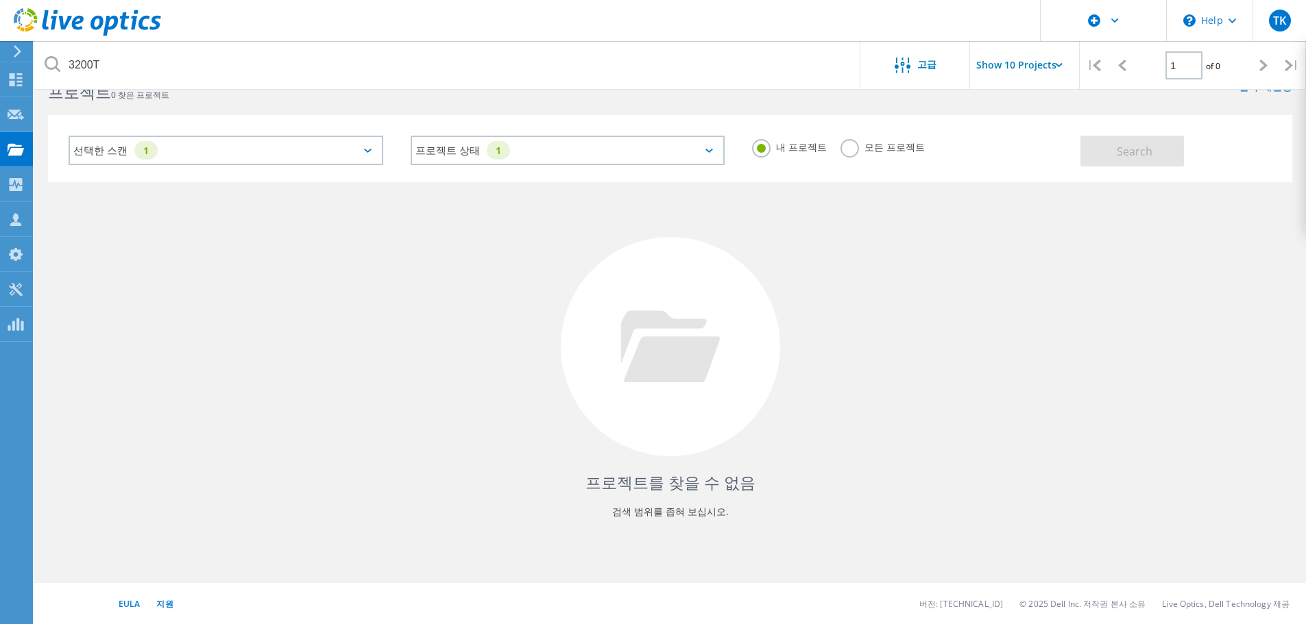
click at [935, 326] on div "프로젝트를 찾을 수 없음 검색 범위를 좁혀 보십시오." at bounding box center [670, 359] width 1244 height 354
click at [1027, 71] on input "Show 10 Projects" at bounding box center [1038, 65] width 137 height 48
click at [1032, 66] on input "Show 10 Projects" at bounding box center [1038, 65] width 137 height 48
click at [1036, 315] on div "프로젝트를 찾을 수 없음 검색 범위를 좁혀 보십시오." at bounding box center [670, 359] width 1244 height 354
click at [1116, 19] on icon at bounding box center [1115, 21] width 8 height 5
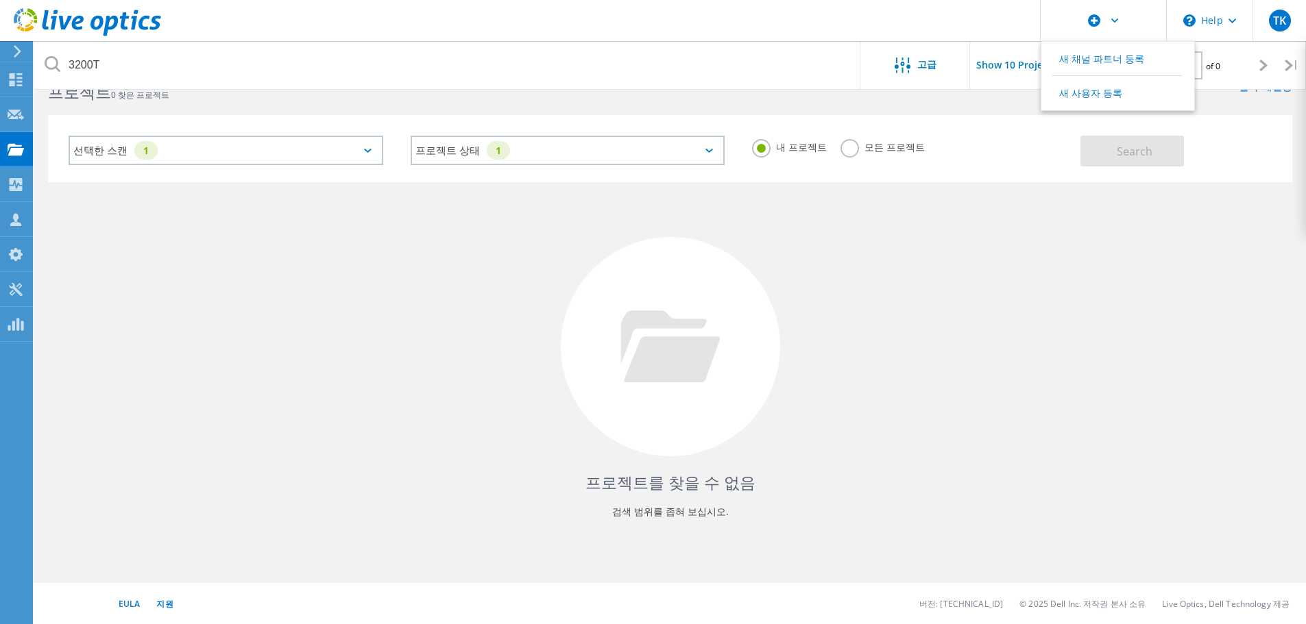
click at [1033, 335] on div "프로젝트를 찾을 수 없음 검색 범위를 좁혀 보십시오." at bounding box center [670, 359] width 1244 height 354
click at [855, 152] on label "모든 프로젝트" at bounding box center [882, 145] width 84 height 13
click at [0, 0] on input "모든 프로젝트" at bounding box center [0, 0] width 0 height 0
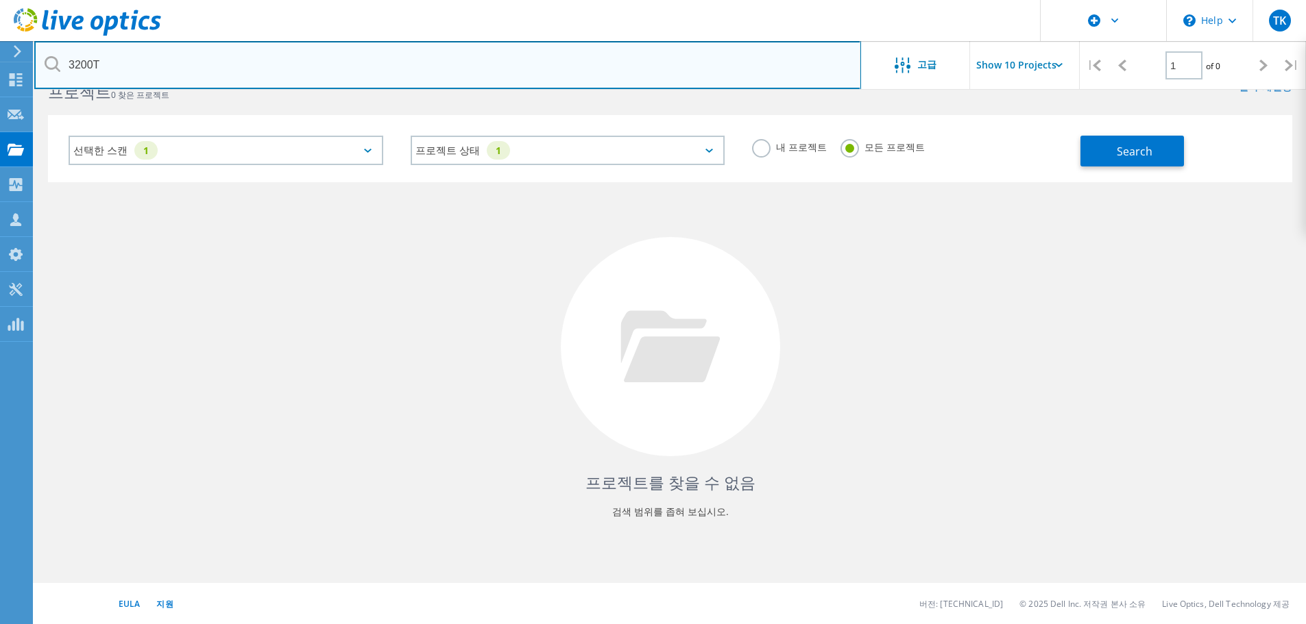
click at [386, 61] on input "3200T" at bounding box center [447, 65] width 827 height 48
type input "3"
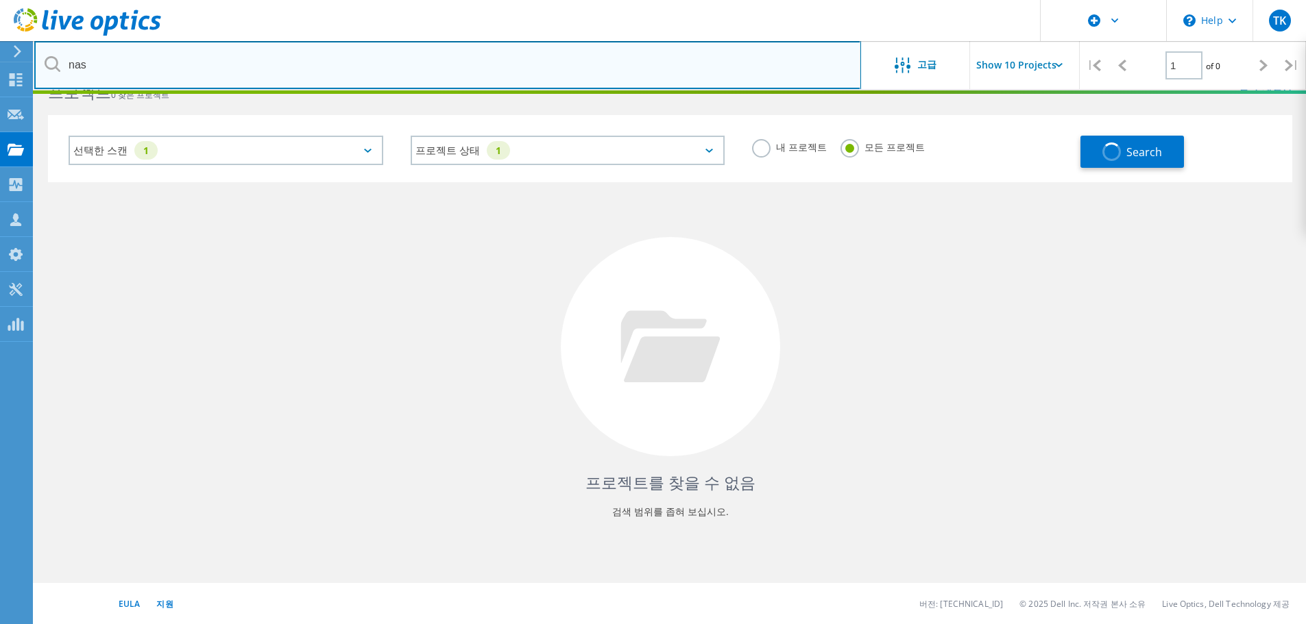
click at [293, 69] on input "nas" at bounding box center [447, 65] width 827 height 48
type input "n"
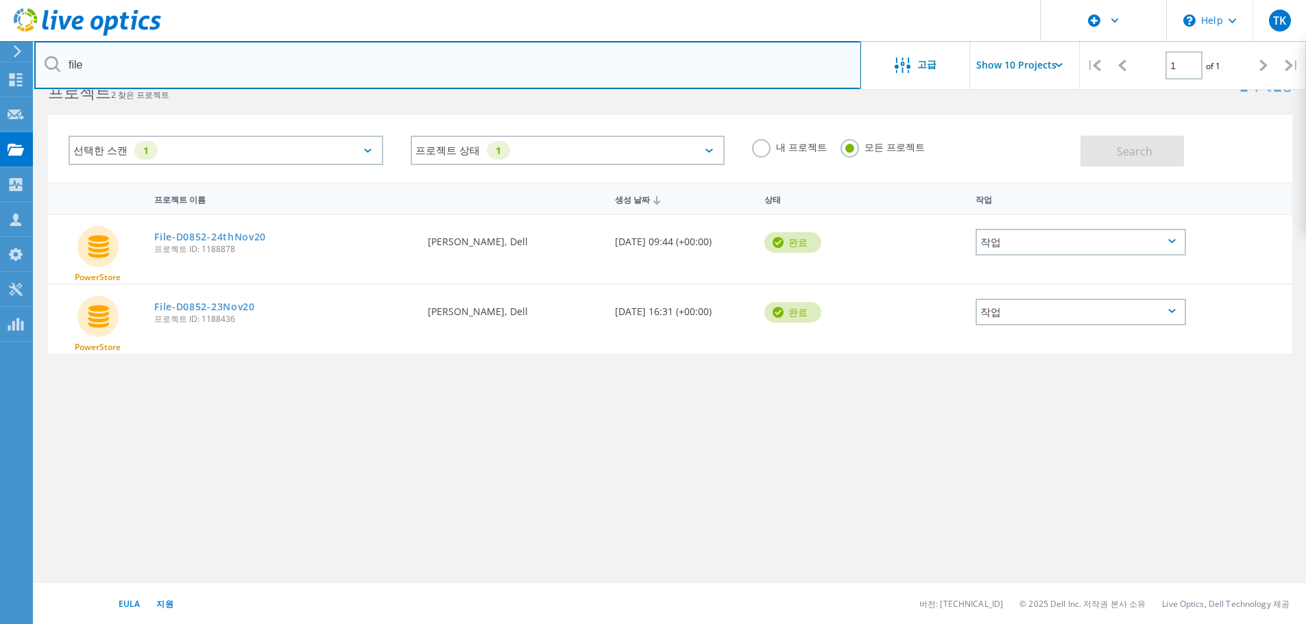
click at [200, 70] on input "file" at bounding box center [447, 65] width 827 height 48
type input "f"
type input "nas"
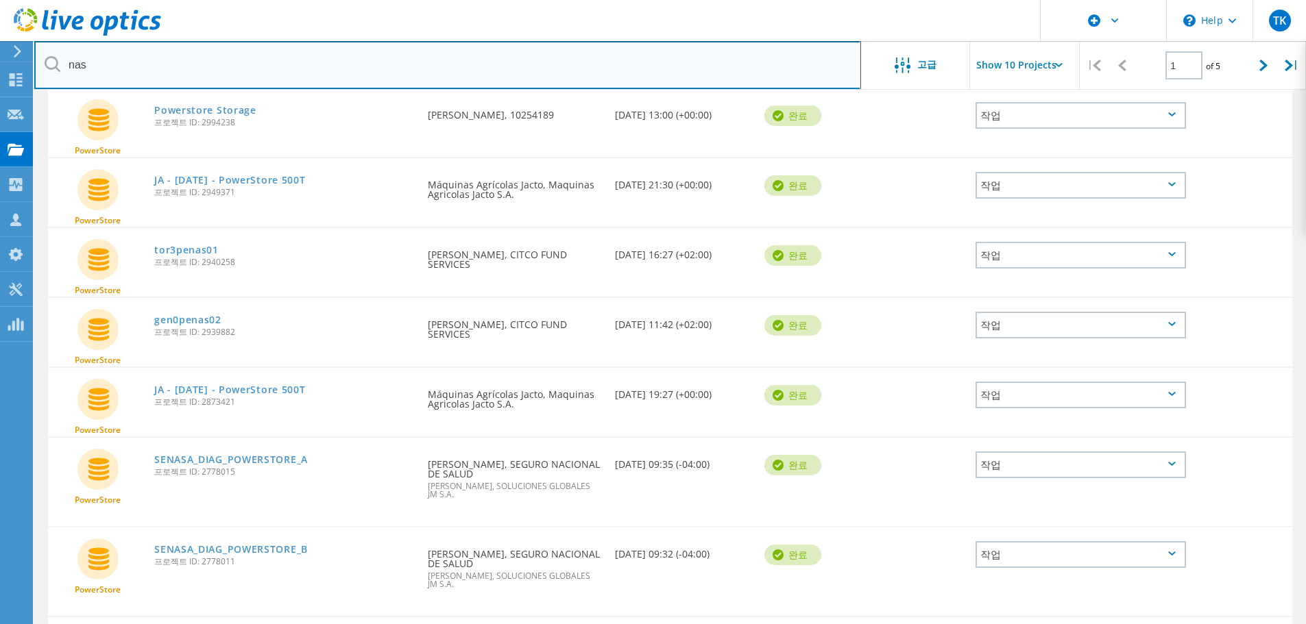
scroll to position [243, 0]
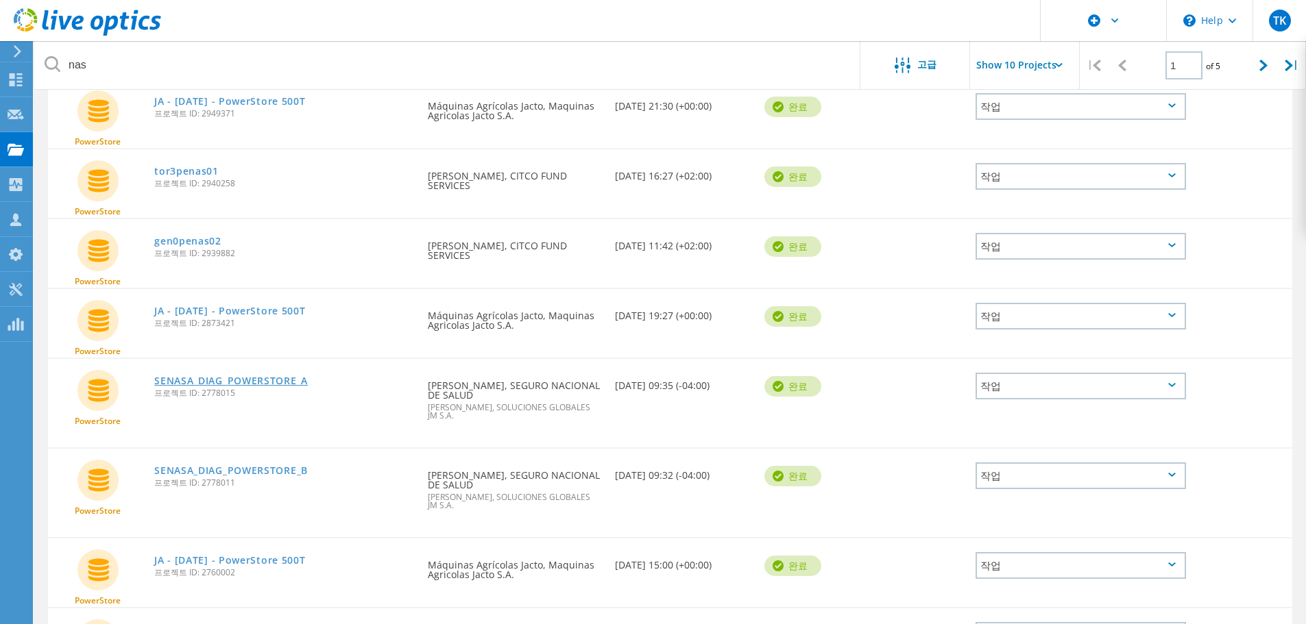
click at [263, 383] on link "SENASA_DIAG_POWERSTORE_A" at bounding box center [231, 381] width 154 height 10
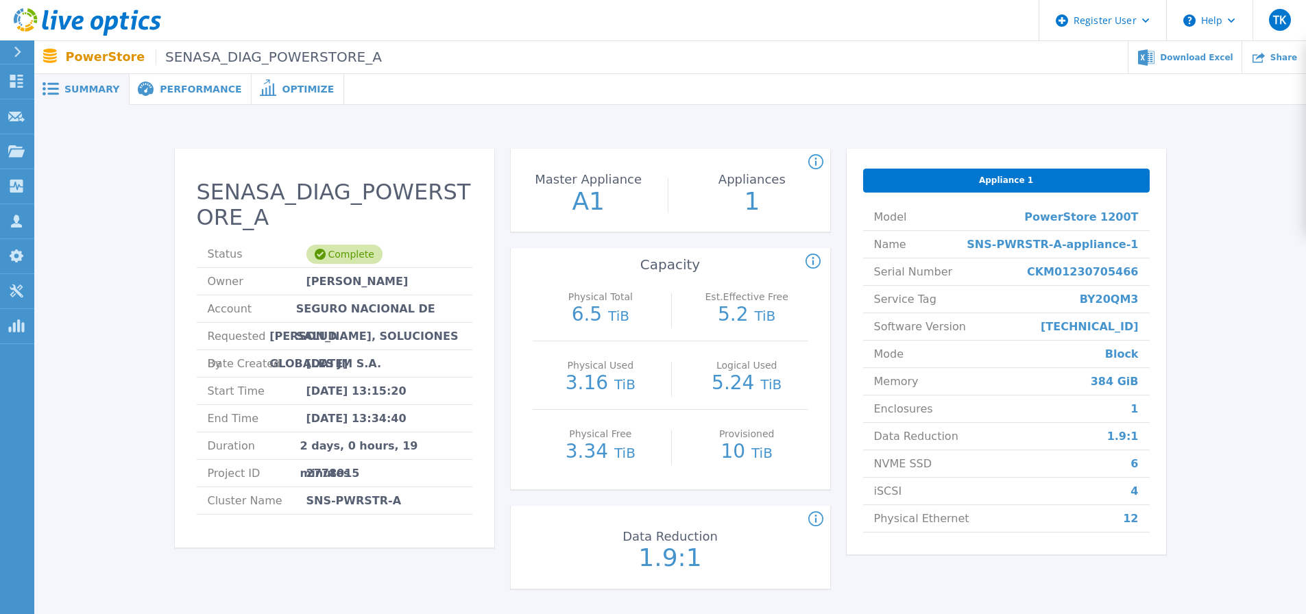
drag, startPoint x: 1092, startPoint y: 356, endPoint x: 1152, endPoint y: 354, distance: 59.6
click at [1152, 356] on div "Appliance 1 Model PowerStore 1200T Name SNS-PWRSTR-A-appliance-1 Serial Number …" at bounding box center [1005, 352] width 319 height 406
click at [1160, 328] on div "Appliance 1 Model PowerStore 1200T Name SNS-PWRSTR-A-appliance-1 Serial Number …" at bounding box center [1005, 352] width 319 height 406
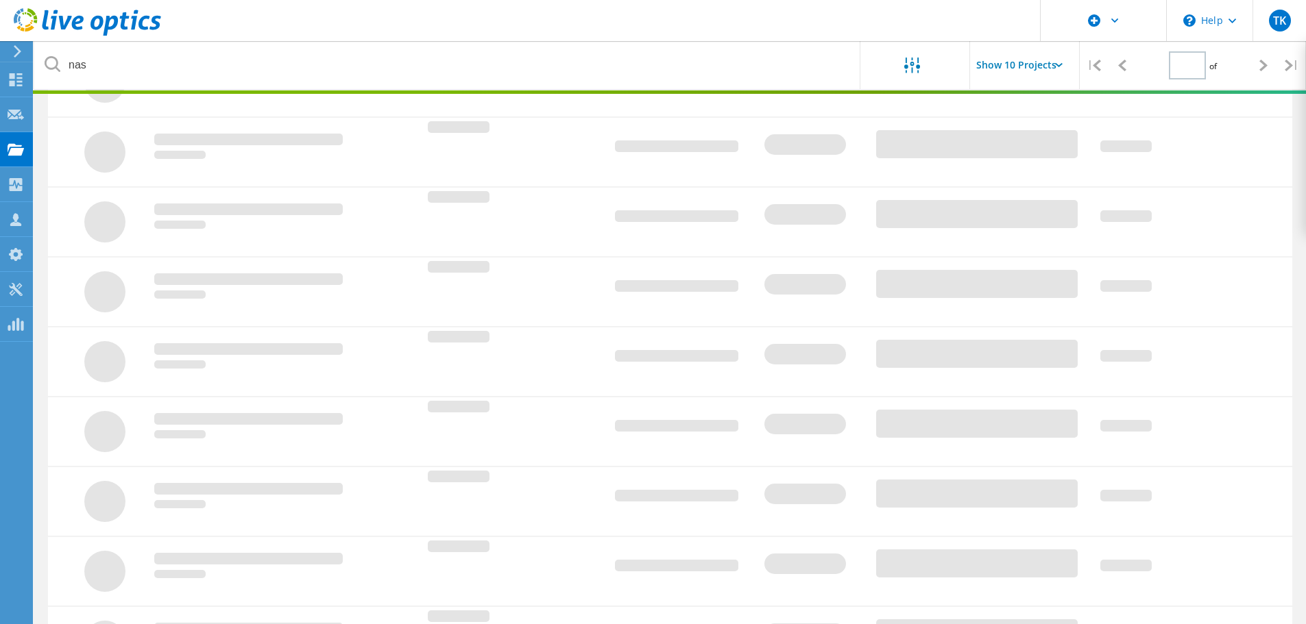
type input "1"
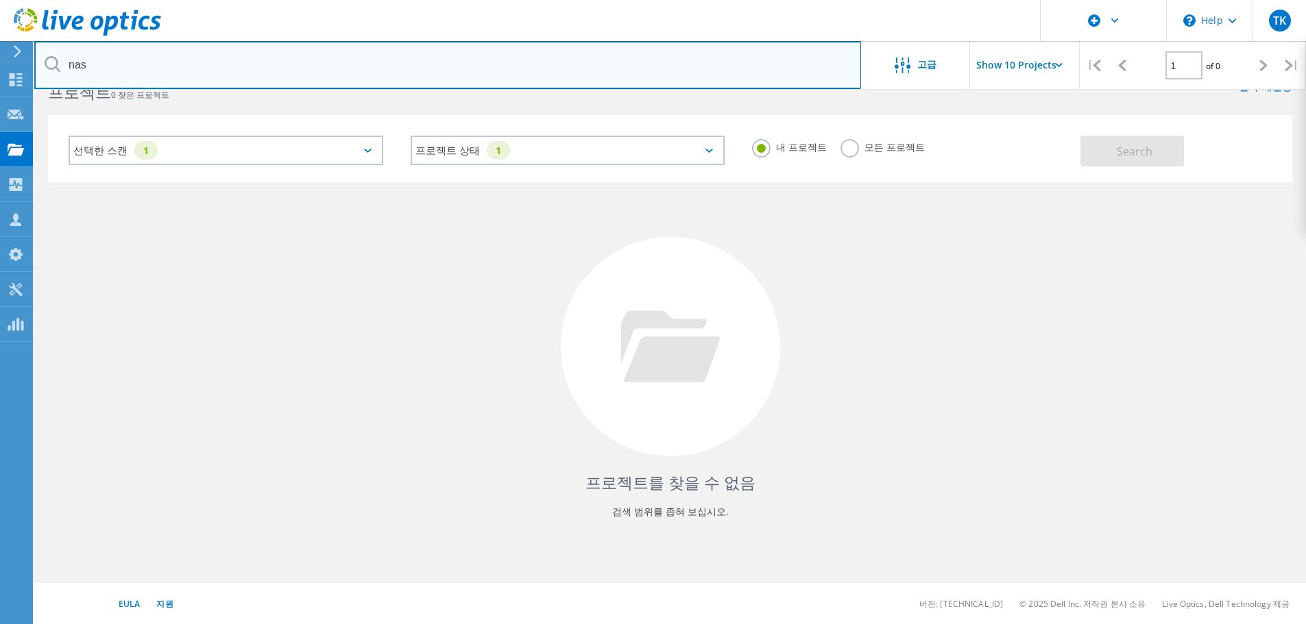
click at [114, 56] on input "nas" at bounding box center [447, 65] width 827 height 48
type input "n"
type input "log"
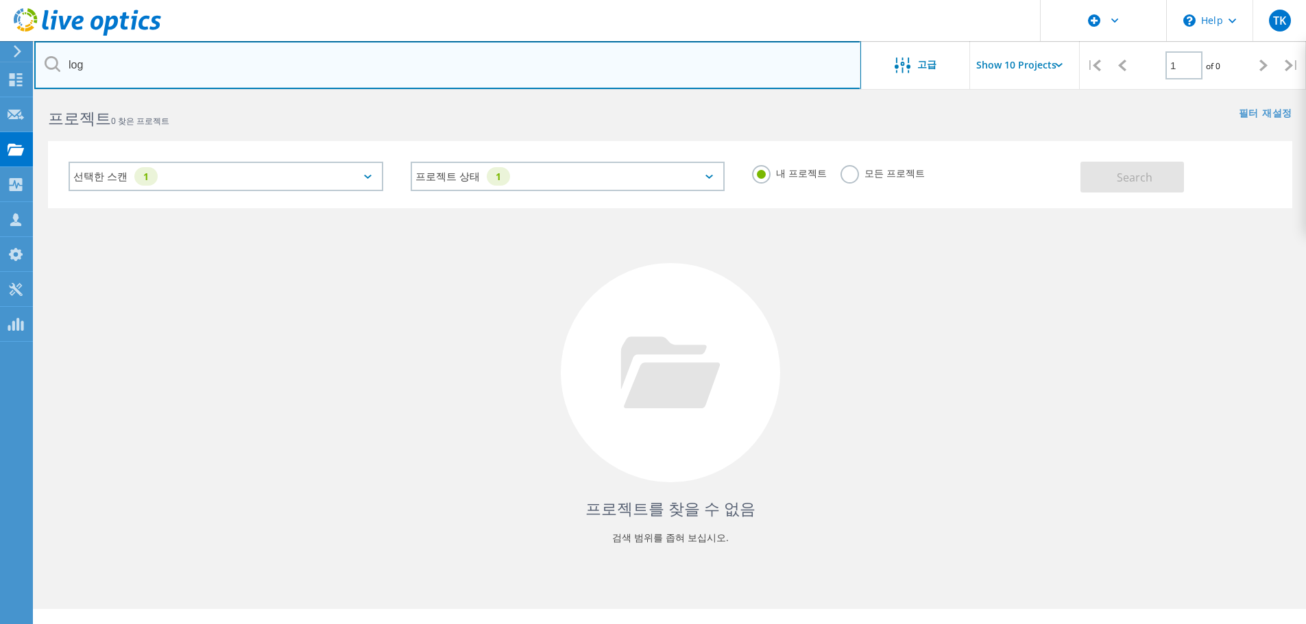
scroll to position [0, 0]
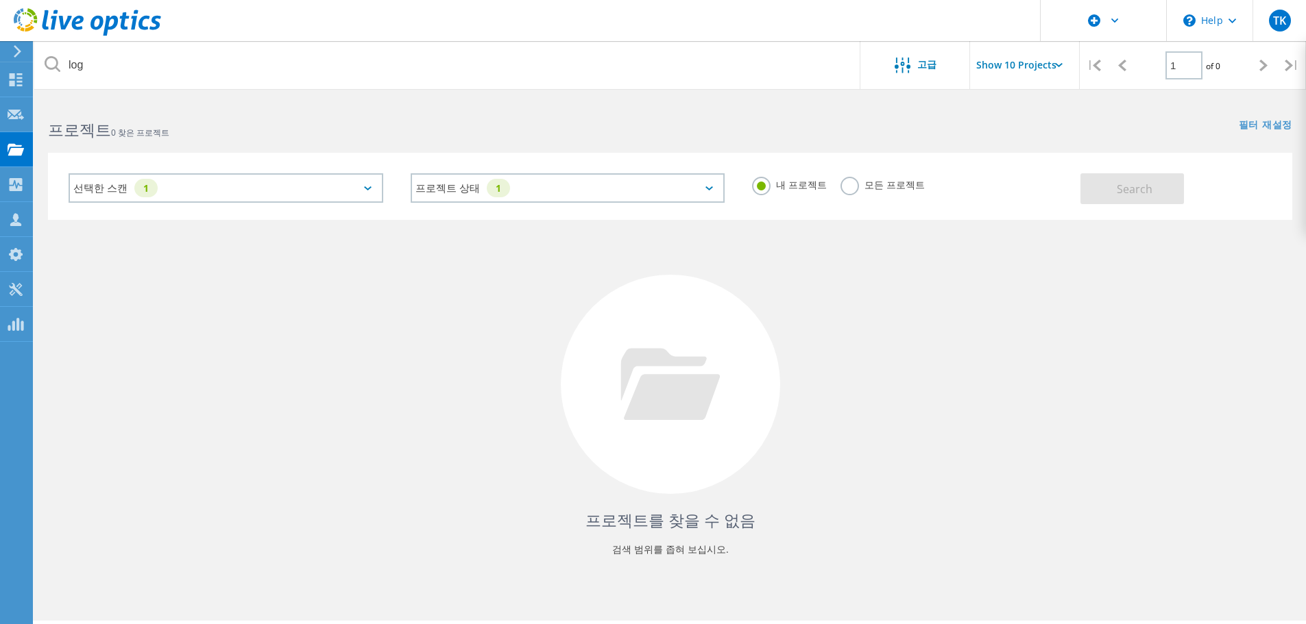
click at [847, 188] on label "모든 프로젝트" at bounding box center [882, 183] width 84 height 13
click at [0, 0] on input "모든 프로젝트" at bounding box center [0, 0] width 0 height 0
click at [1120, 190] on span "Search" at bounding box center [1134, 189] width 36 height 15
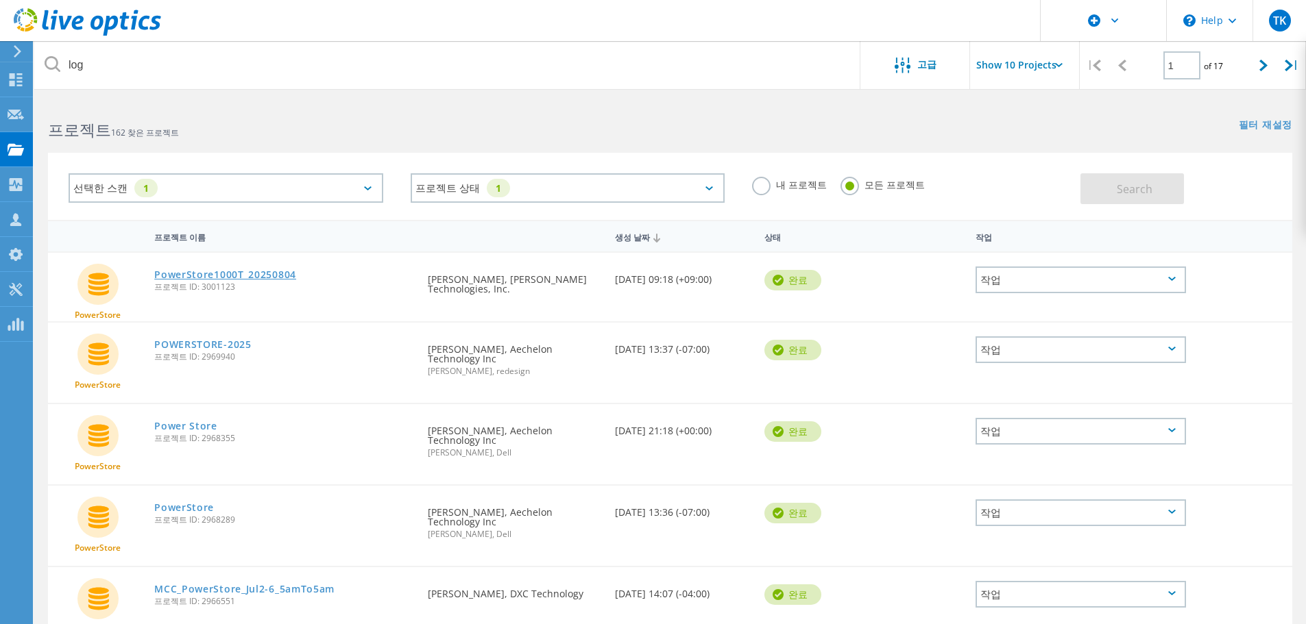
click at [265, 278] on link "PowerStore1000T_20250804" at bounding box center [225, 275] width 142 height 10
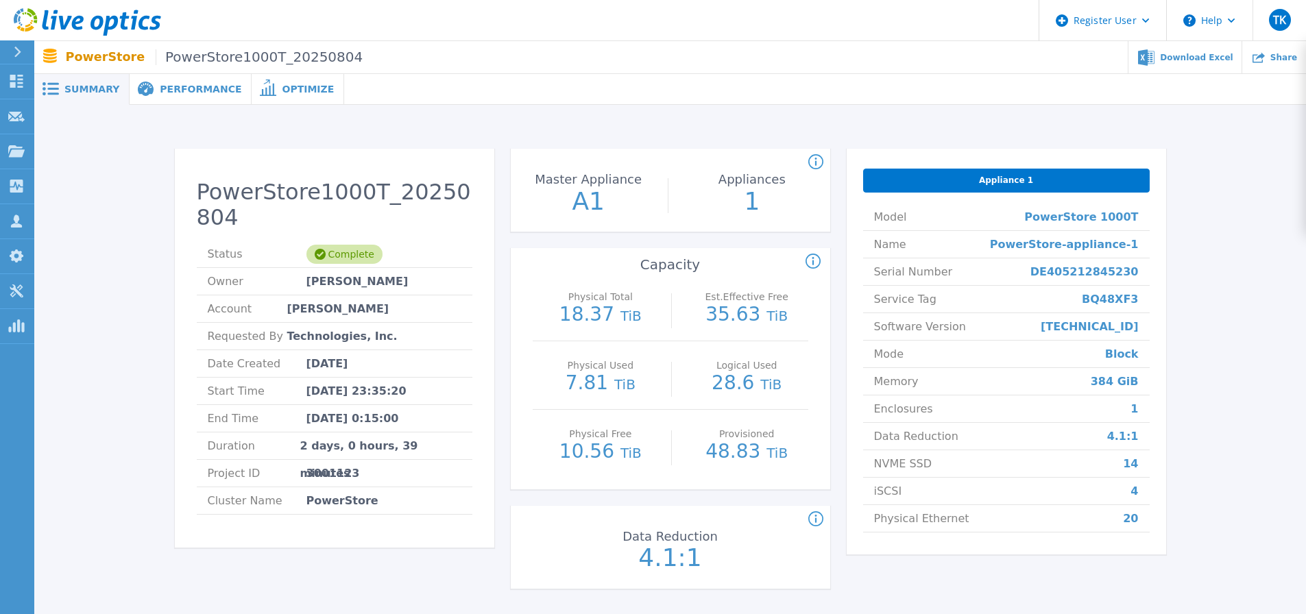
drag, startPoint x: 1092, startPoint y: 352, endPoint x: 554, endPoint y: 282, distance: 541.7
click at [1182, 352] on div "PowerStore1000T_20250804 Status Complete Owner [PERSON_NAME] Account [PERSON_NA…" at bounding box center [670, 371] width 1230 height 489
click at [282, 88] on span "Optimize" at bounding box center [308, 89] width 52 height 10
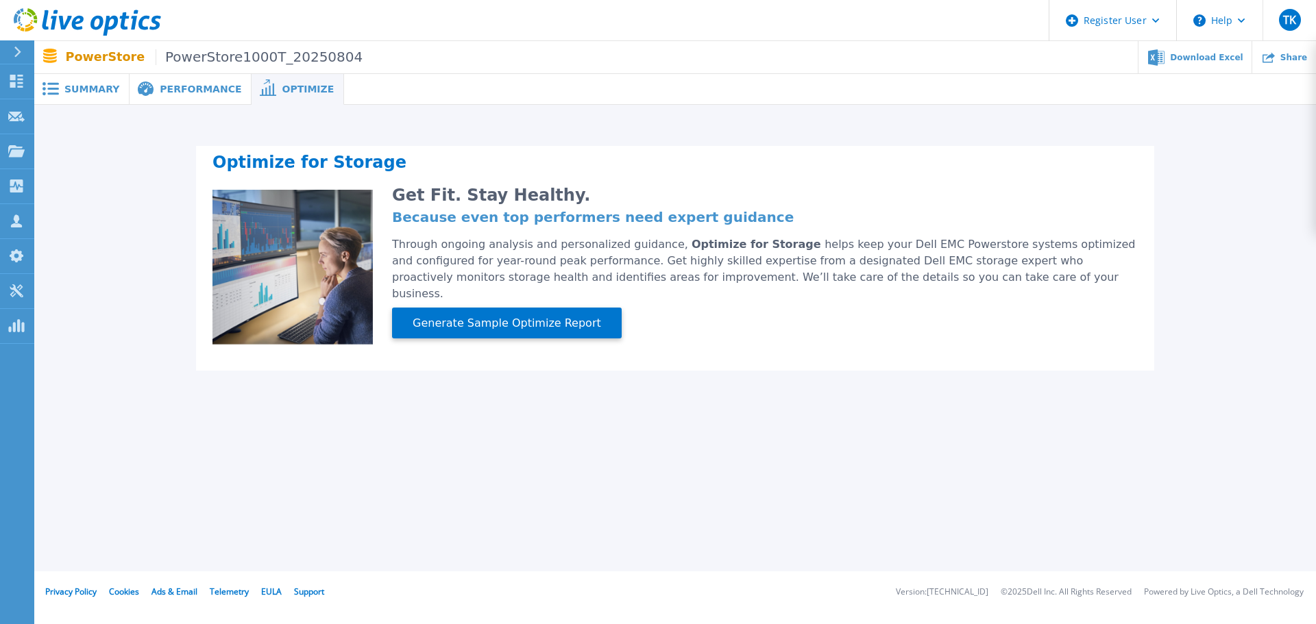
click at [200, 84] on span "Performance" at bounding box center [201, 89] width 82 height 10
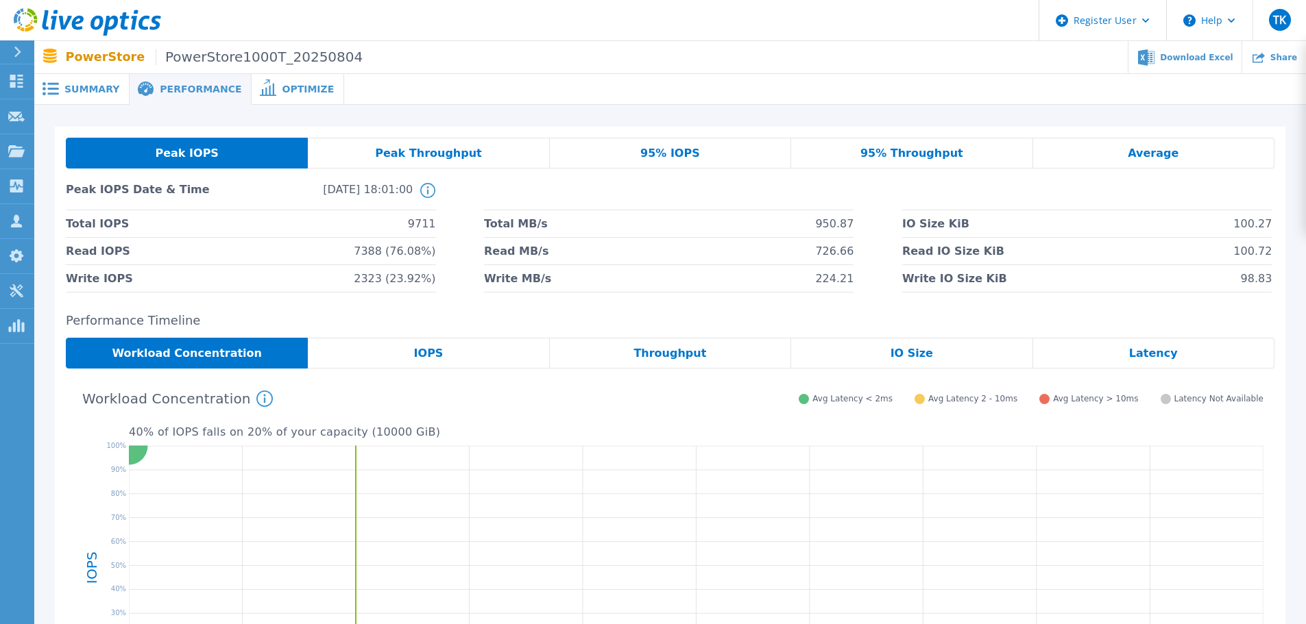
click at [450, 151] on span "Peak Throughput" at bounding box center [428, 153] width 107 height 11
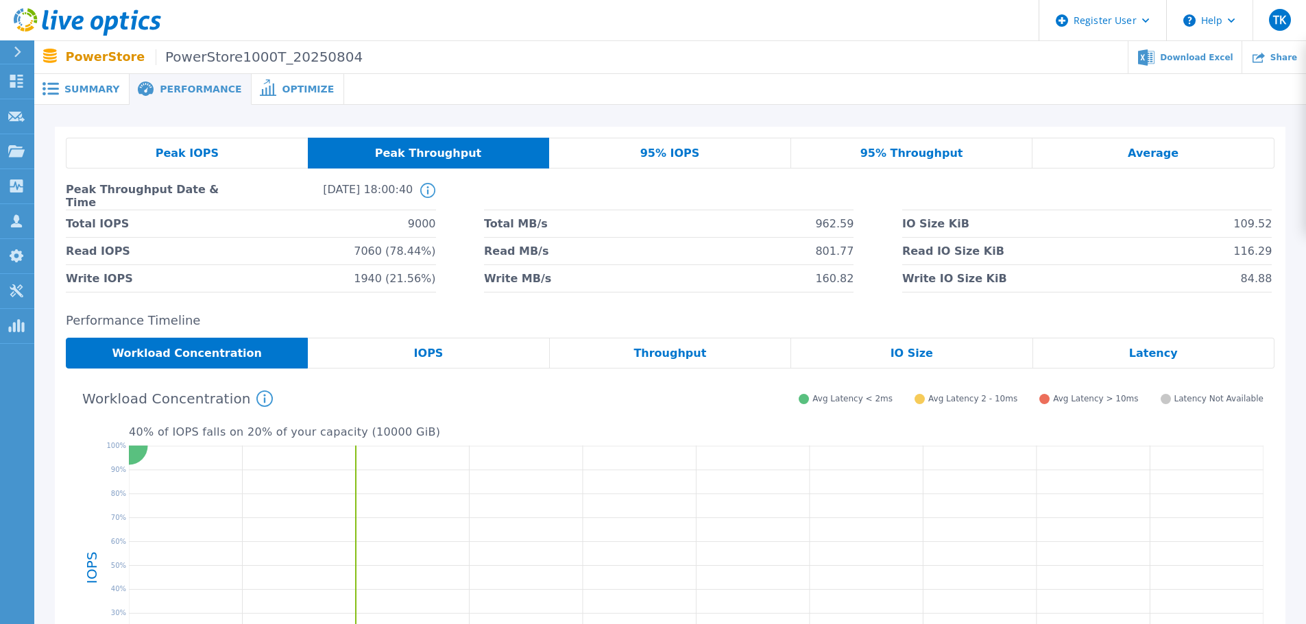
click at [454, 352] on div "IOPS" at bounding box center [428, 353] width 241 height 31
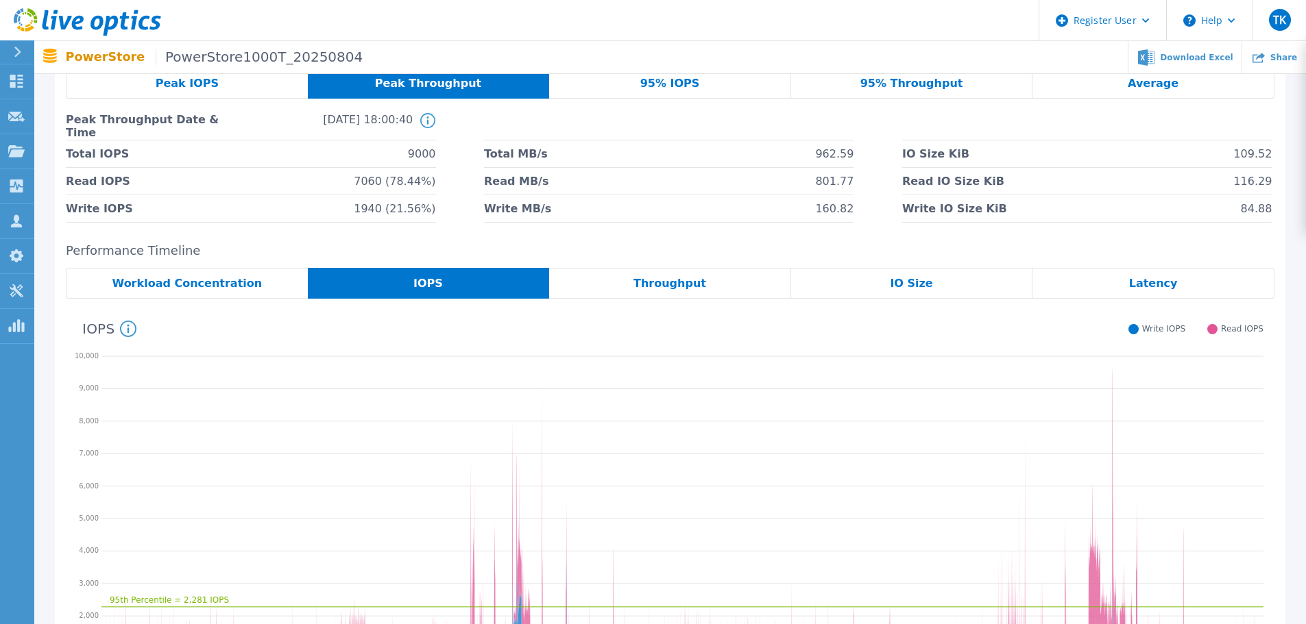
scroll to position [137, 0]
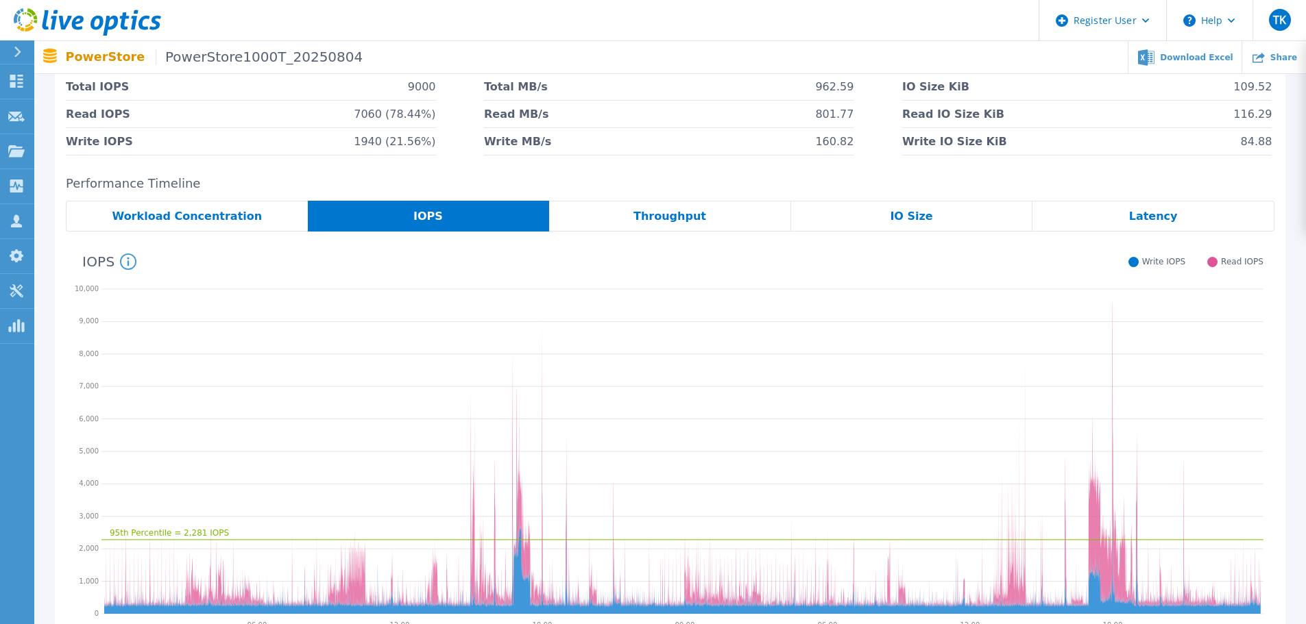
click at [668, 213] on span "Throughput" at bounding box center [669, 216] width 73 height 11
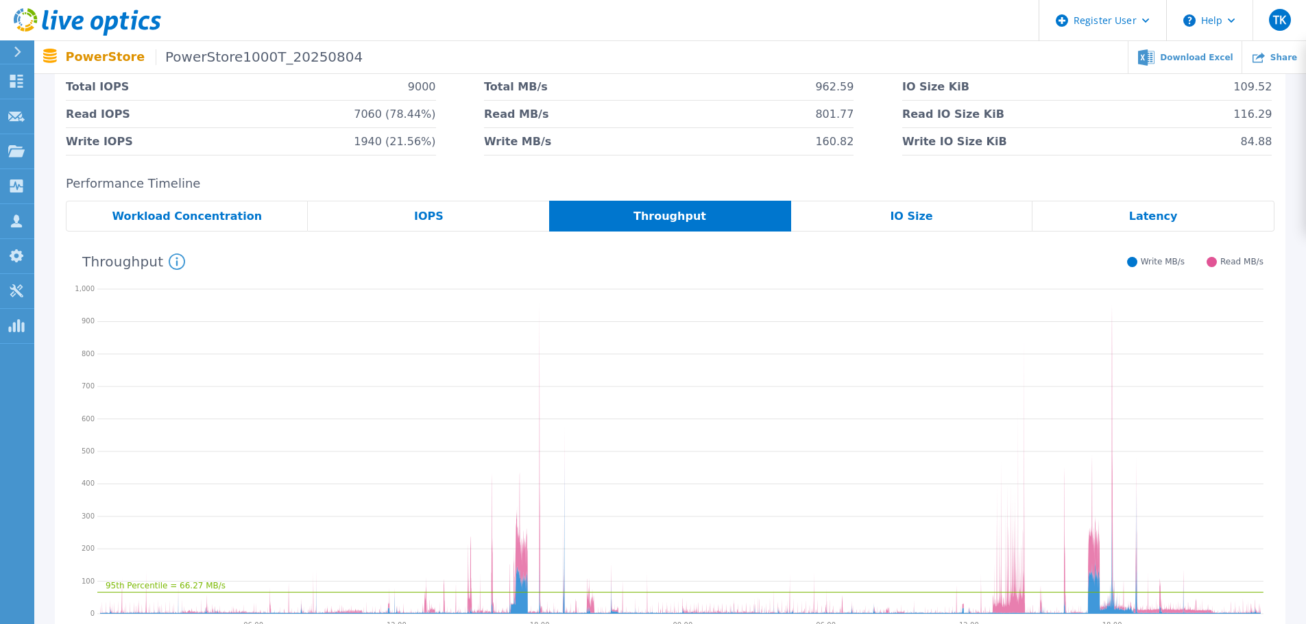
click at [208, 211] on span "Workload Concentration" at bounding box center [187, 216] width 150 height 11
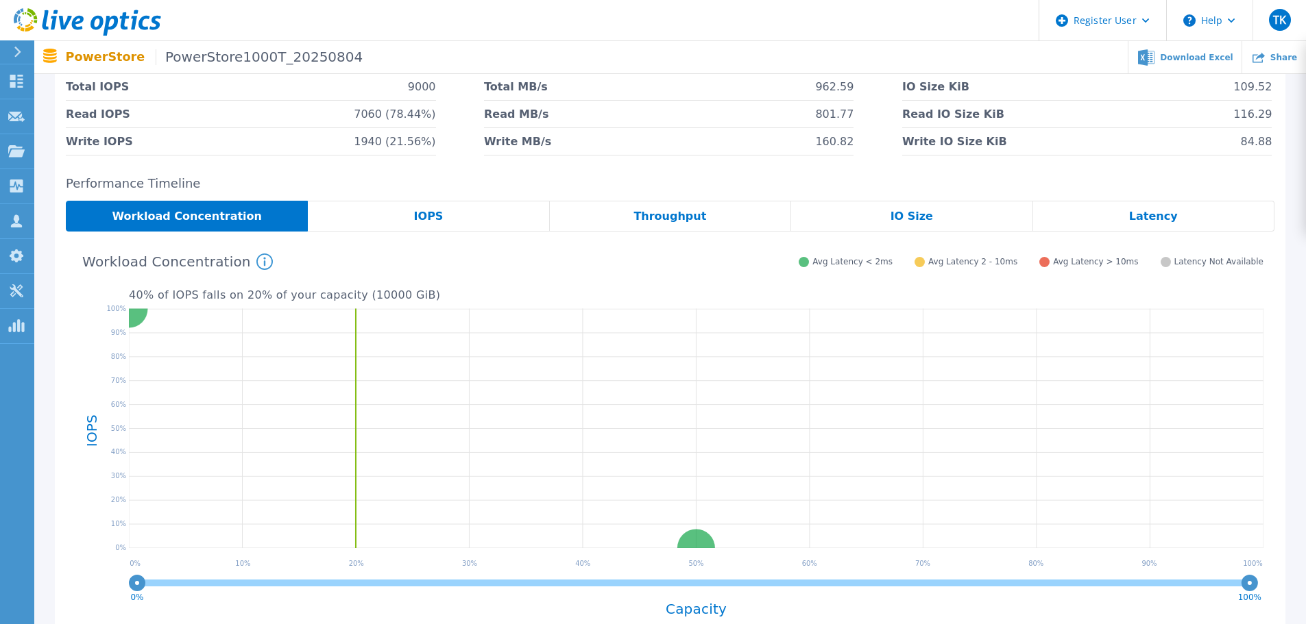
click at [1101, 263] on span "Avg Latency > 10ms" at bounding box center [1095, 262] width 85 height 10
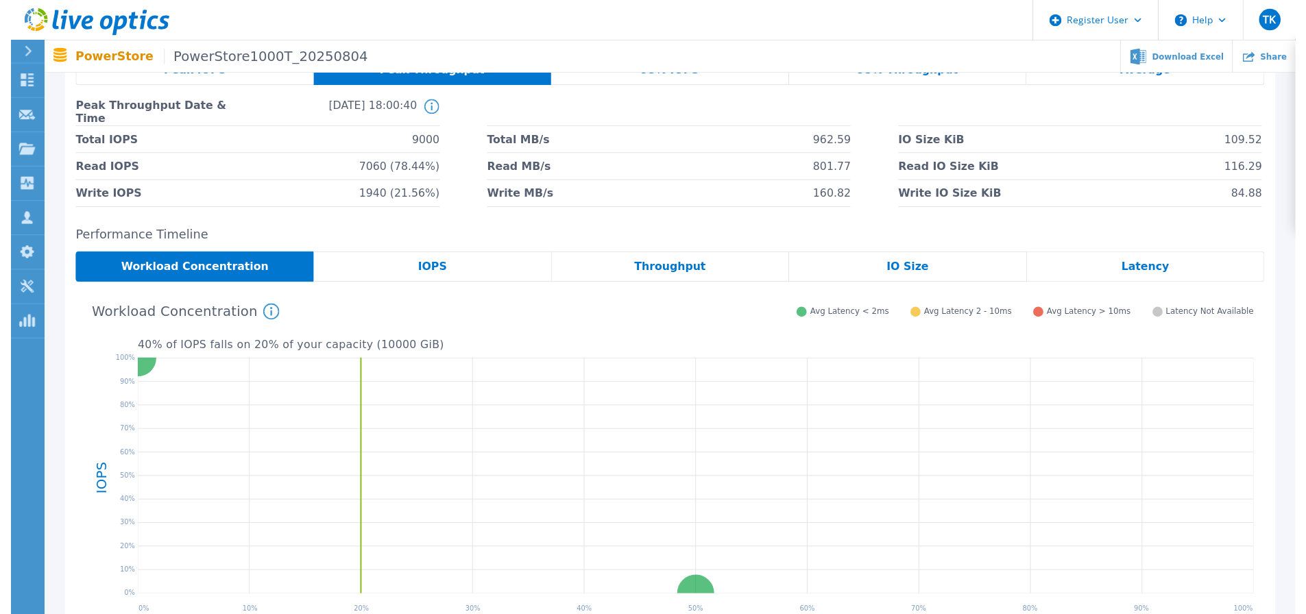
scroll to position [0, 0]
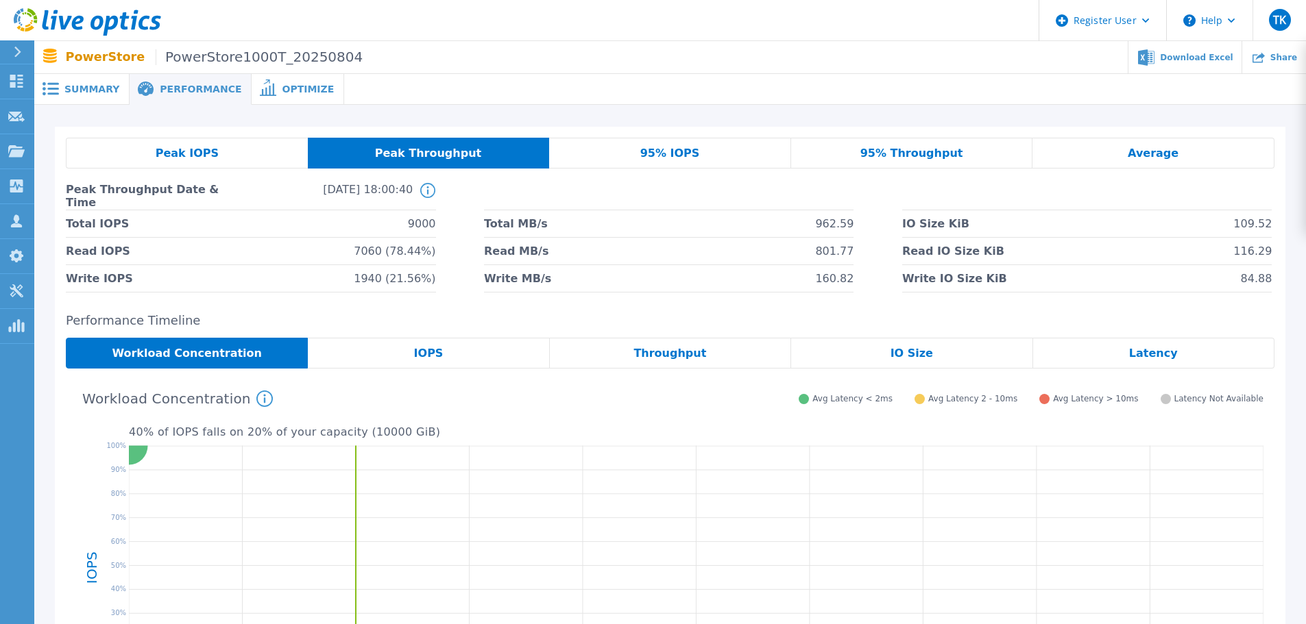
click at [655, 155] on span "95% IOPS" at bounding box center [670, 153] width 60 height 11
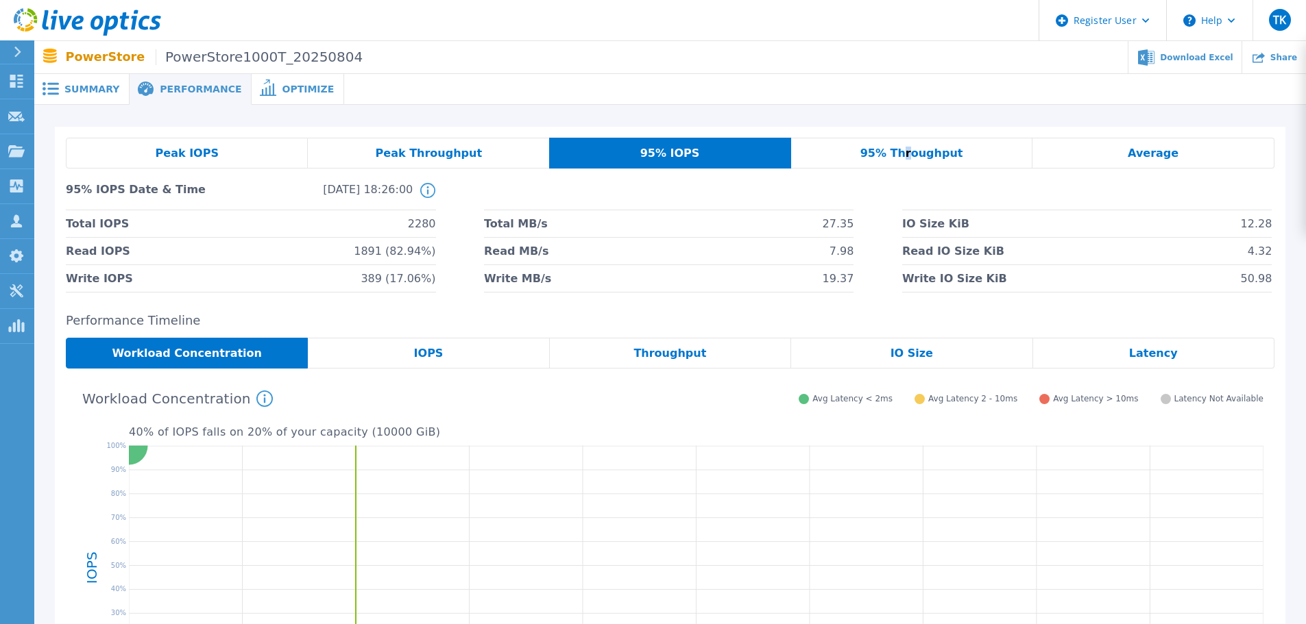
drag, startPoint x: 908, startPoint y: 151, endPoint x: 937, endPoint y: 153, distance: 28.8
click at [909, 152] on span "95% Throughput" at bounding box center [911, 153] width 103 height 11
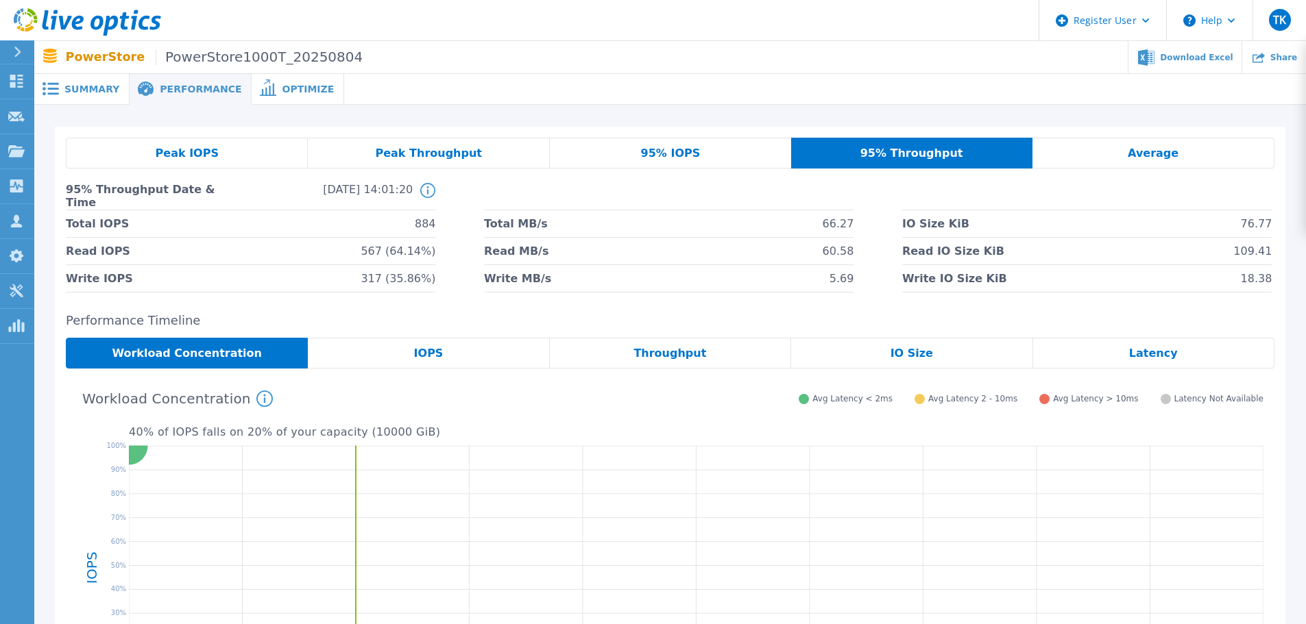
click at [1122, 150] on div "Average" at bounding box center [1153, 153] width 242 height 31
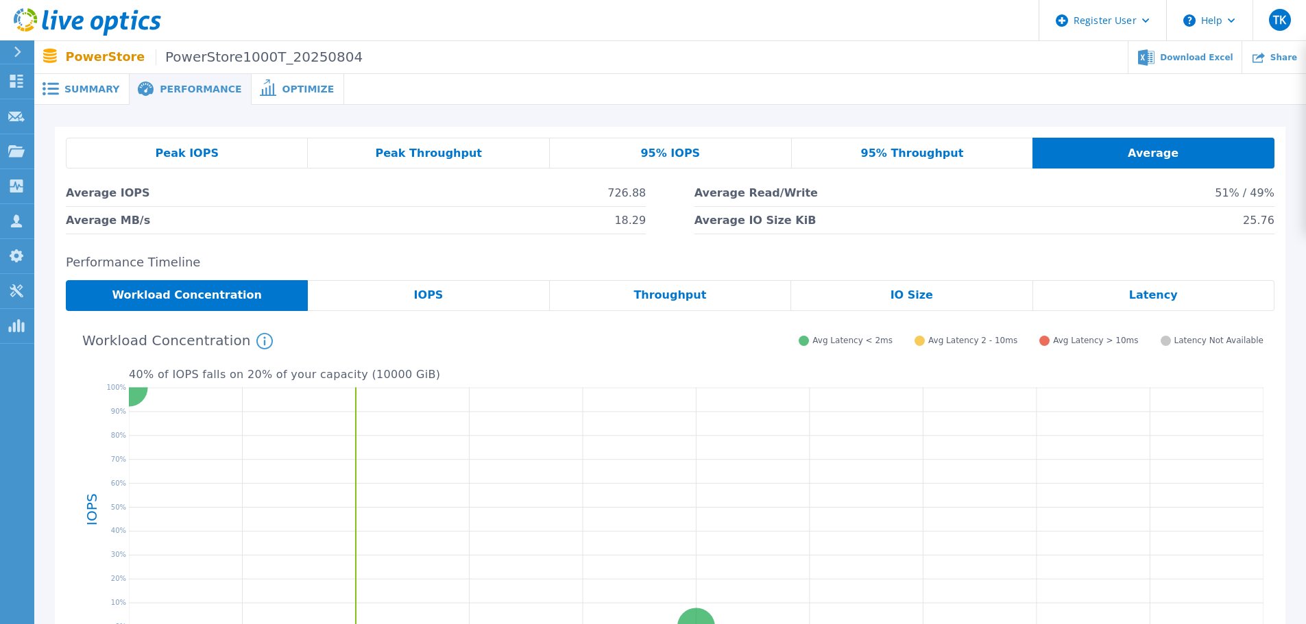
click at [196, 92] on span "Performance" at bounding box center [201, 89] width 82 height 10
click at [260, 89] on icon at bounding box center [268, 87] width 16 height 16
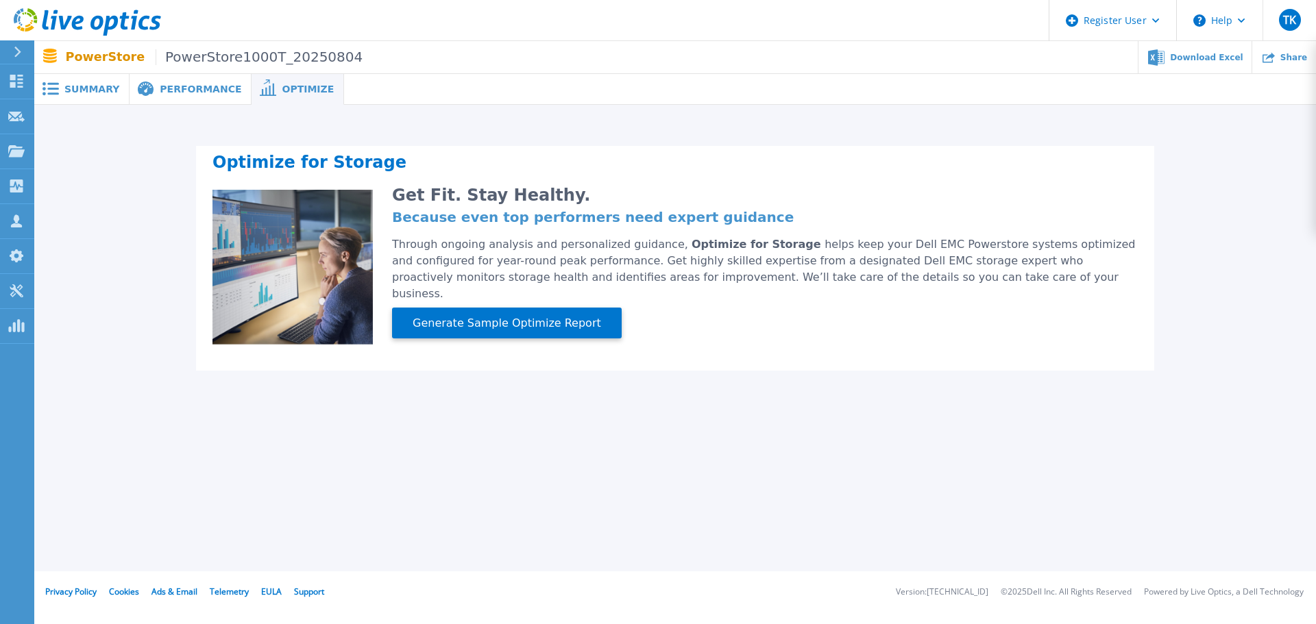
click at [105, 88] on span "Summary" at bounding box center [91, 89] width 55 height 10
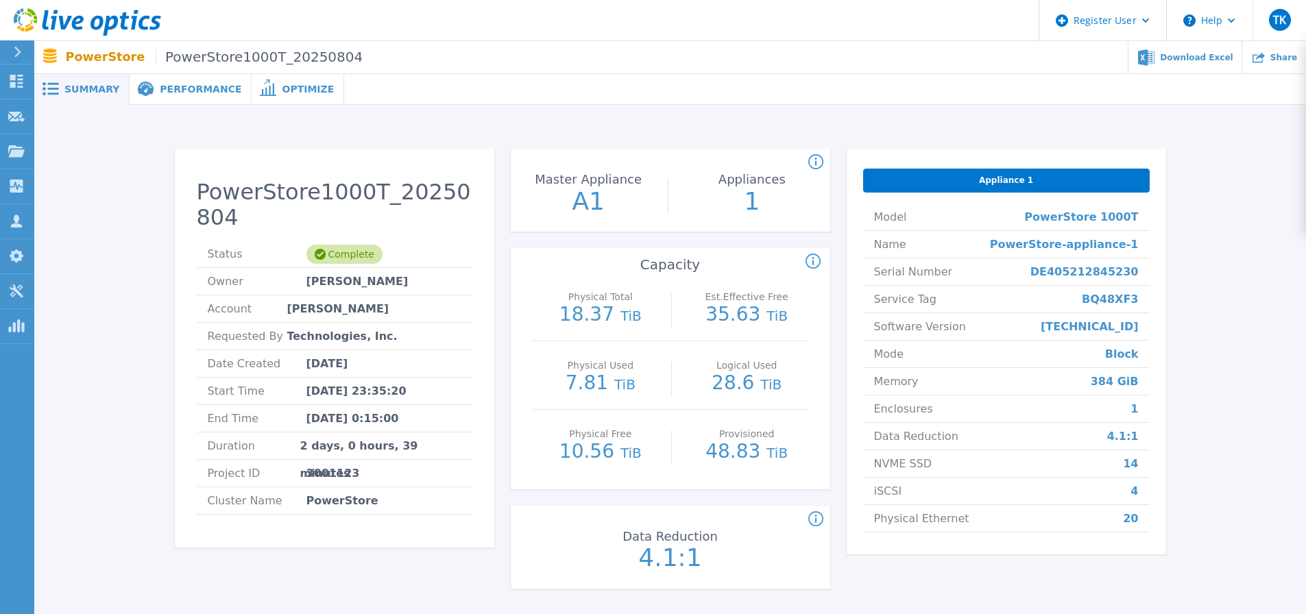
click at [813, 260] on icon at bounding box center [812, 261] width 2 height 8
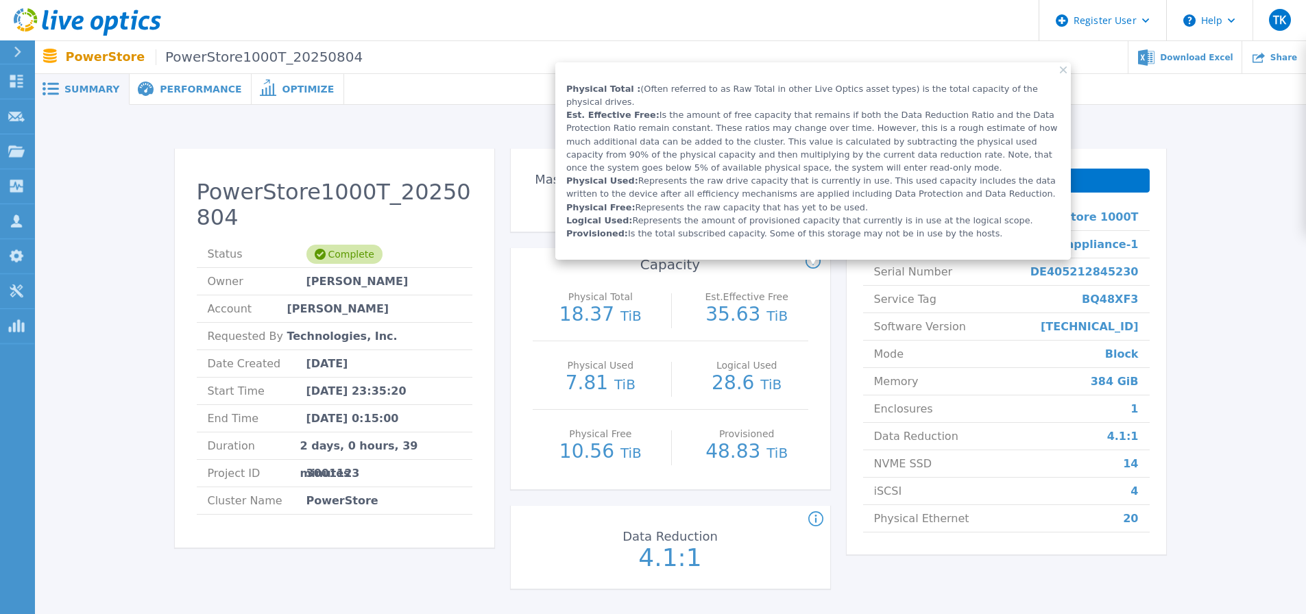
click at [815, 260] on icon at bounding box center [812, 262] width 15 height 16
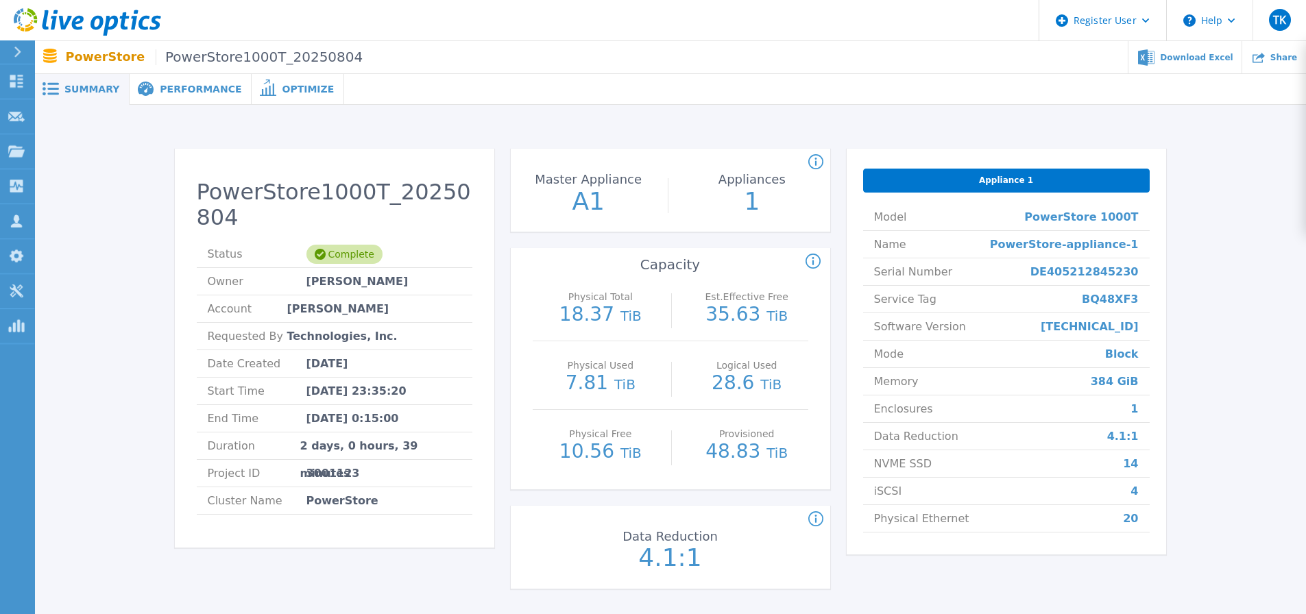
click at [157, 299] on div "PowerStore1000T_20250804 Status Complete Owner Masahiro Tsuru Account INES Tech…" at bounding box center [670, 371] width 1230 height 489
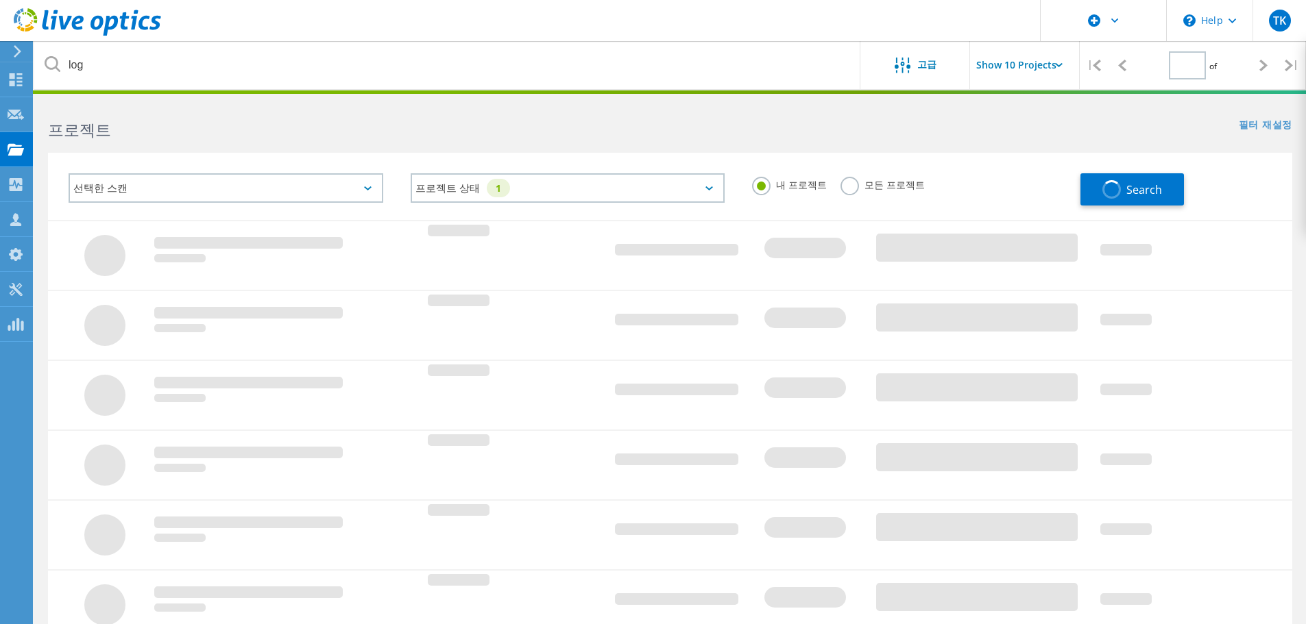
type input "1"
